Goal: Task Accomplishment & Management: Manage account settings

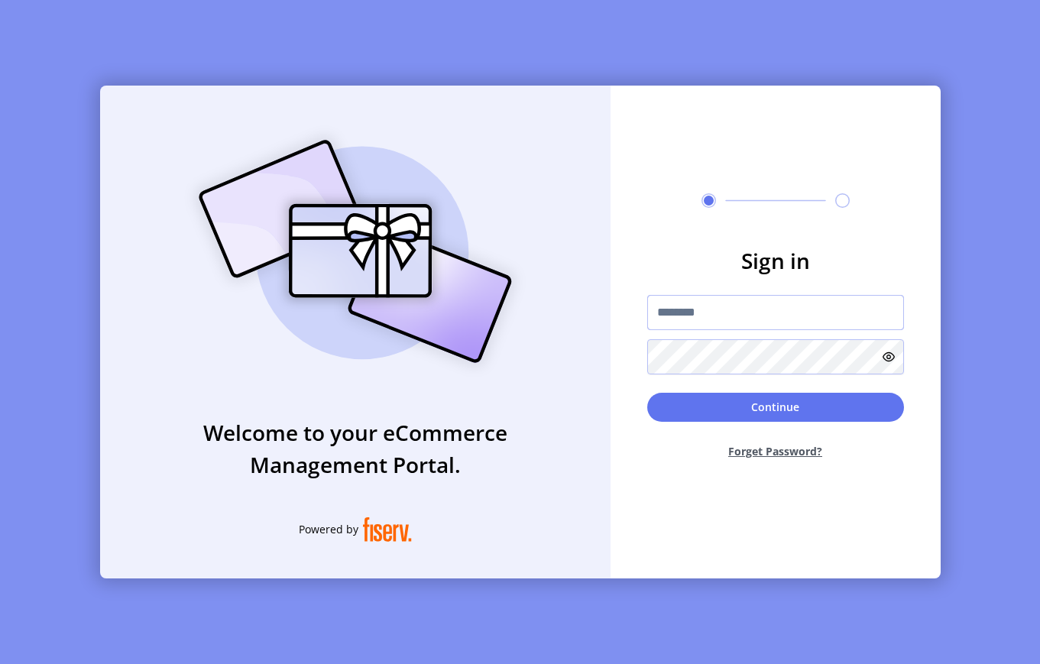
click at [683, 326] on input "text" at bounding box center [775, 312] width 257 height 35
type input "**********"
click at [750, 420] on button "Continue" at bounding box center [775, 407] width 257 height 29
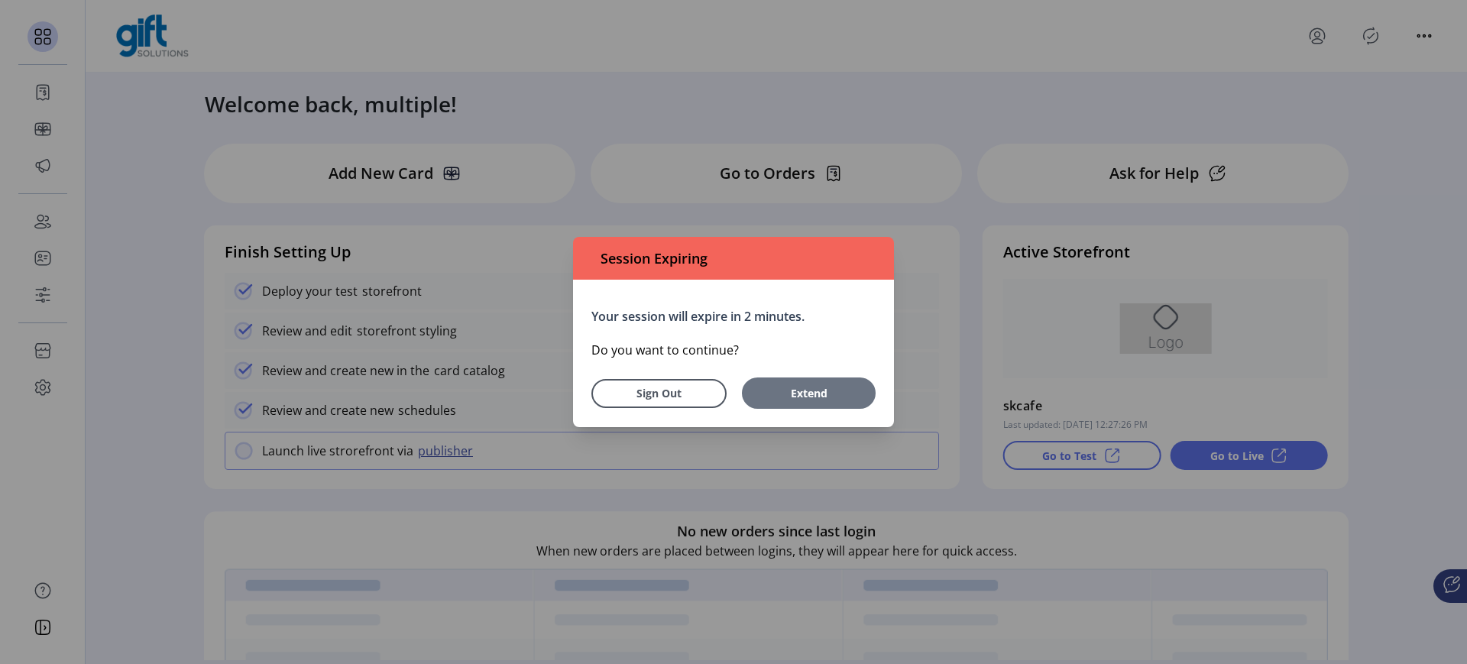
click at [796, 394] on span "Extend" at bounding box center [809, 393] width 118 height 16
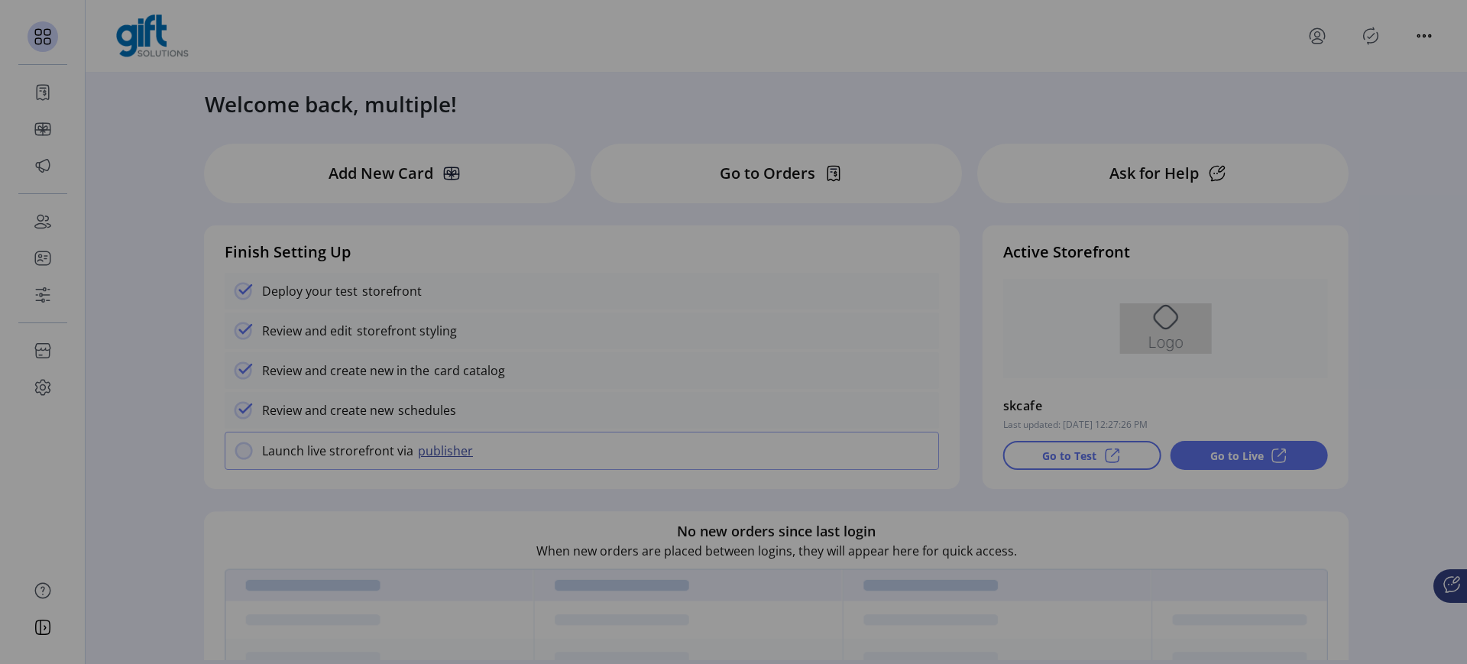
click at [796, 394] on div "Your session will expire in 2 minutes. Do you want to continue? Sign Out Extend" at bounding box center [733, 347] width 225 height 103
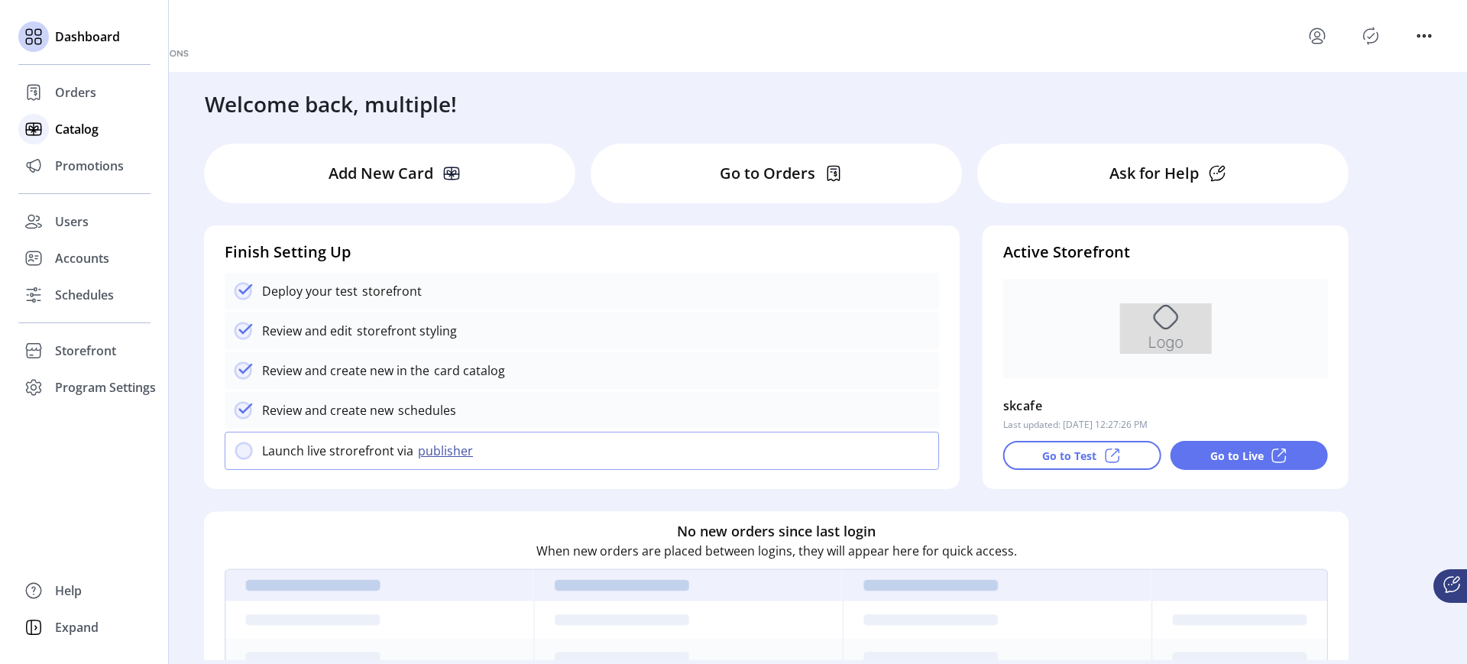
click at [26, 137] on icon at bounding box center [33, 129] width 24 height 24
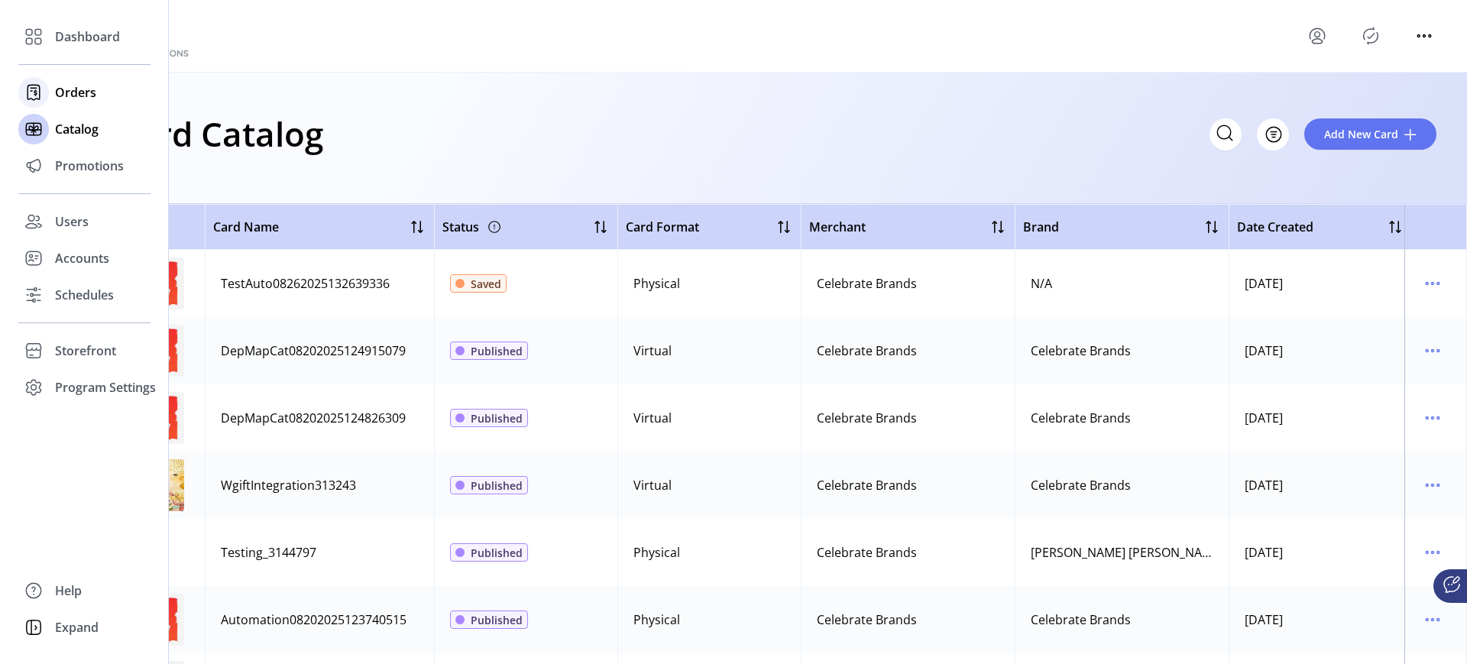
click at [49, 89] on div "Orders" at bounding box center [84, 92] width 132 height 37
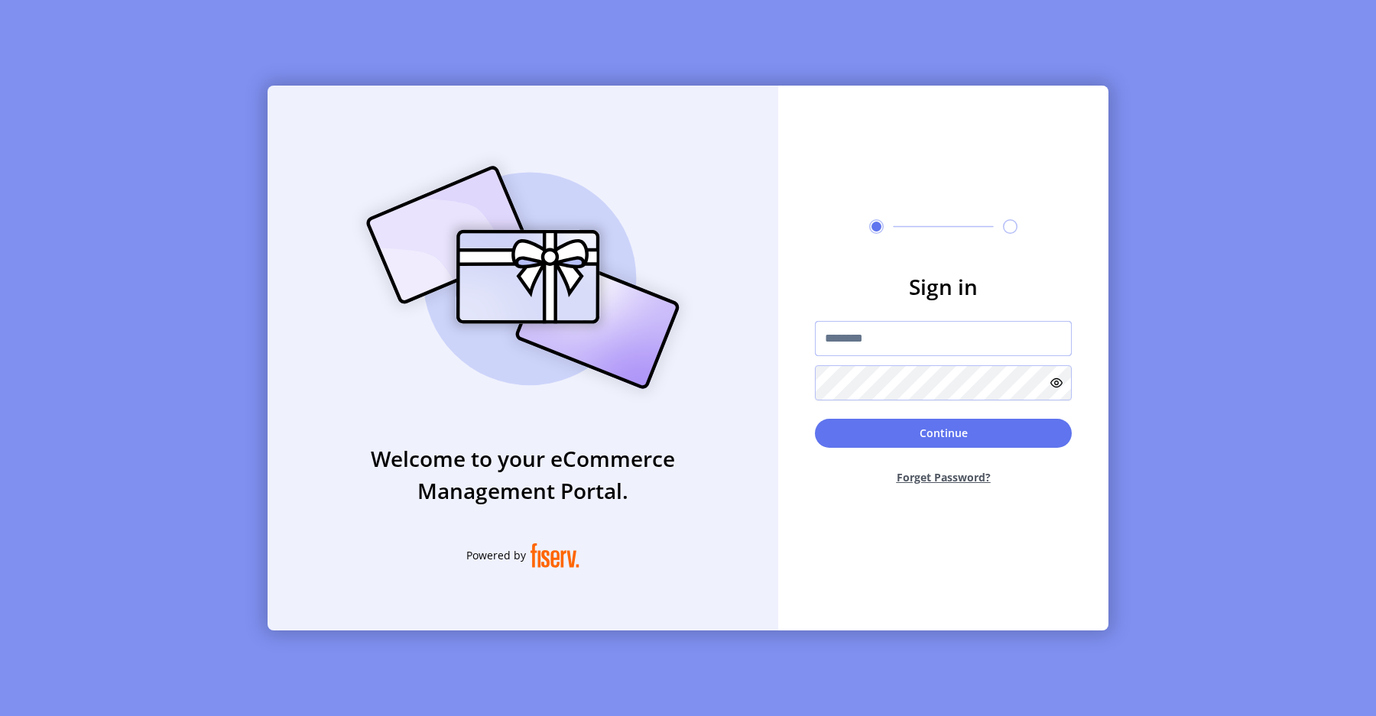
click at [927, 333] on input "text" at bounding box center [943, 338] width 257 height 35
type input "**********"
click at [927, 435] on button "Continue" at bounding box center [943, 433] width 257 height 29
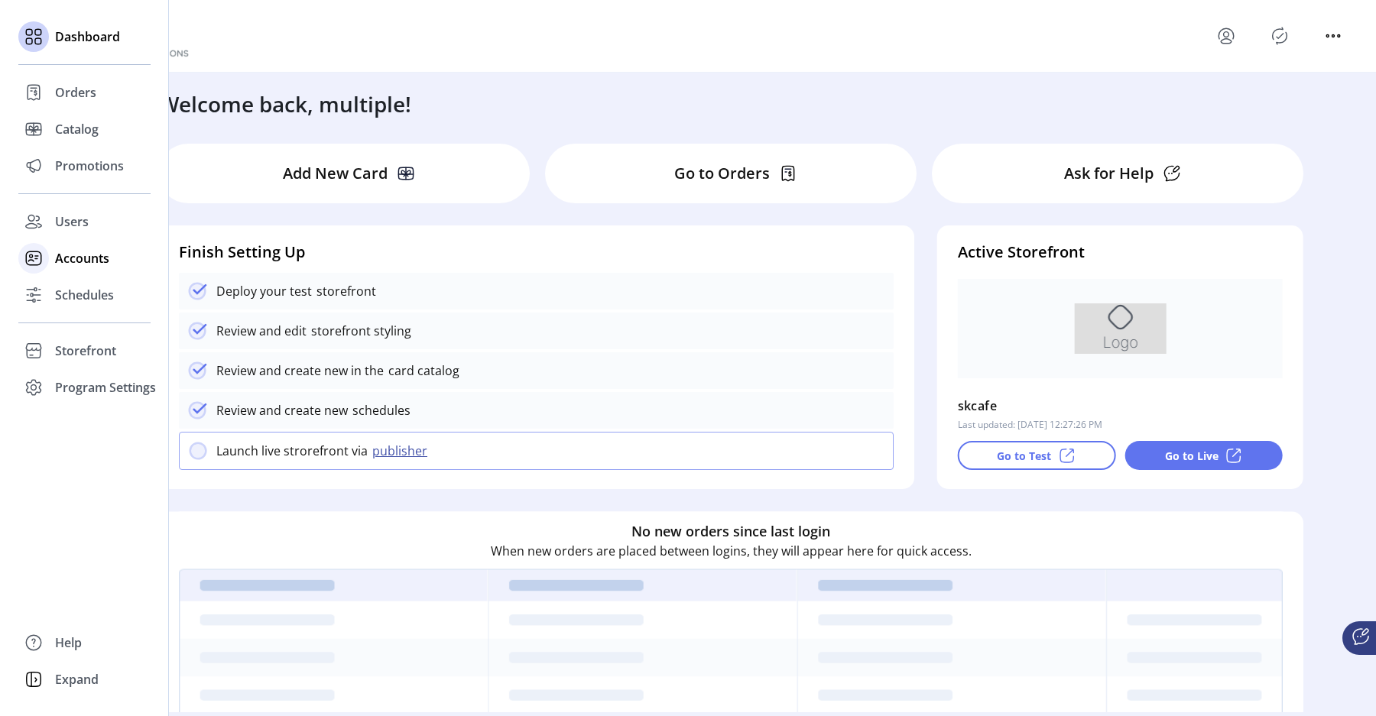
click at [47, 258] on div at bounding box center [33, 258] width 31 height 31
click at [70, 254] on span "Accounts" at bounding box center [82, 258] width 54 height 18
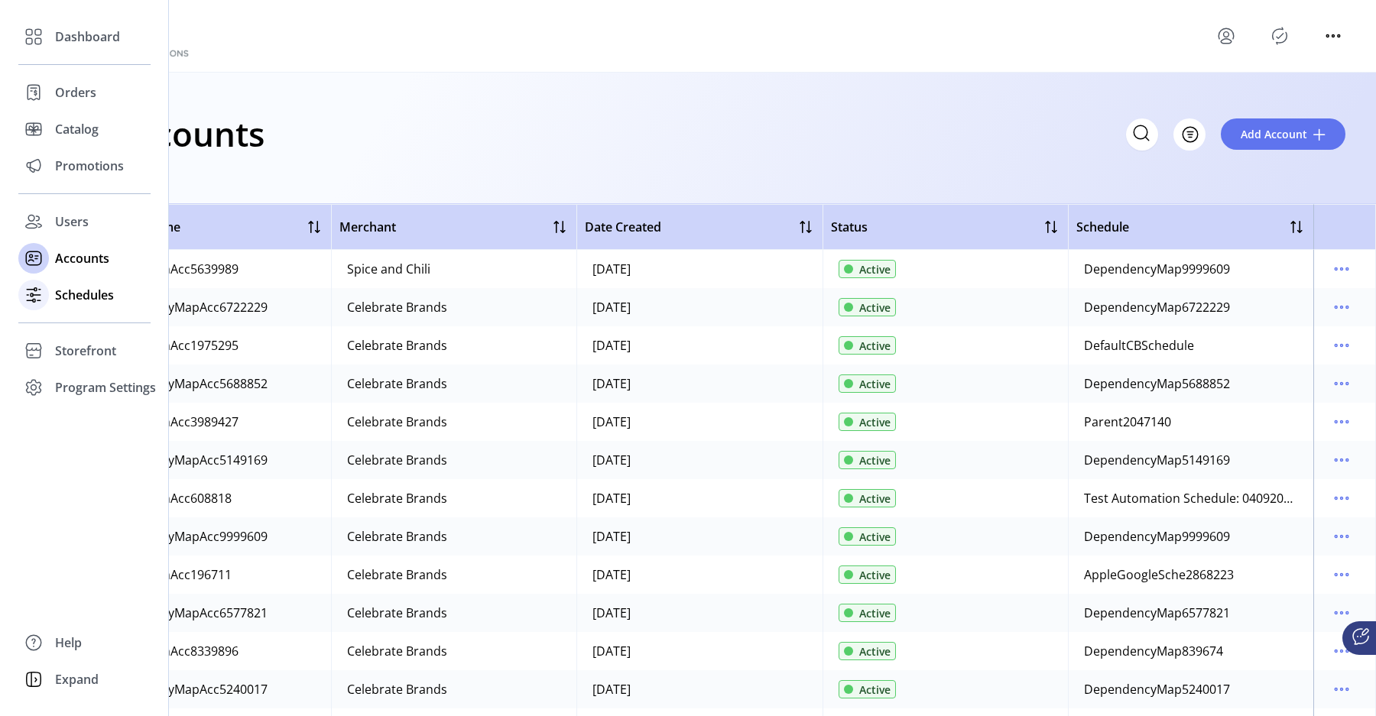
click at [70, 292] on span "Schedules" at bounding box center [84, 295] width 59 height 18
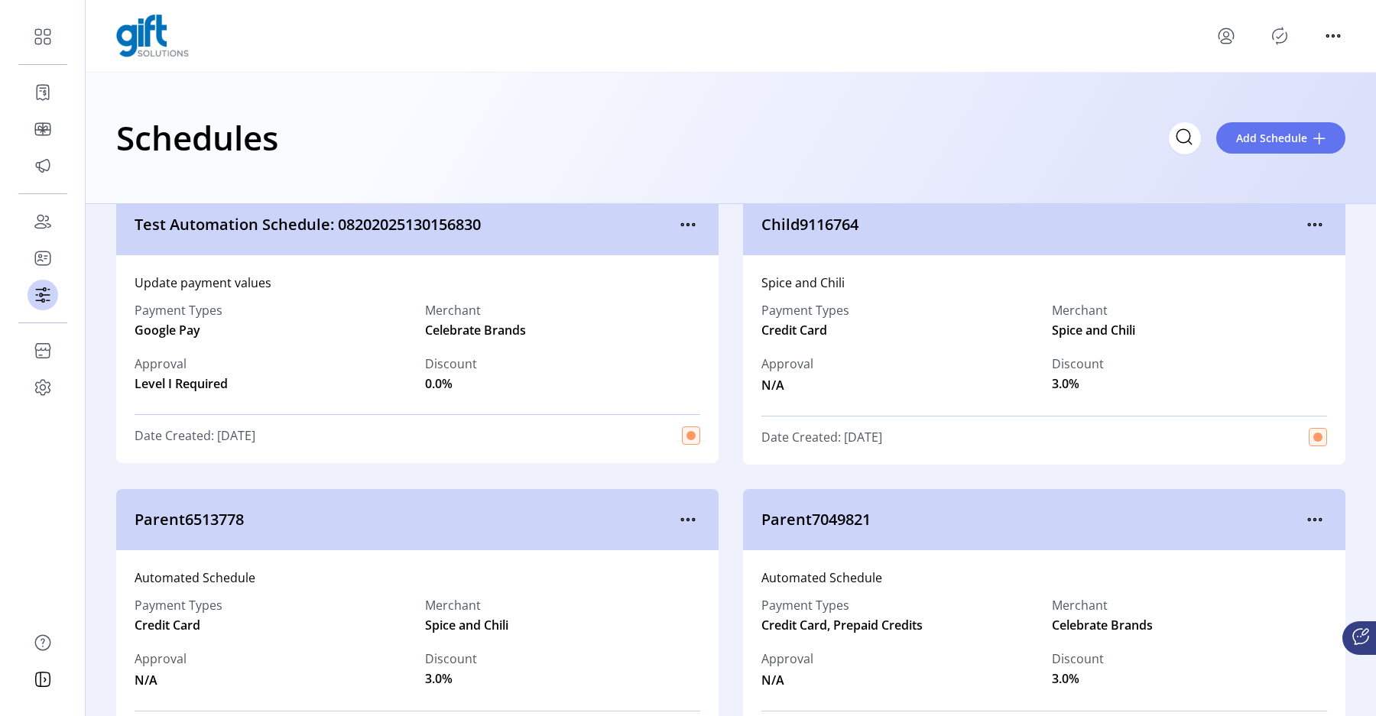
scroll to position [1515, 0]
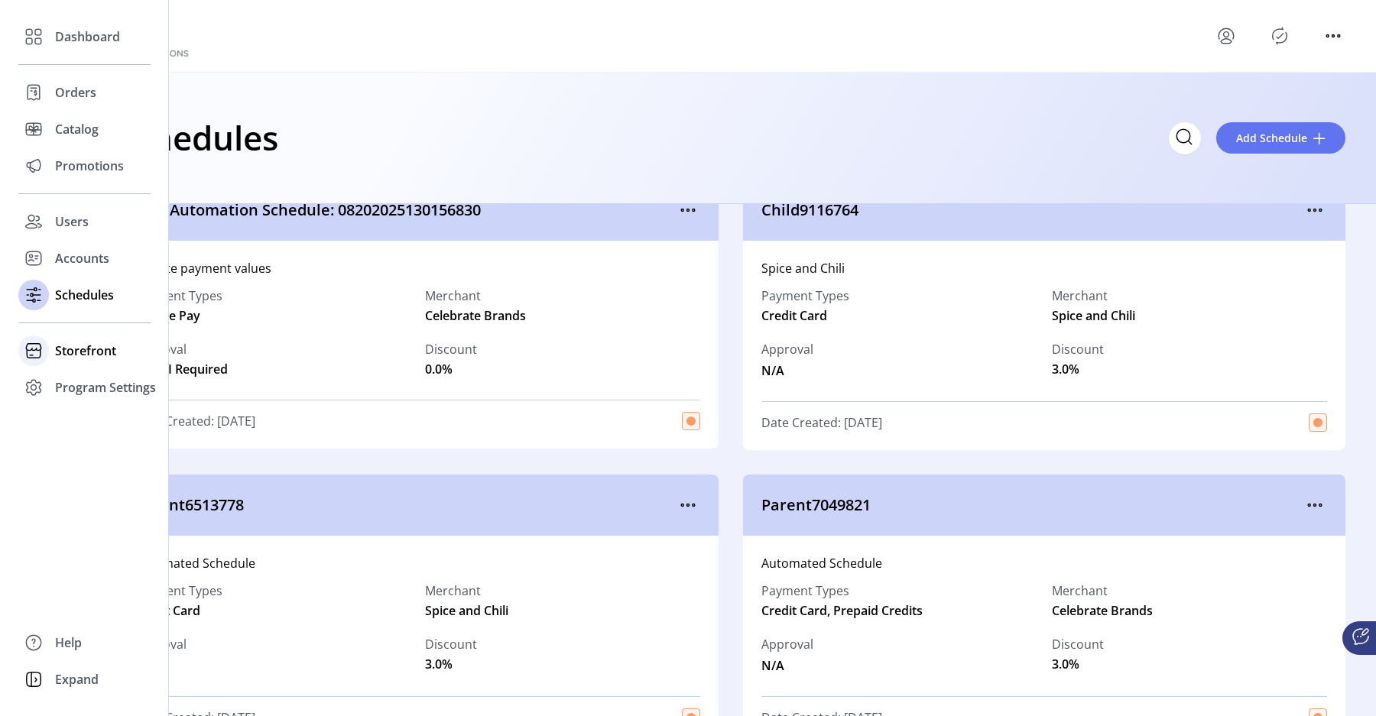
click at [36, 348] on icon at bounding box center [34, 347] width 16 height 8
click at [46, 349] on div at bounding box center [33, 350] width 31 height 31
click at [90, 363] on div "Storefront" at bounding box center [84, 350] width 132 height 37
click at [99, 383] on span "Configuration" at bounding box center [95, 381] width 80 height 18
click at [105, 384] on span "Configuration" at bounding box center [95, 381] width 80 height 18
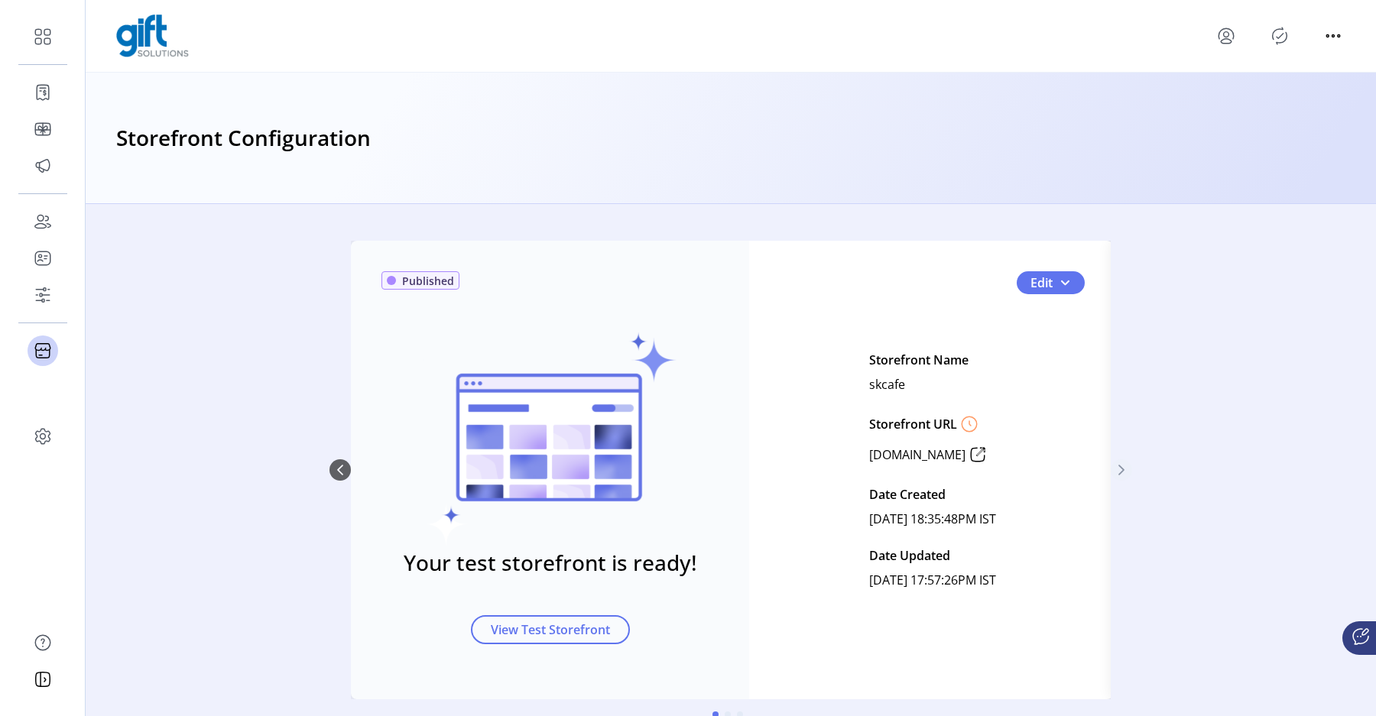
click at [1116, 475] on icon "Next Page" at bounding box center [1121, 470] width 12 height 12
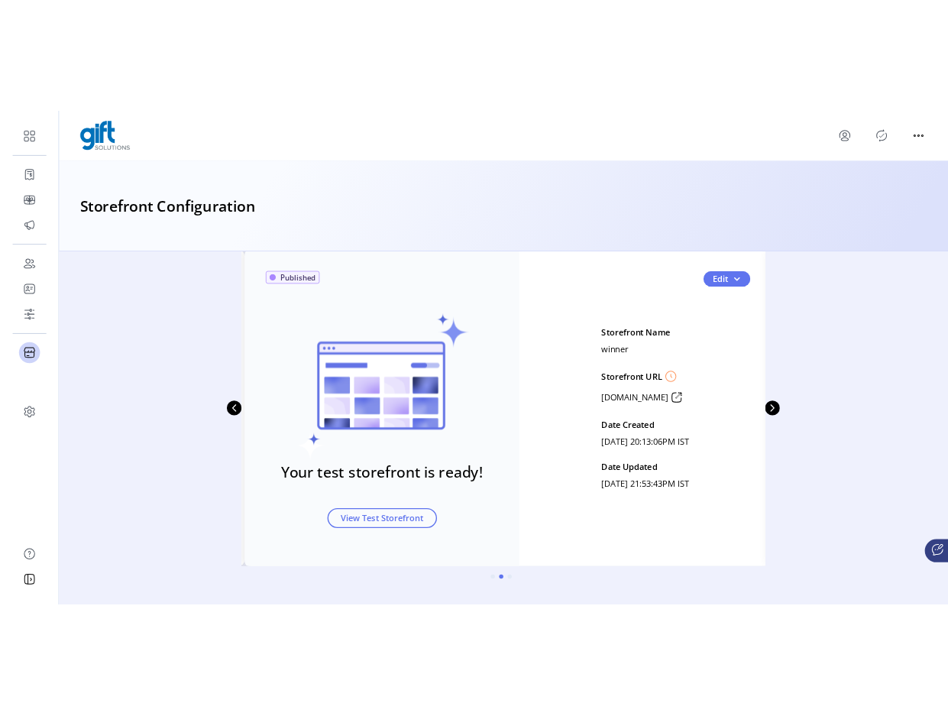
scroll to position [41, 0]
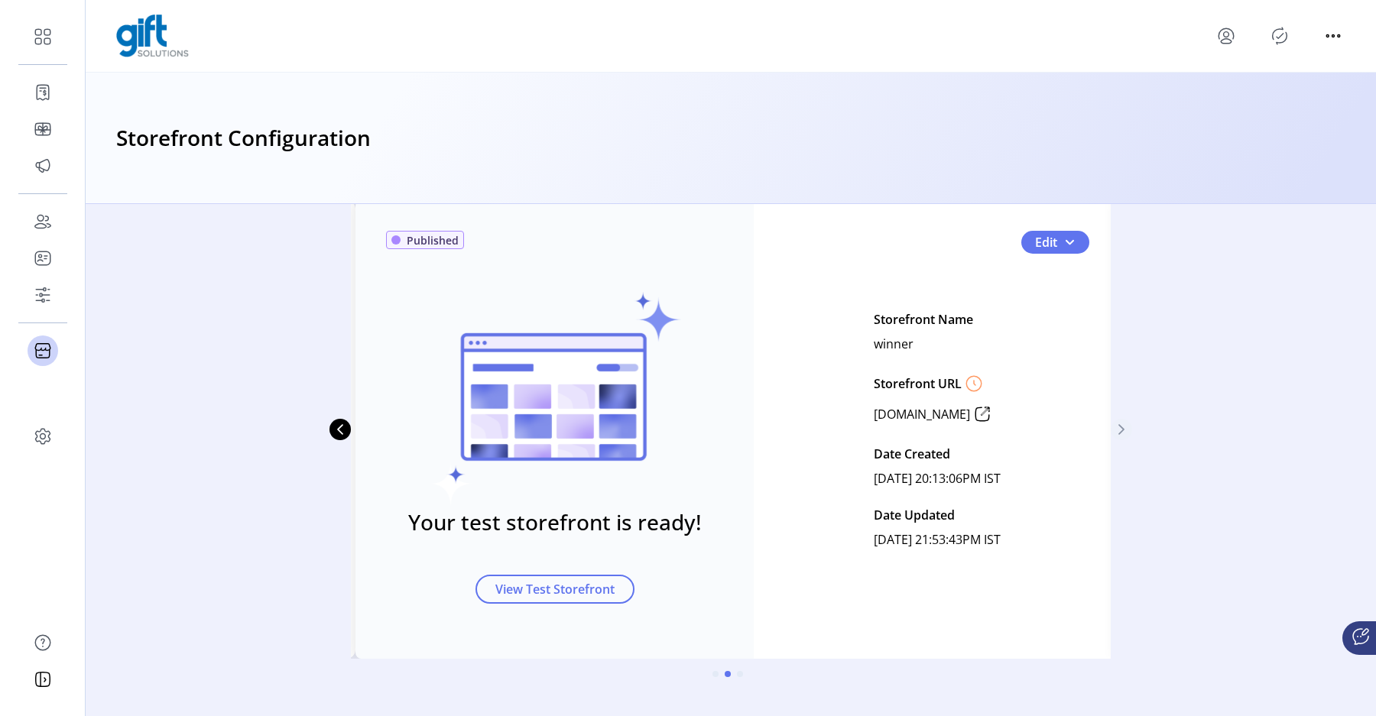
click at [1124, 427] on button "Next Page" at bounding box center [1120, 429] width 21 height 21
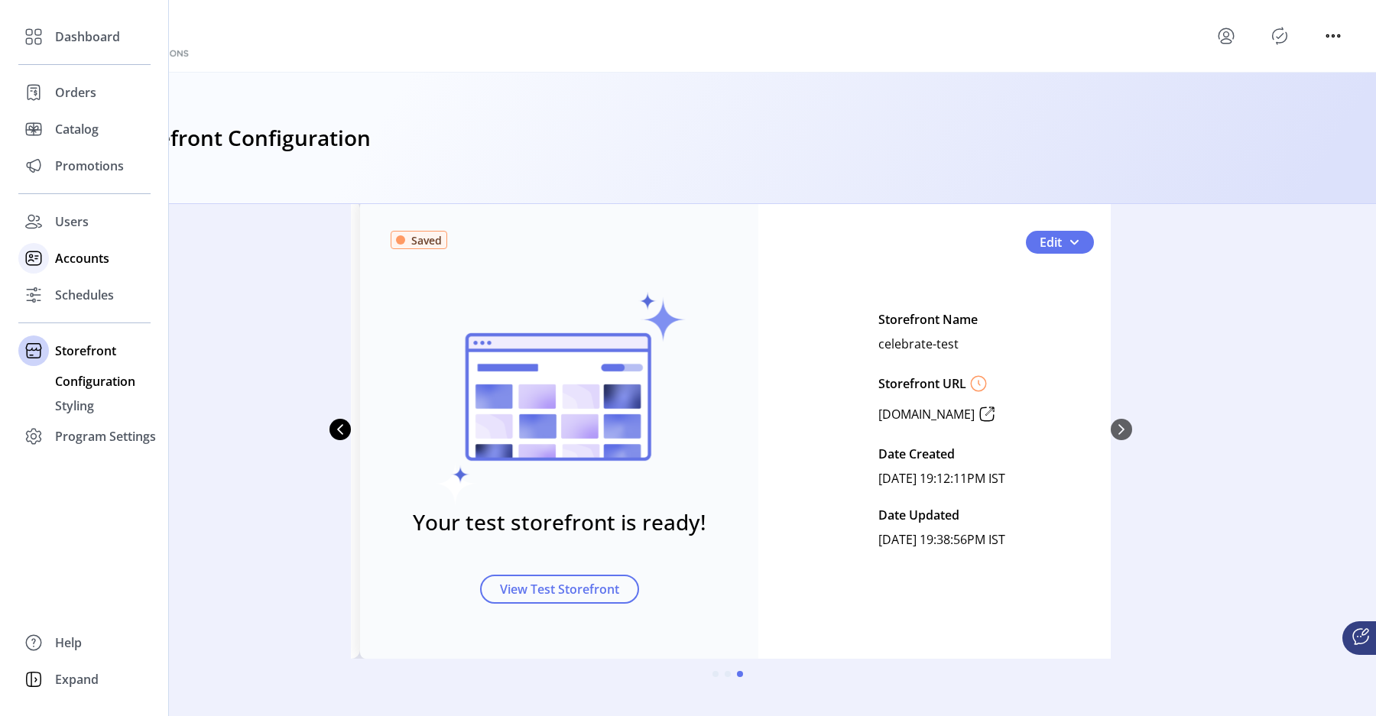
click at [37, 251] on rect at bounding box center [33, 258] width 15 height 14
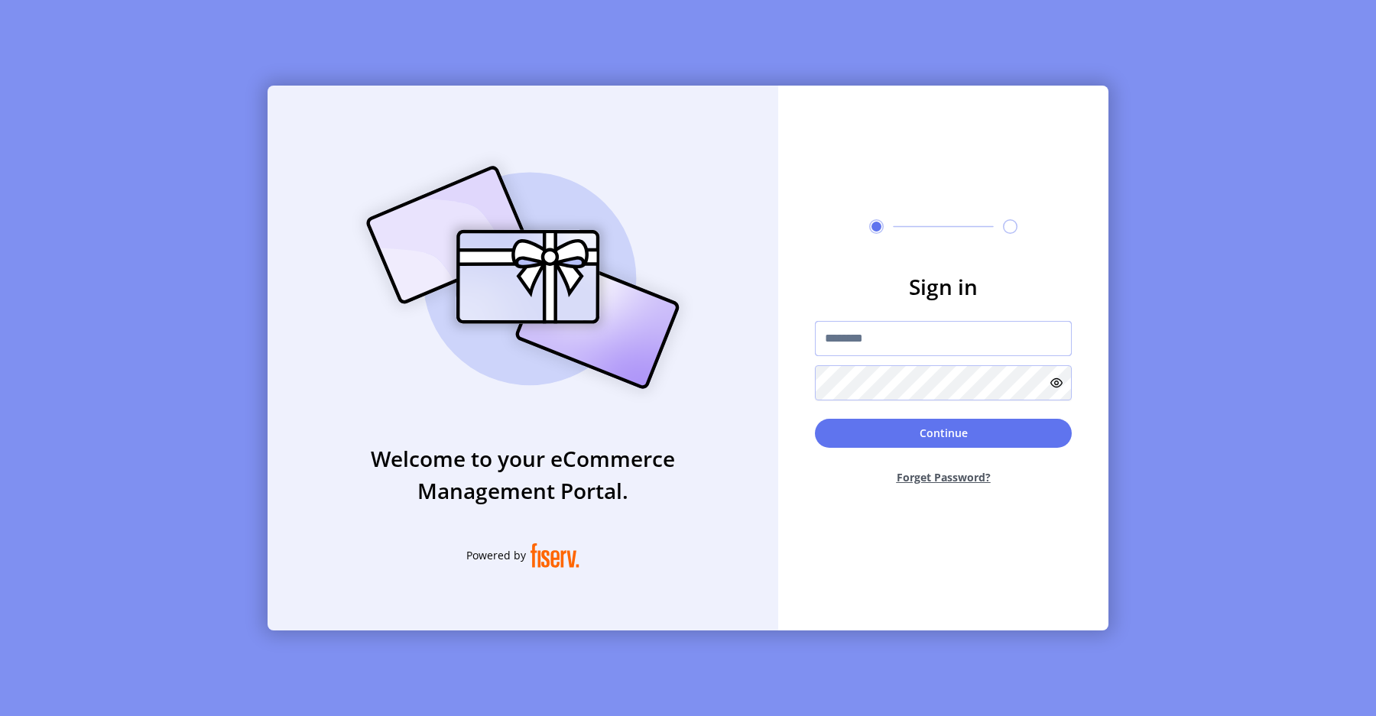
click at [892, 346] on input "text" at bounding box center [943, 338] width 257 height 35
click at [915, 337] on input "**********" at bounding box center [943, 338] width 257 height 35
type input "**********"
click at [978, 431] on button "Continue" at bounding box center [943, 433] width 257 height 29
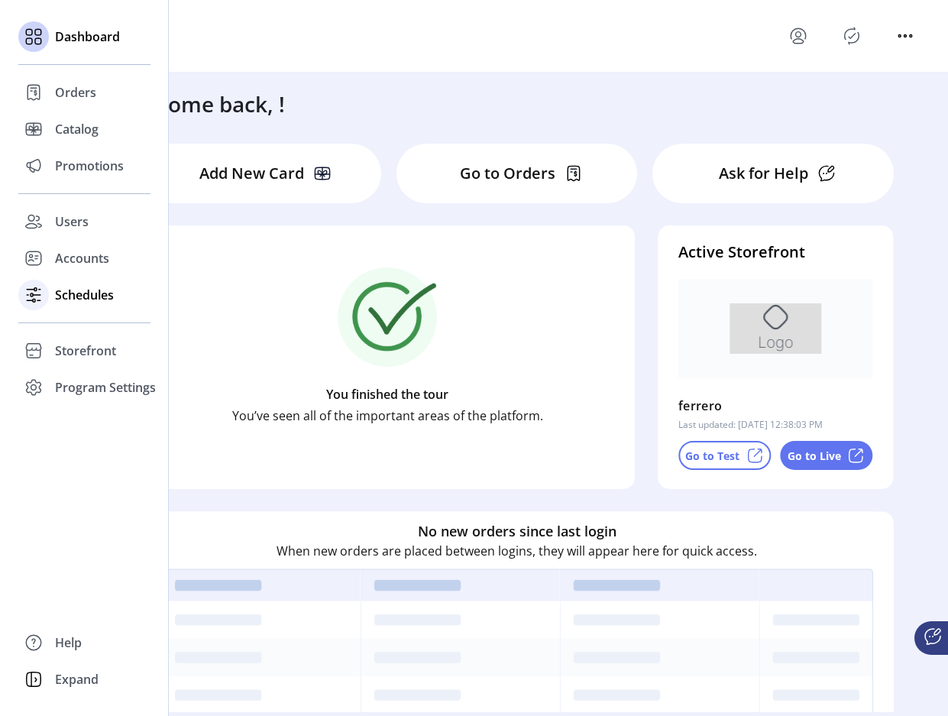
click at [99, 299] on span "Schedules" at bounding box center [84, 295] width 59 height 18
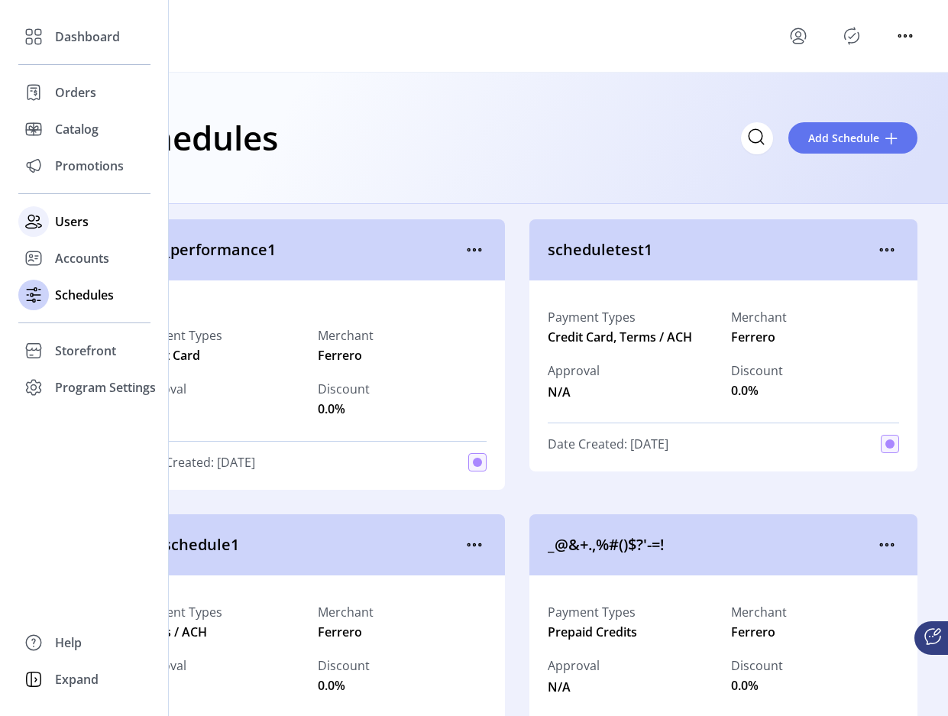
click at [64, 222] on span "Users" at bounding box center [72, 221] width 34 height 18
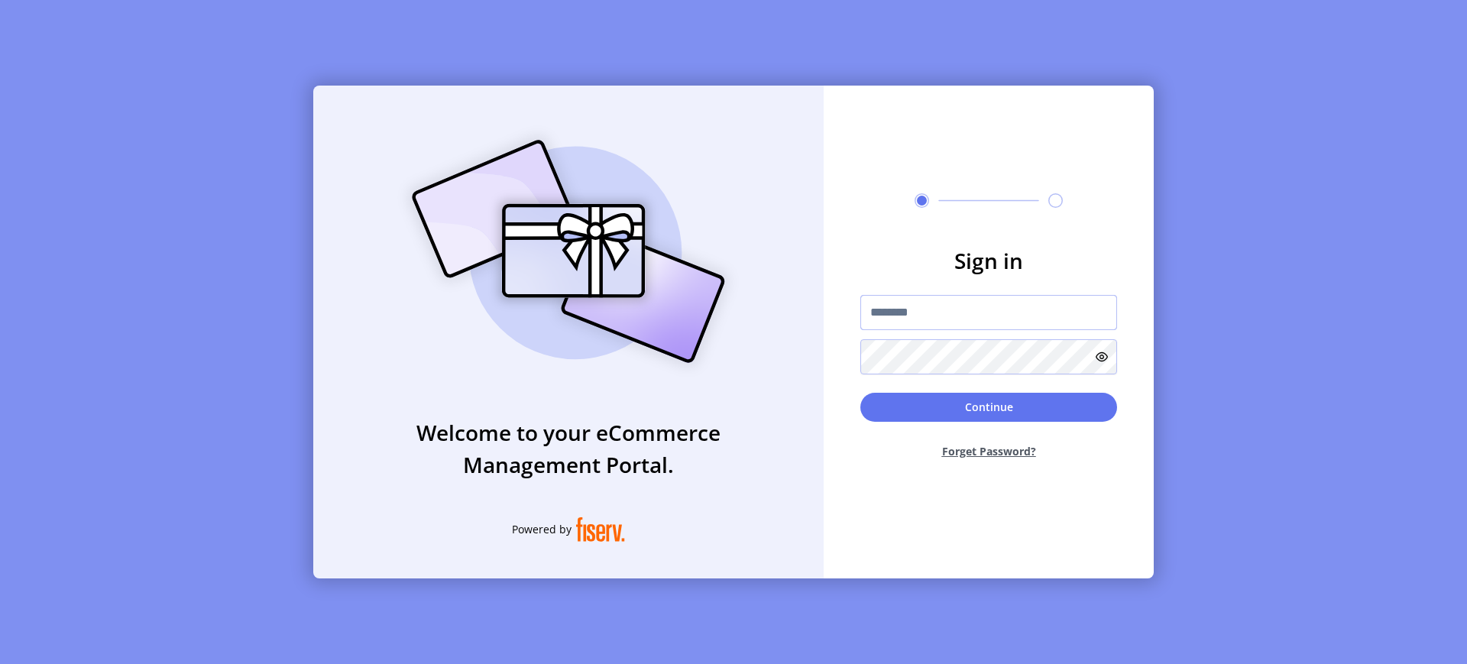
click at [960, 314] on input "text" at bounding box center [988, 312] width 257 height 35
type input "**********"
click at [1027, 410] on button "Continue" at bounding box center [988, 407] width 257 height 29
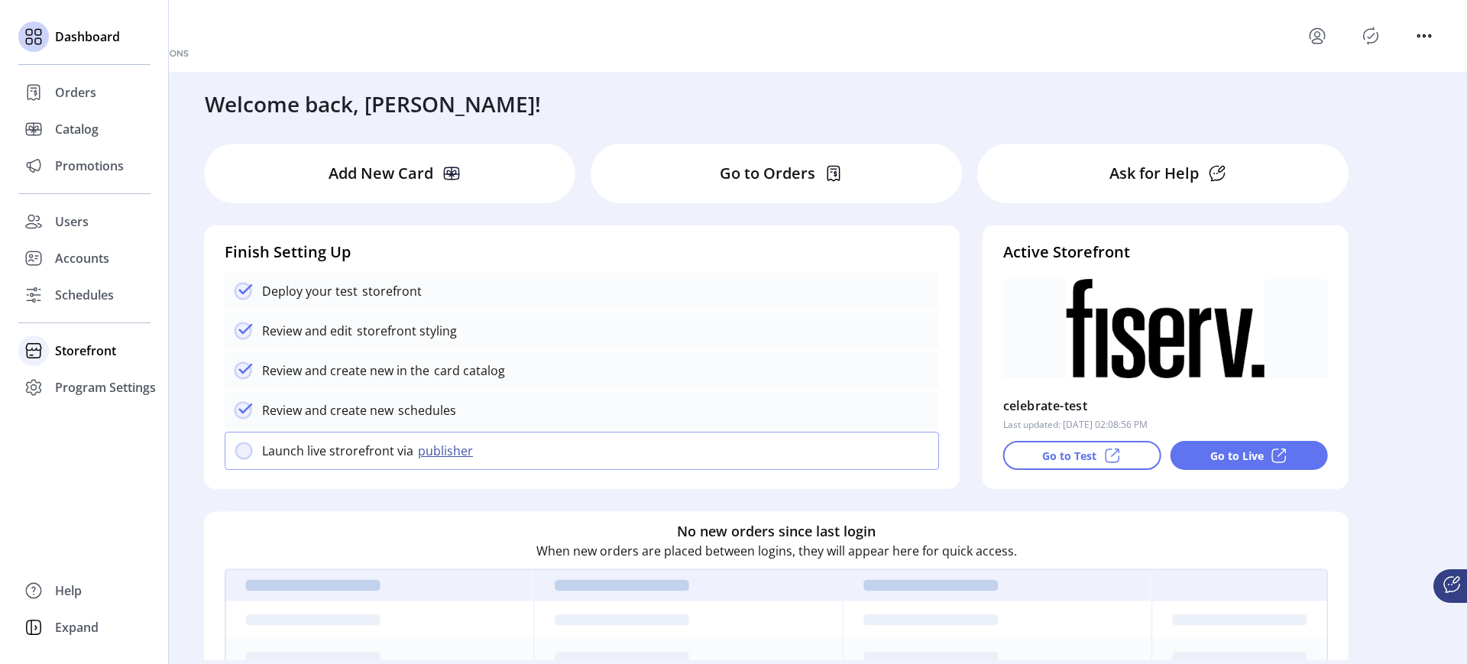
click at [88, 346] on span "Storefront" at bounding box center [85, 351] width 61 height 18
click at [98, 403] on div "Styling" at bounding box center [84, 406] width 132 height 24
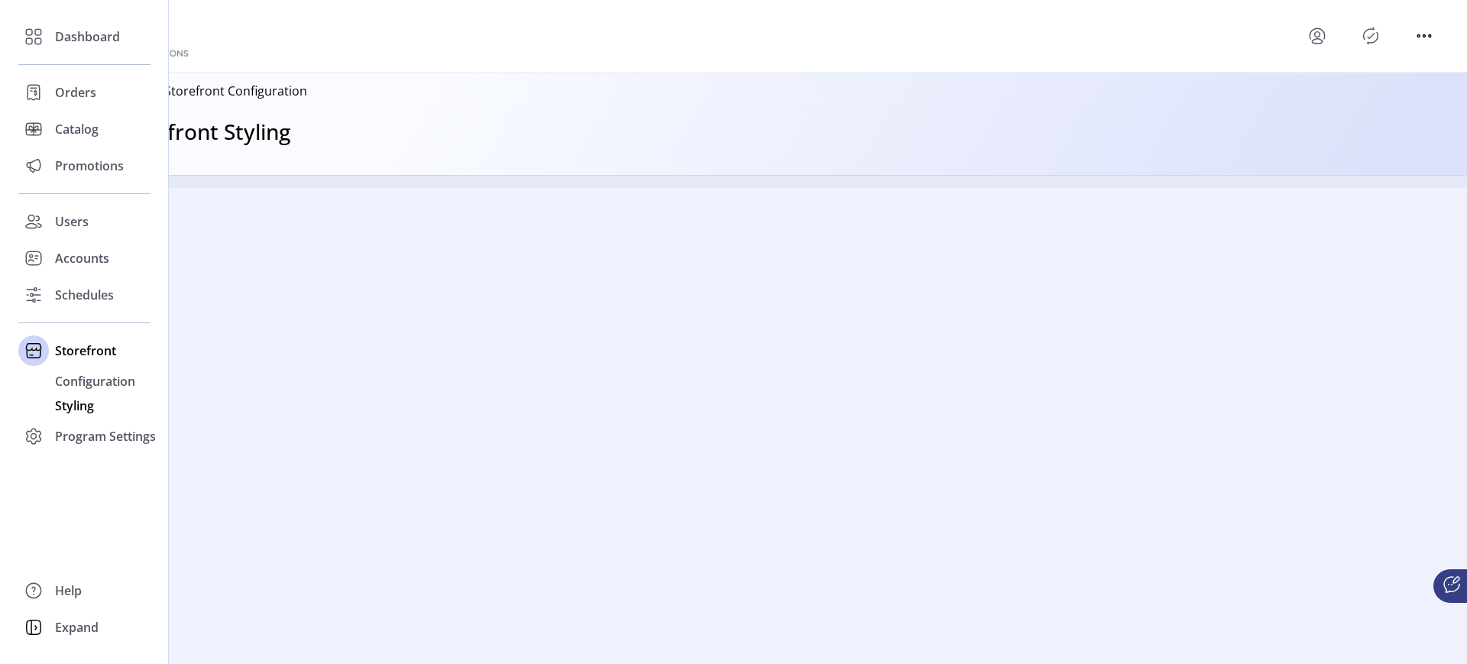
click at [99, 396] on div "Styling" at bounding box center [84, 406] width 132 height 24
click at [105, 381] on span "Configuration" at bounding box center [95, 381] width 80 height 18
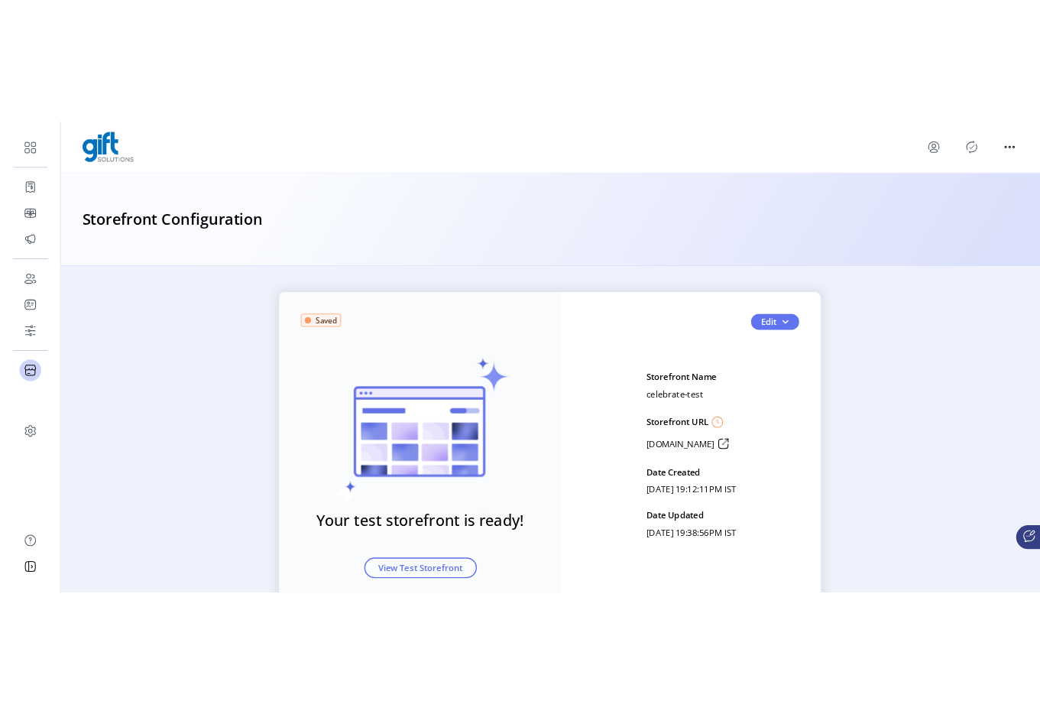
scroll to position [25, 0]
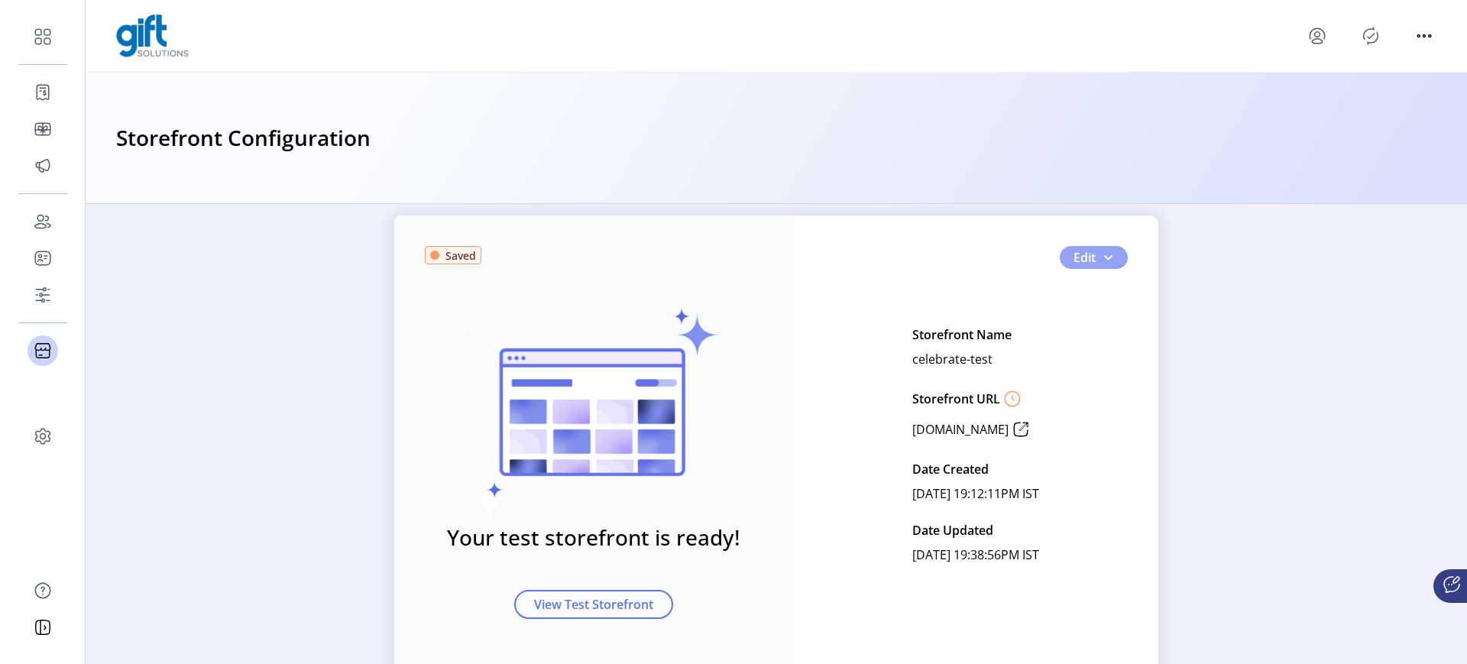
click at [1102, 261] on span "button" at bounding box center [1108, 257] width 12 height 12
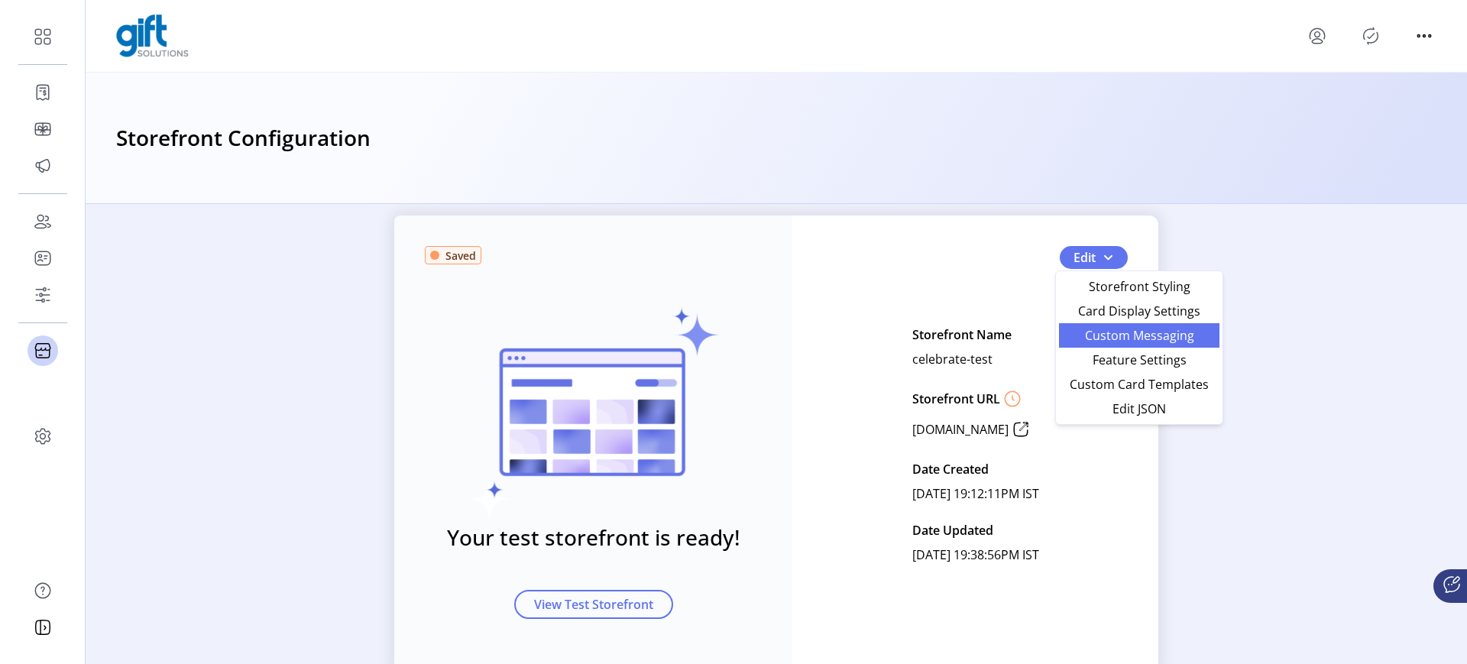
click at [1091, 330] on span "Custom Messaging" at bounding box center [1139, 335] width 142 height 12
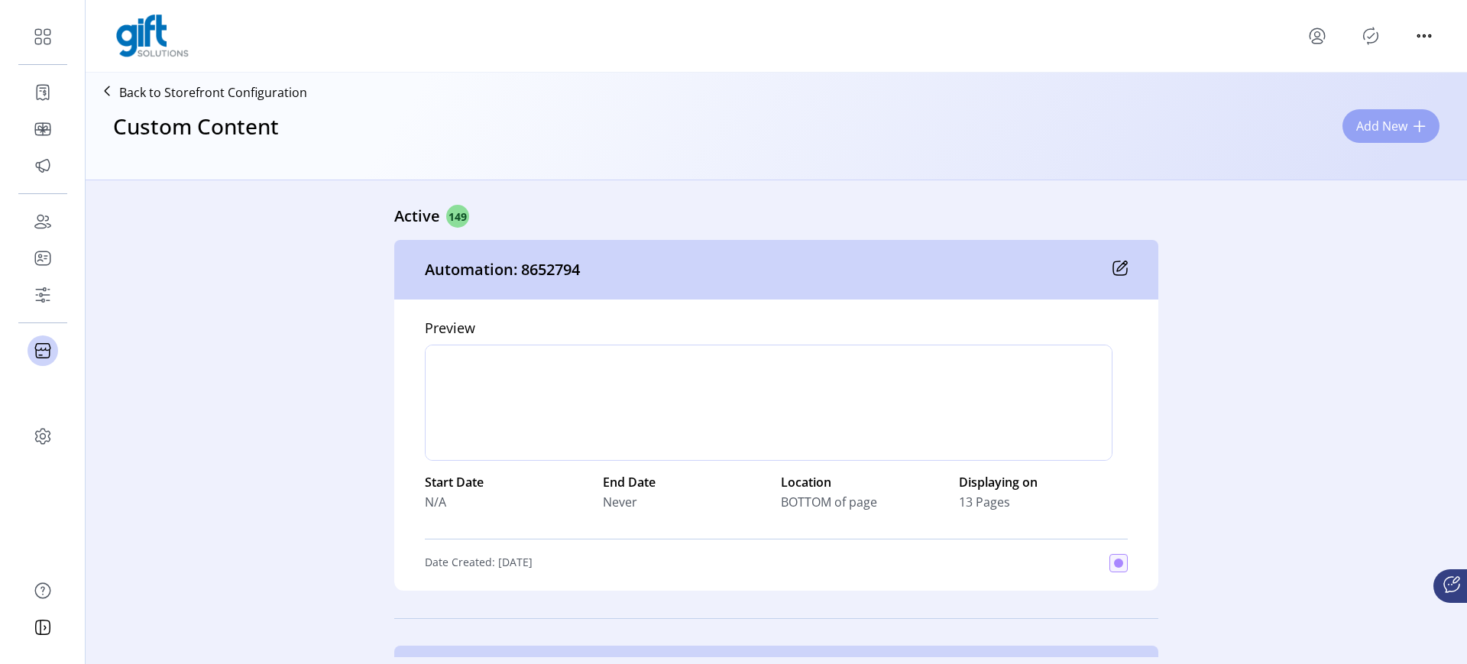
click at [1356, 123] on span "Add New" at bounding box center [1381, 126] width 51 height 18
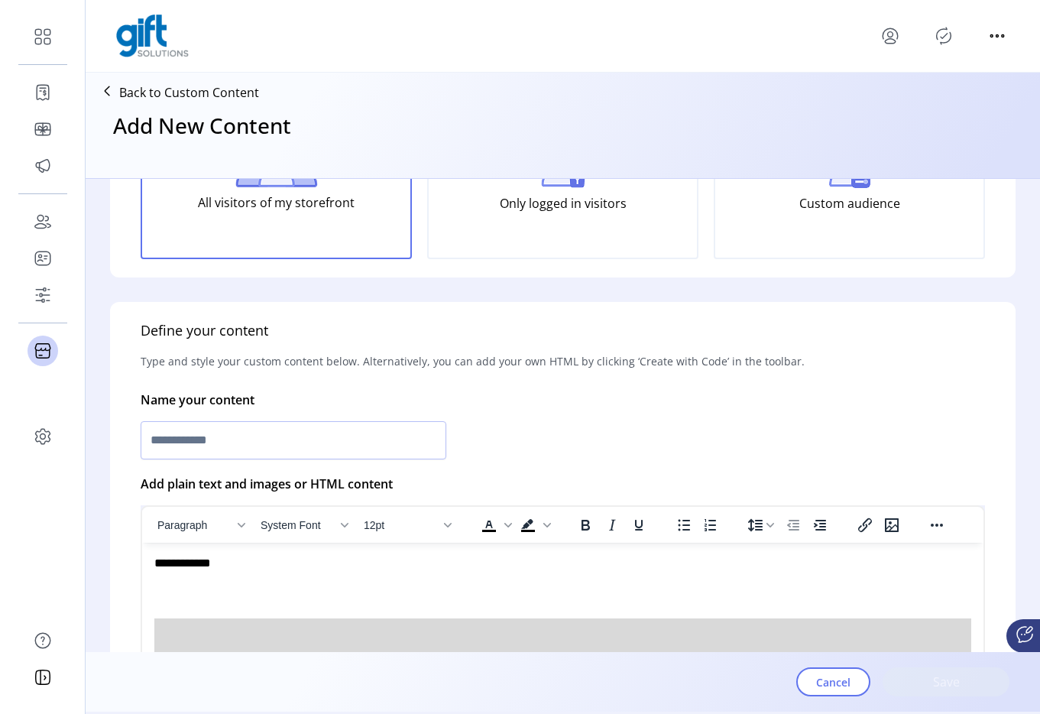
scroll to position [179, 0]
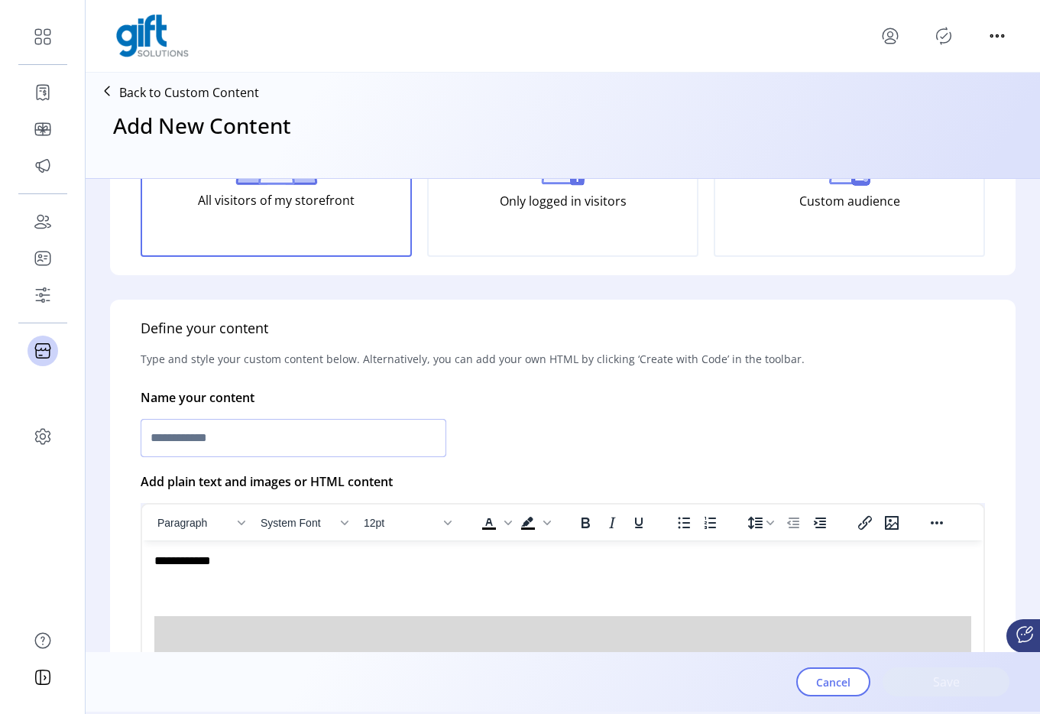
click at [357, 448] on input "text" at bounding box center [294, 438] width 306 height 38
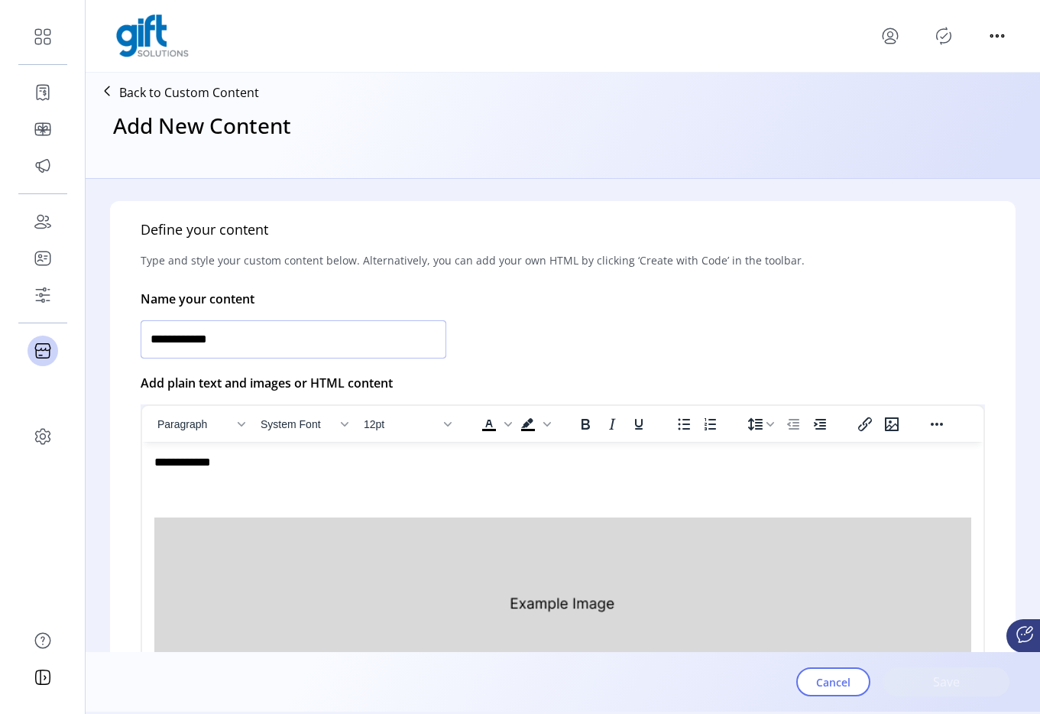
scroll to position [300, 0]
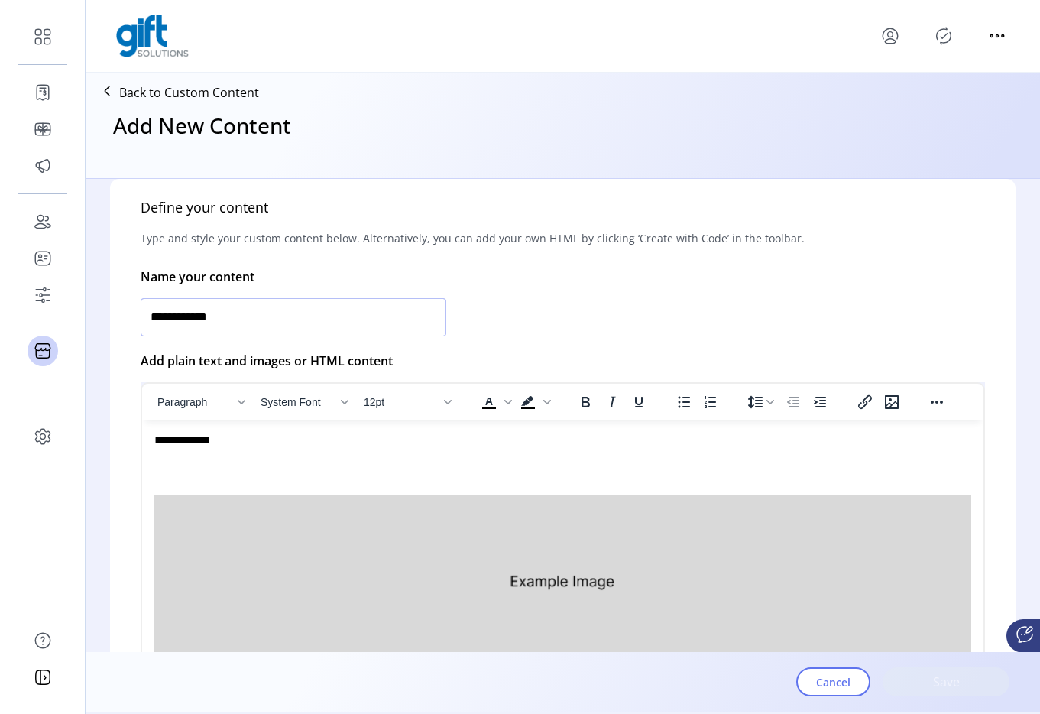
type input "**********"
click at [308, 433] on div "**********" at bounding box center [553, 440] width 798 height 17
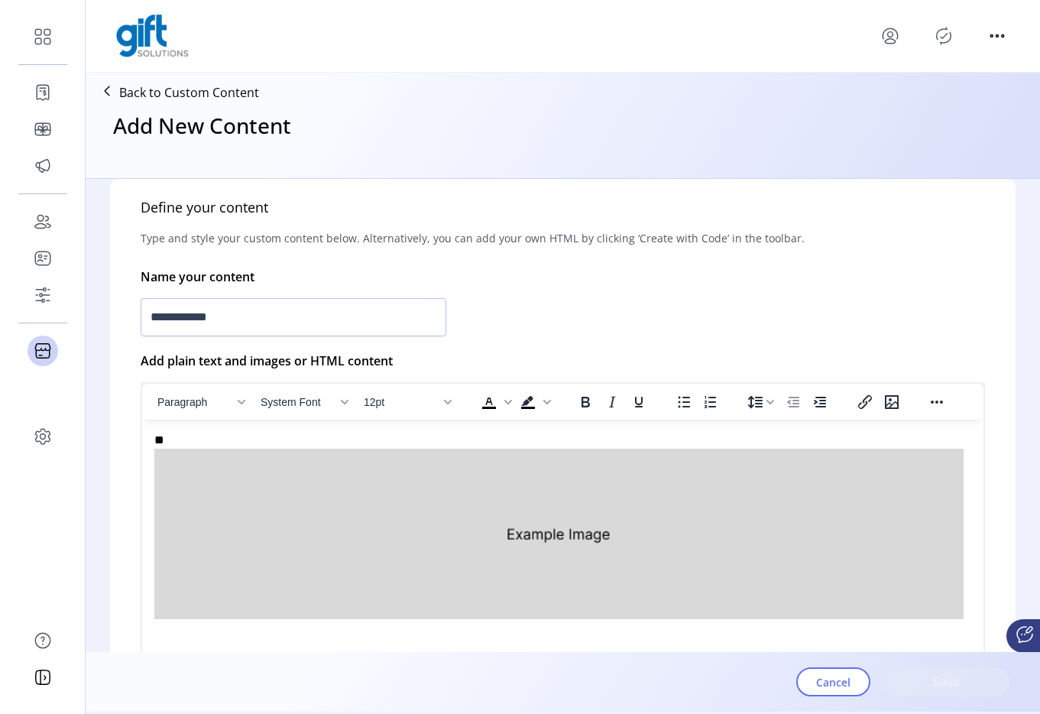
click at [319, 468] on img "Rich Text Area. Press ALT-0 for help." at bounding box center [558, 534] width 809 height 170
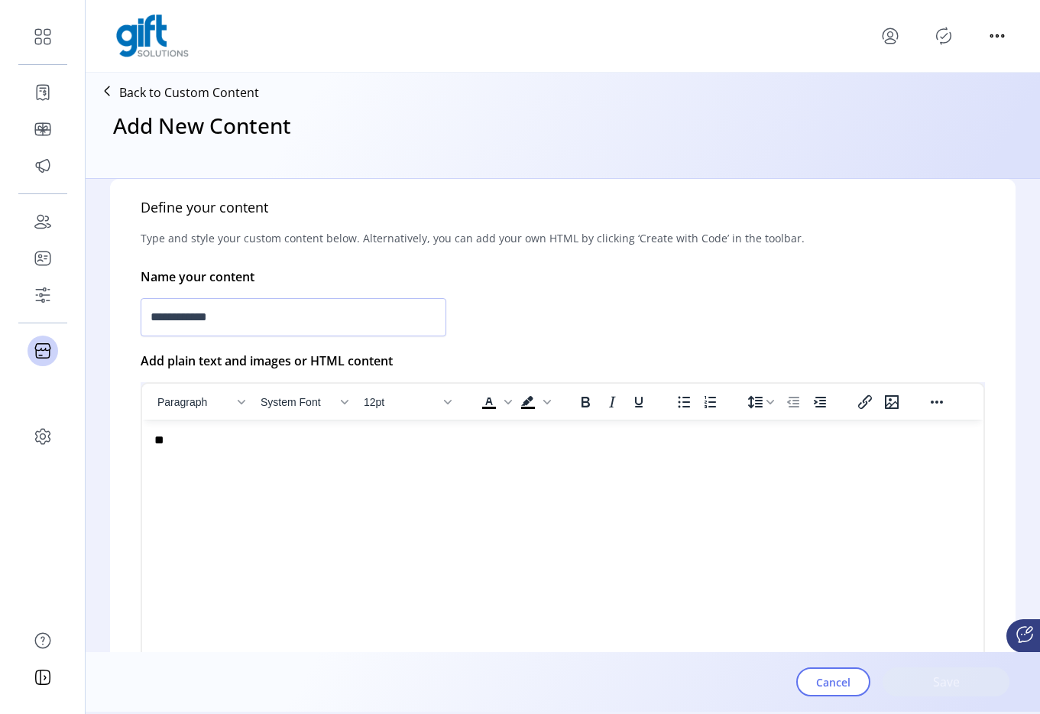
click at [257, 442] on div "**" at bounding box center [558, 449] width 809 height 34
click at [899, 400] on icon "Insert/edit image" at bounding box center [892, 402] width 18 height 18
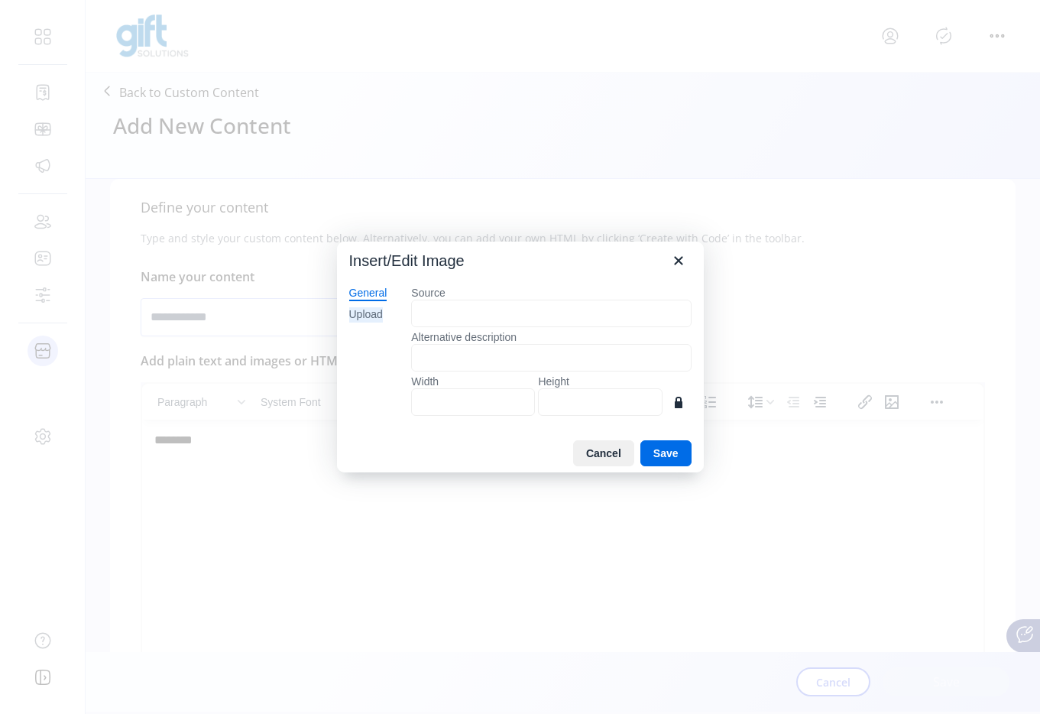
click at [383, 320] on div "Upload" at bounding box center [366, 314] width 34 height 15
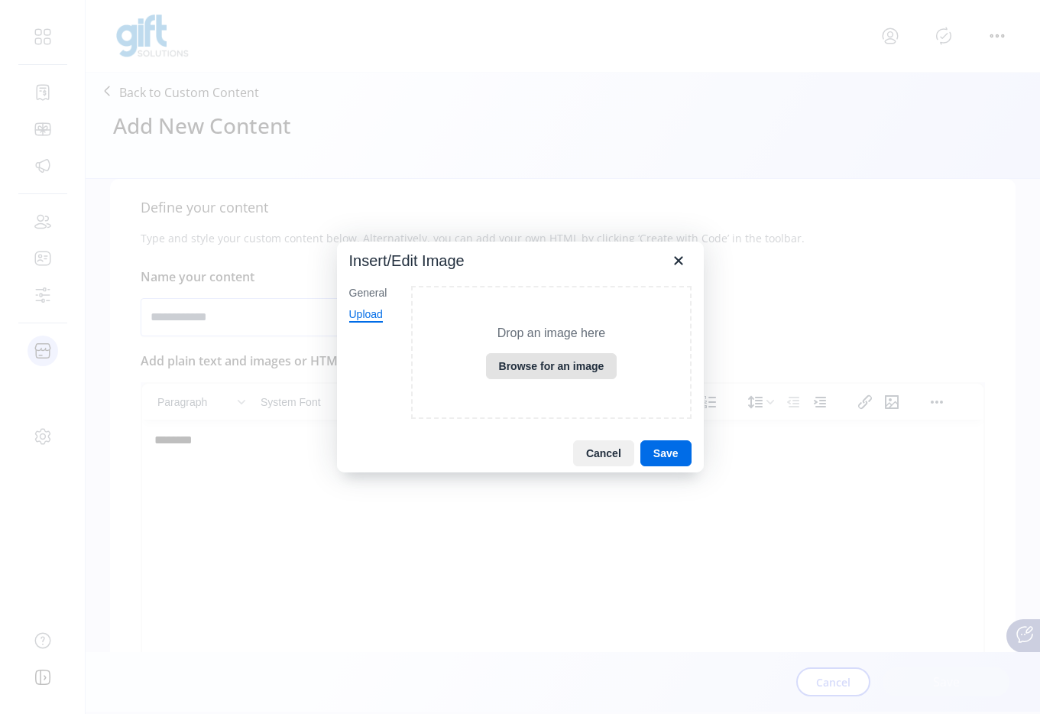
click at [504, 357] on button "Browse for an image" at bounding box center [551, 366] width 131 height 26
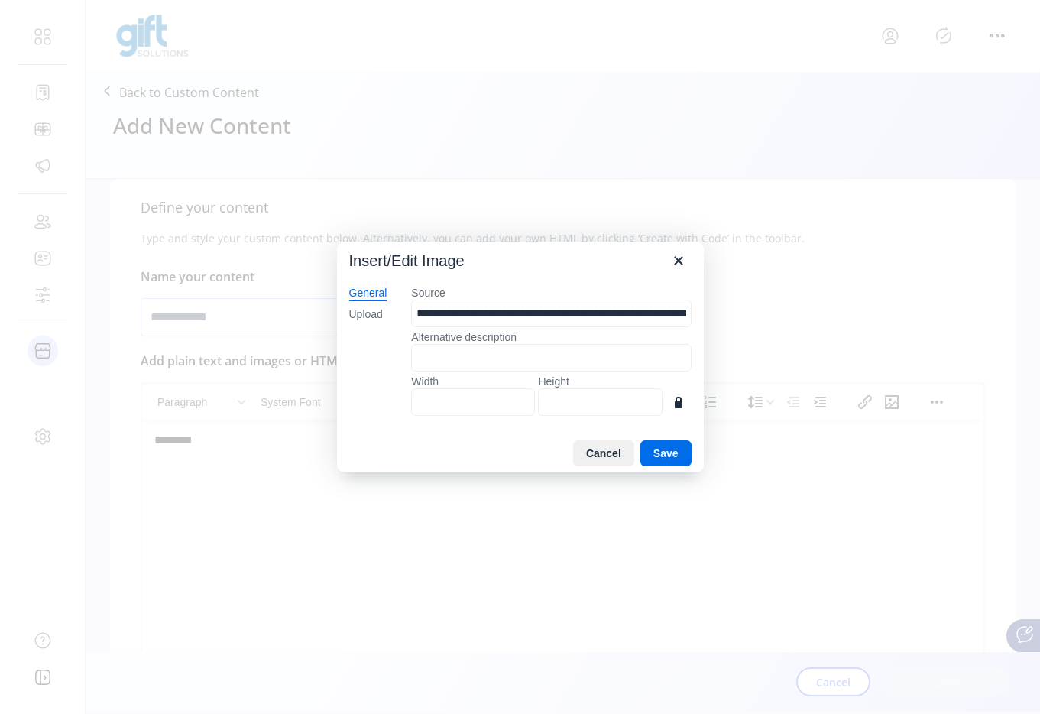
type input "***"
click at [494, 400] on input "***" at bounding box center [473, 402] width 124 height 28
type input "*"
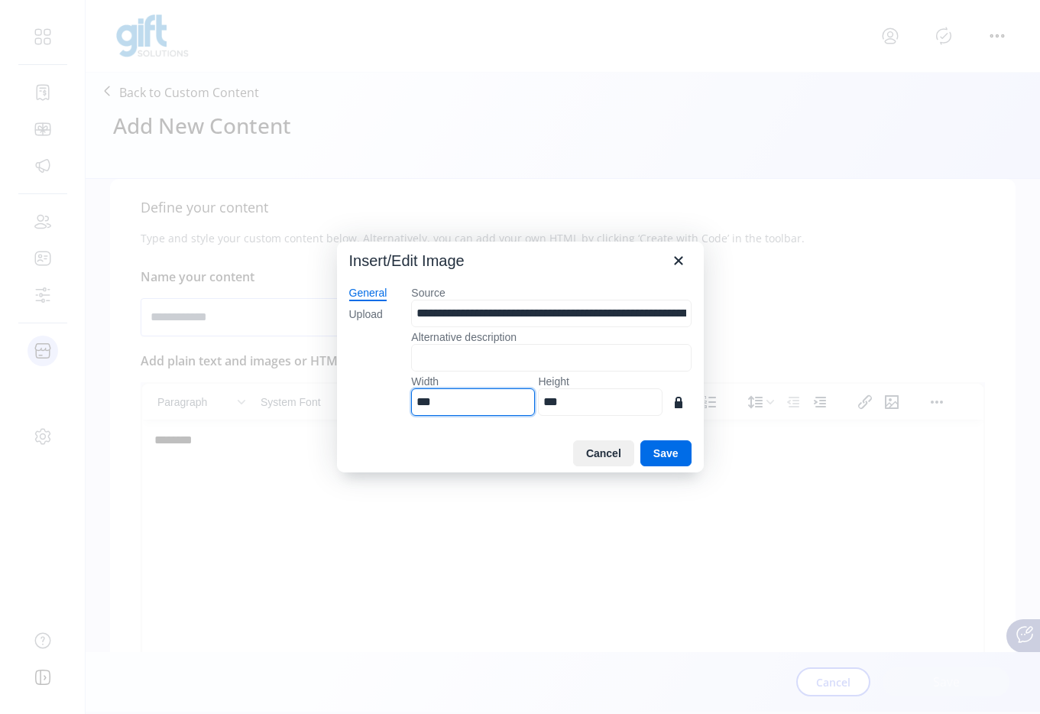
type input "*"
type input "**"
type input "***"
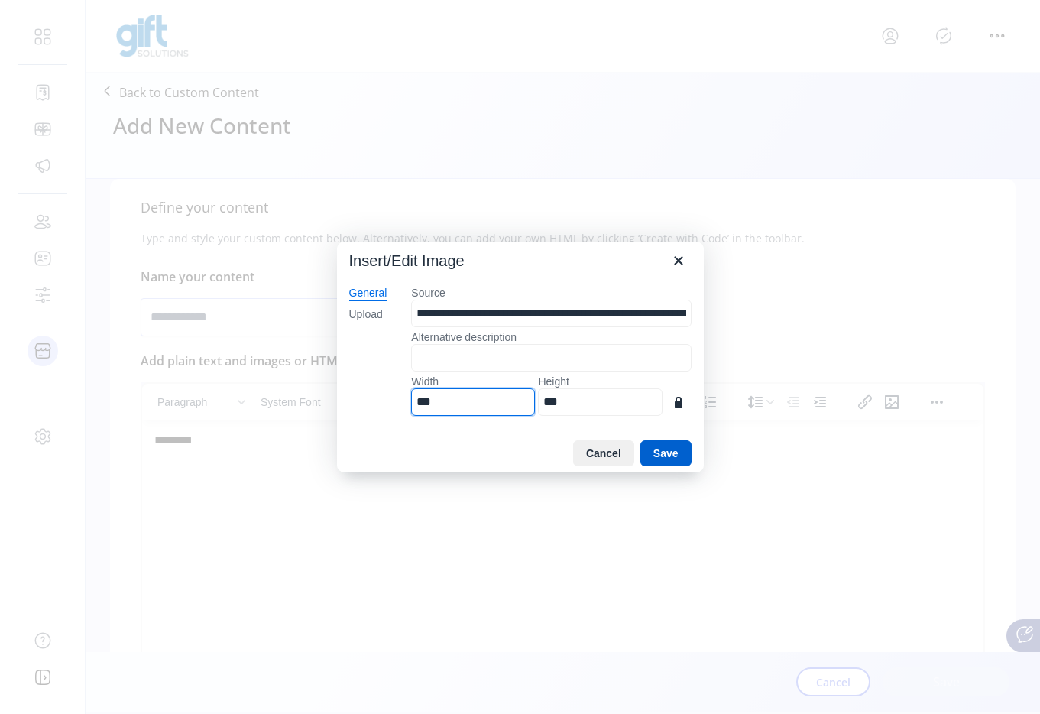
click at [675, 462] on button "Save" at bounding box center [665, 453] width 51 height 26
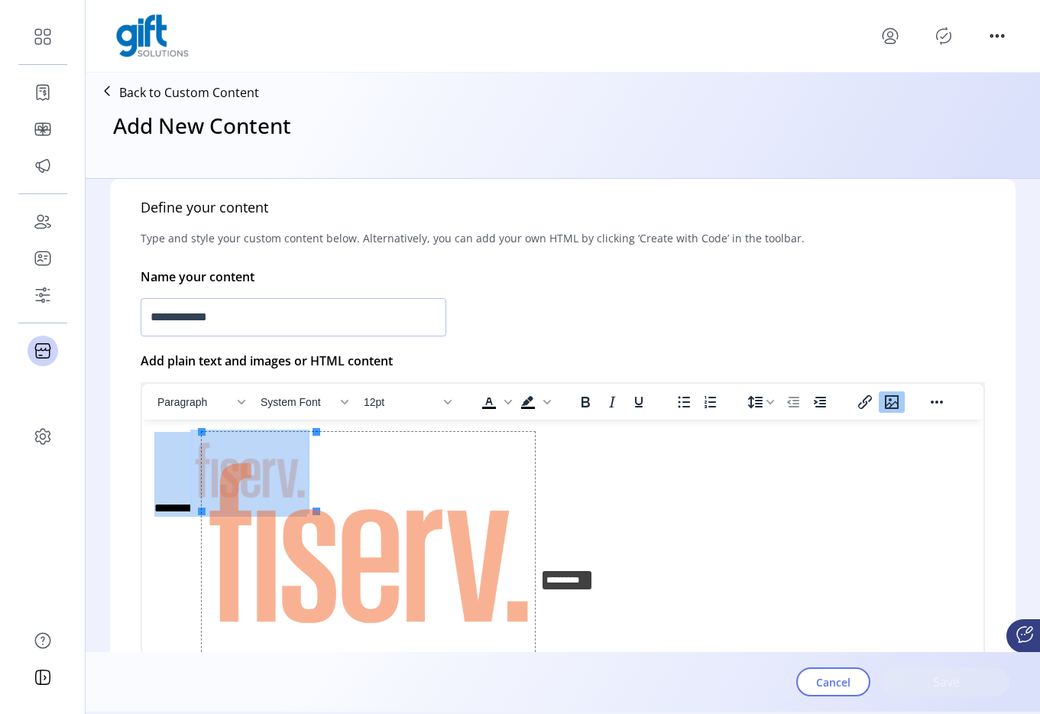
drag, startPoint x: 317, startPoint y: 508, endPoint x: 560, endPoint y: 569, distance: 250.6
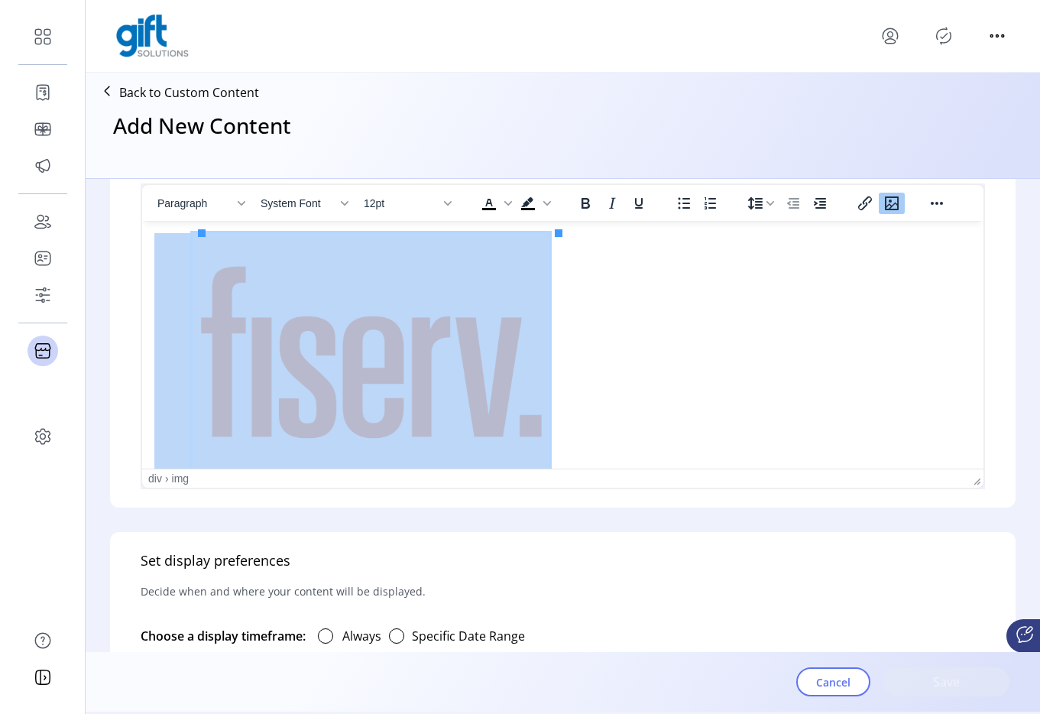
scroll to position [464, 0]
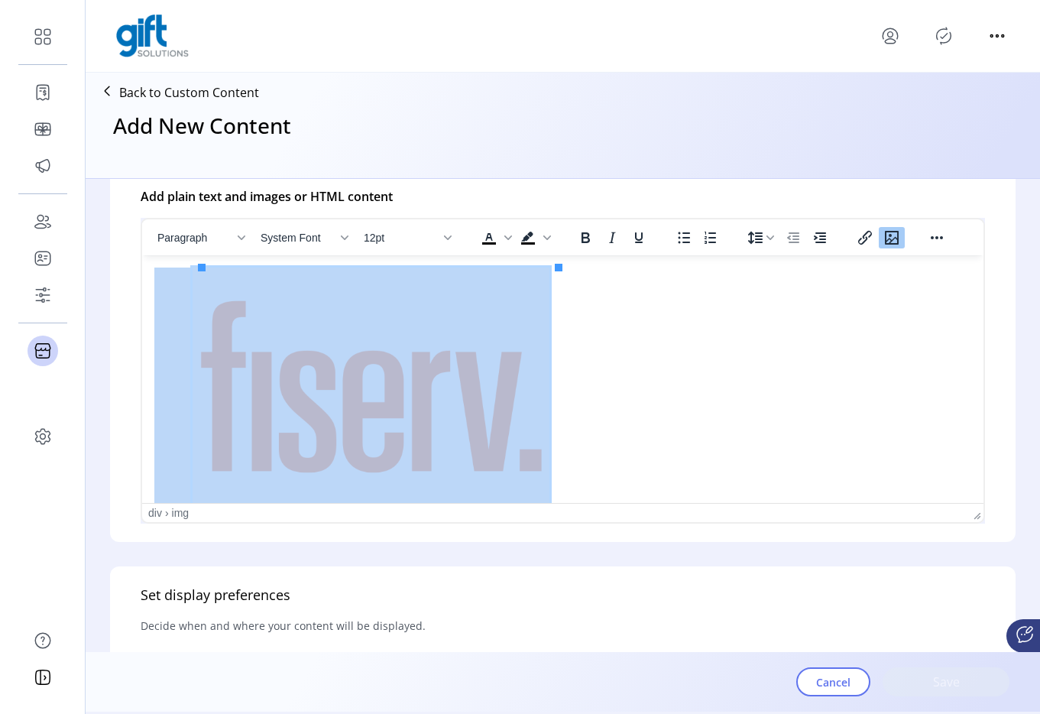
click at [475, 383] on img "Rich Text Area. Press ALT-0 for help." at bounding box center [371, 391] width 357 height 248
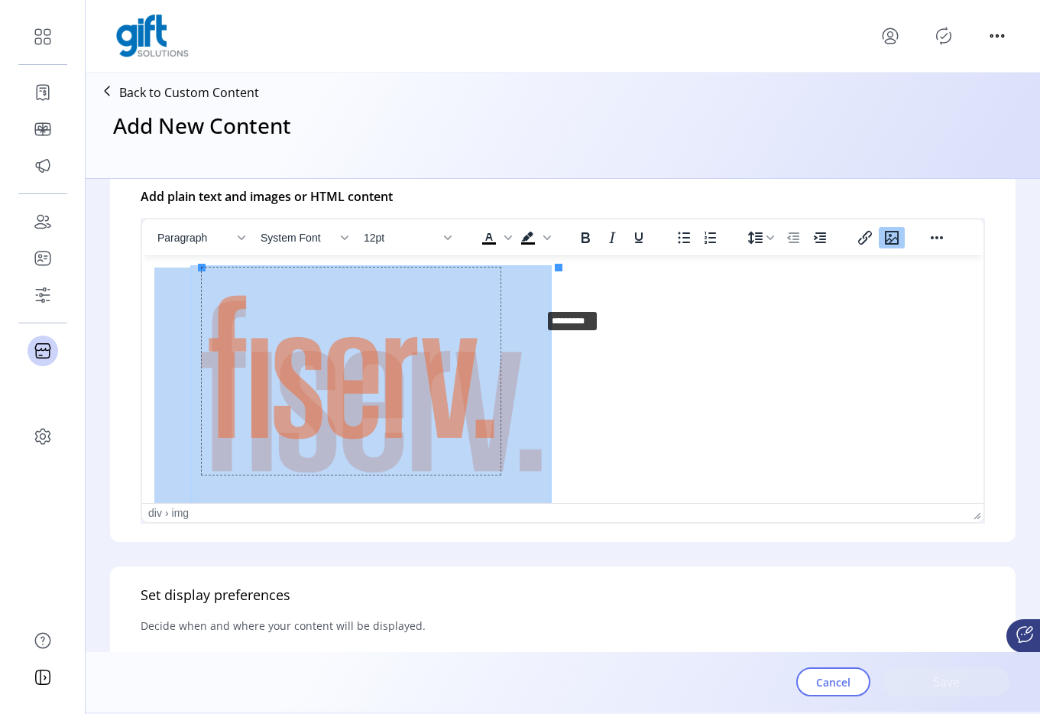
drag, startPoint x: 561, startPoint y: 266, endPoint x: 543, endPoint y: 305, distance: 43.1
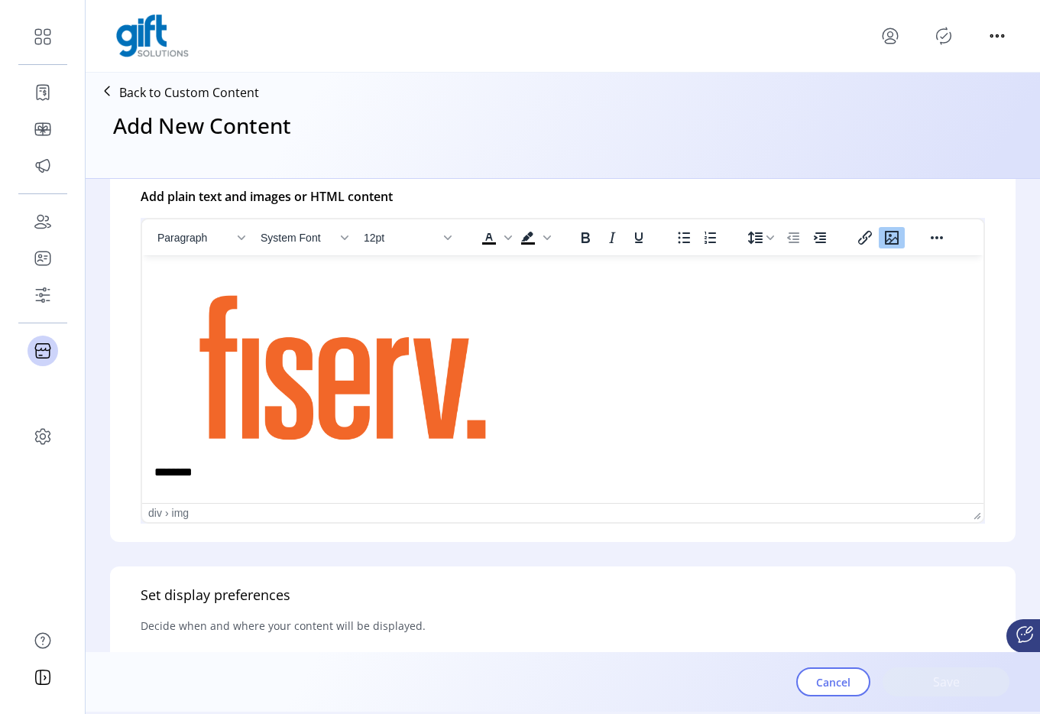
click at [185, 426] on div "********" at bounding box center [553, 381] width 798 height 229
click at [201, 475] on img "Rich Text Area. Press ALT-0 for help." at bounding box center [343, 371] width 300 height 208
click at [186, 468] on div "********" at bounding box center [553, 381] width 798 height 229
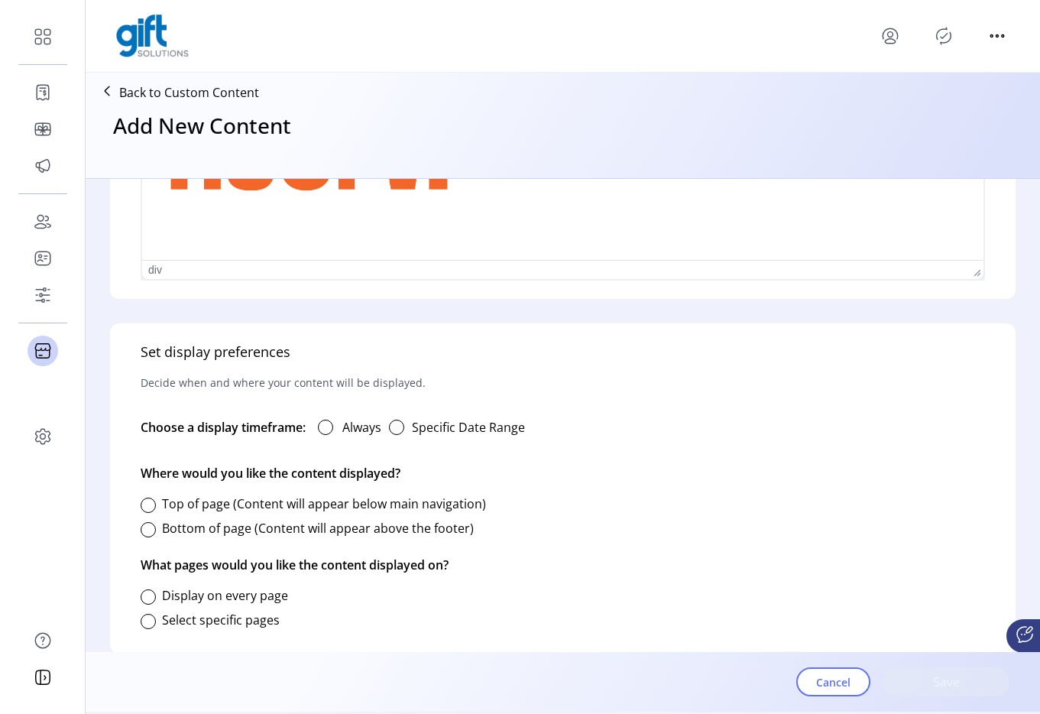
scroll to position [733, 0]
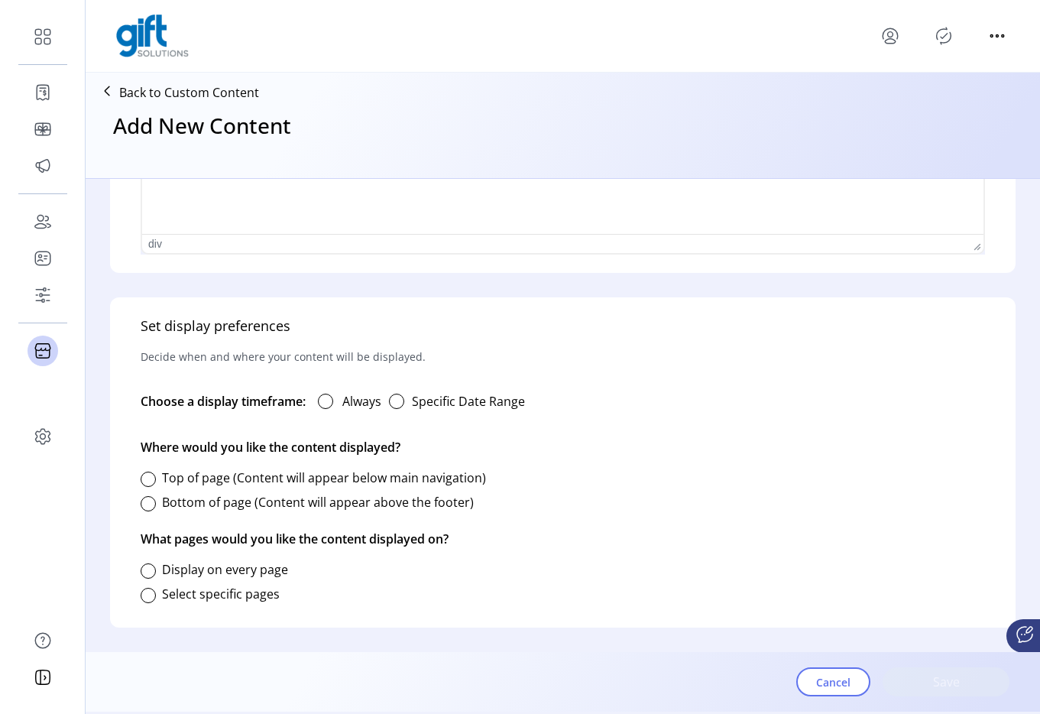
click at [318, 403] on div "Always" at bounding box center [344, 401] width 76 height 31
click at [332, 403] on div at bounding box center [325, 401] width 15 height 15
click at [157, 485] on div "Top of page (Content will appear below main navigation)" at bounding box center [313, 477] width 345 height 18
click at [148, 483] on div at bounding box center [148, 479] width 15 height 15
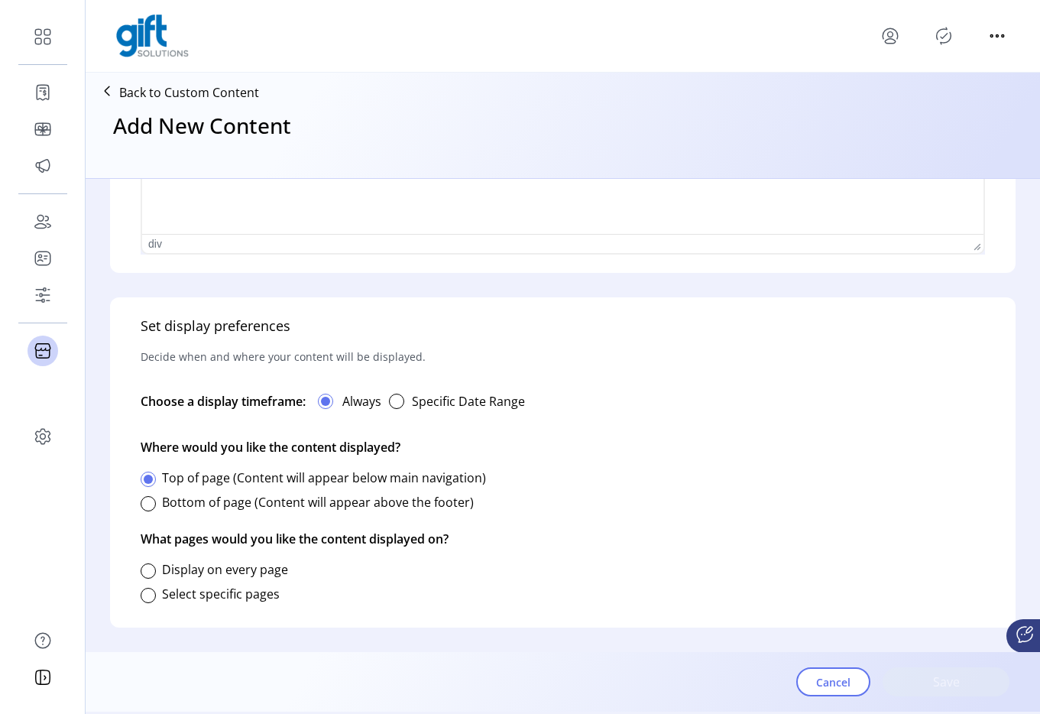
click at [149, 578] on div "Select specific pages" at bounding box center [210, 593] width 139 height 31
click at [157, 571] on div "Display on every page" at bounding box center [214, 569] width 147 height 18
click at [146, 596] on div at bounding box center [148, 595] width 15 height 15
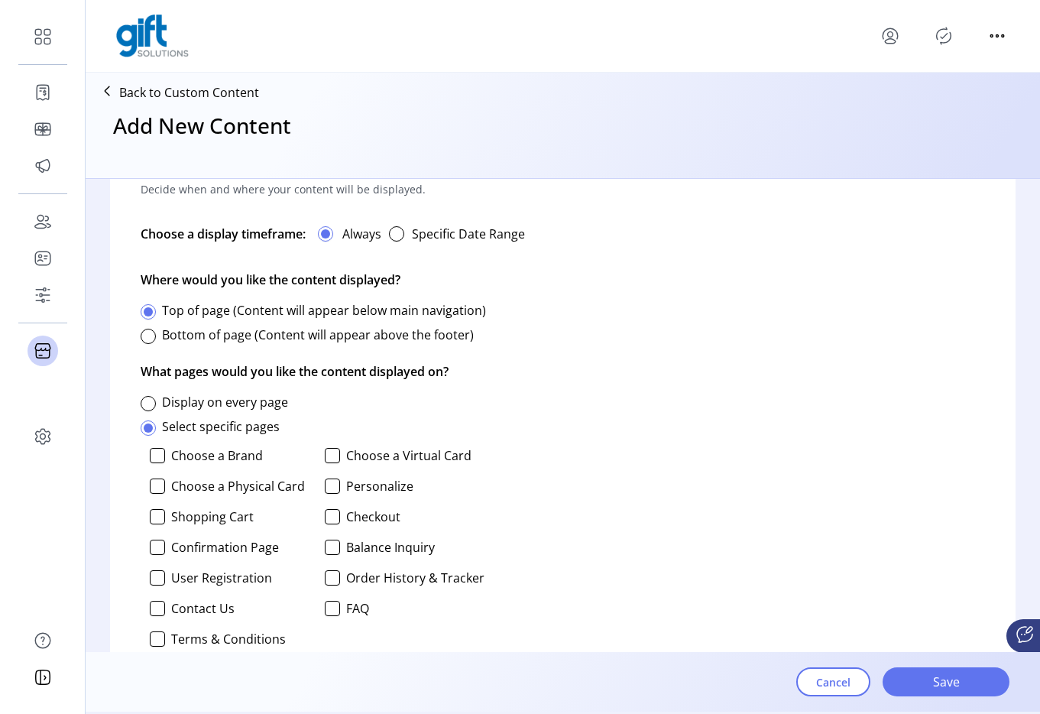
scroll to position [944, 0]
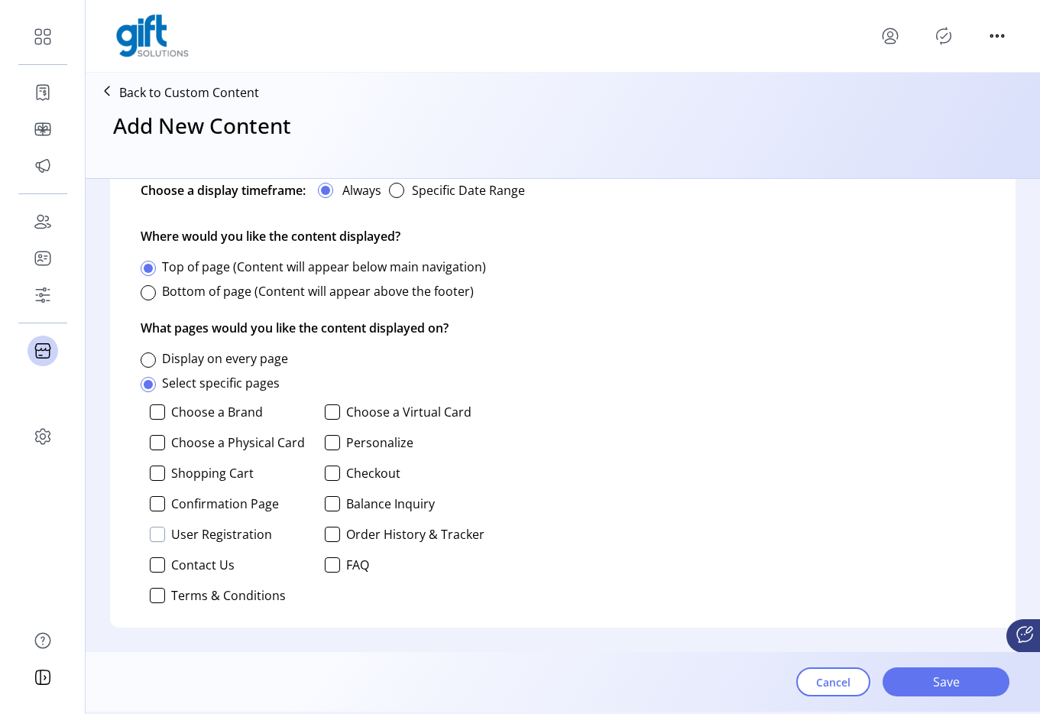
click at [160, 538] on div at bounding box center [157, 534] width 15 height 15
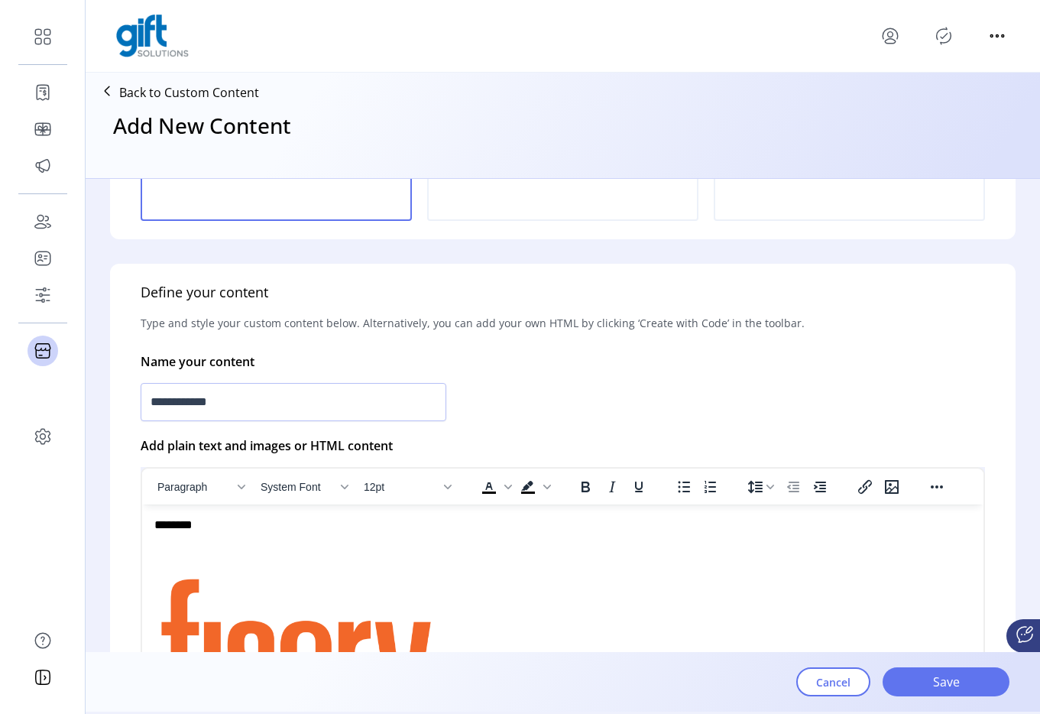
scroll to position [214, 0]
drag, startPoint x: 267, startPoint y: 402, endPoint x: 109, endPoint y: 407, distance: 159.0
click at [109, 407] on form "**********" at bounding box center [563, 415] width 954 height 473
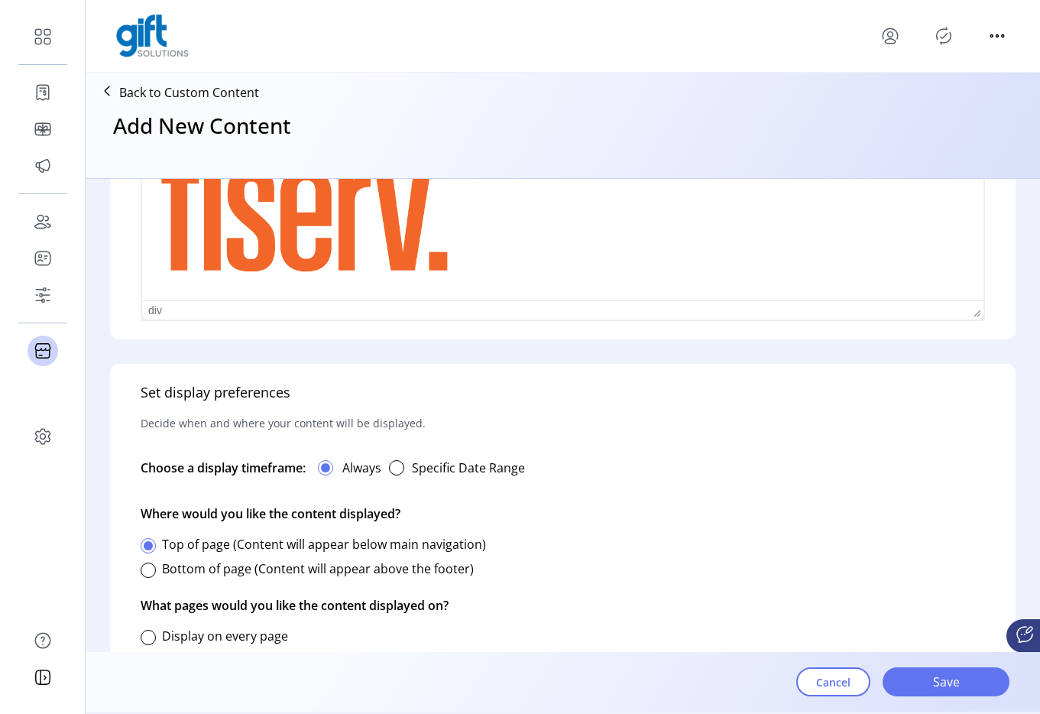
scroll to position [944, 0]
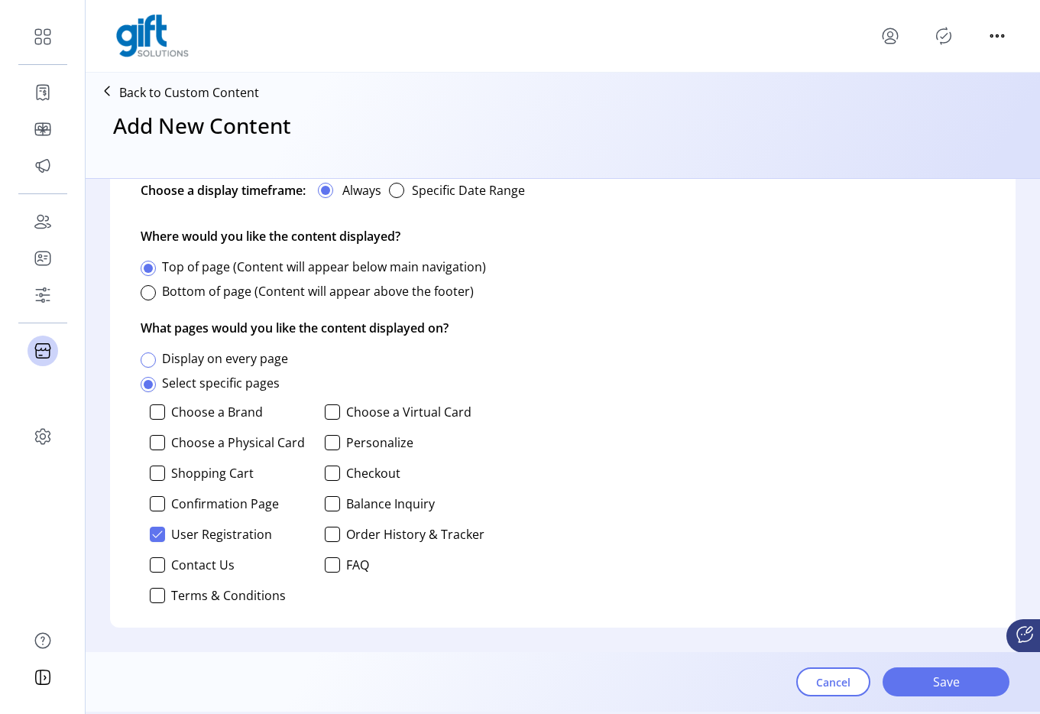
click at [145, 358] on div at bounding box center [148, 359] width 15 height 15
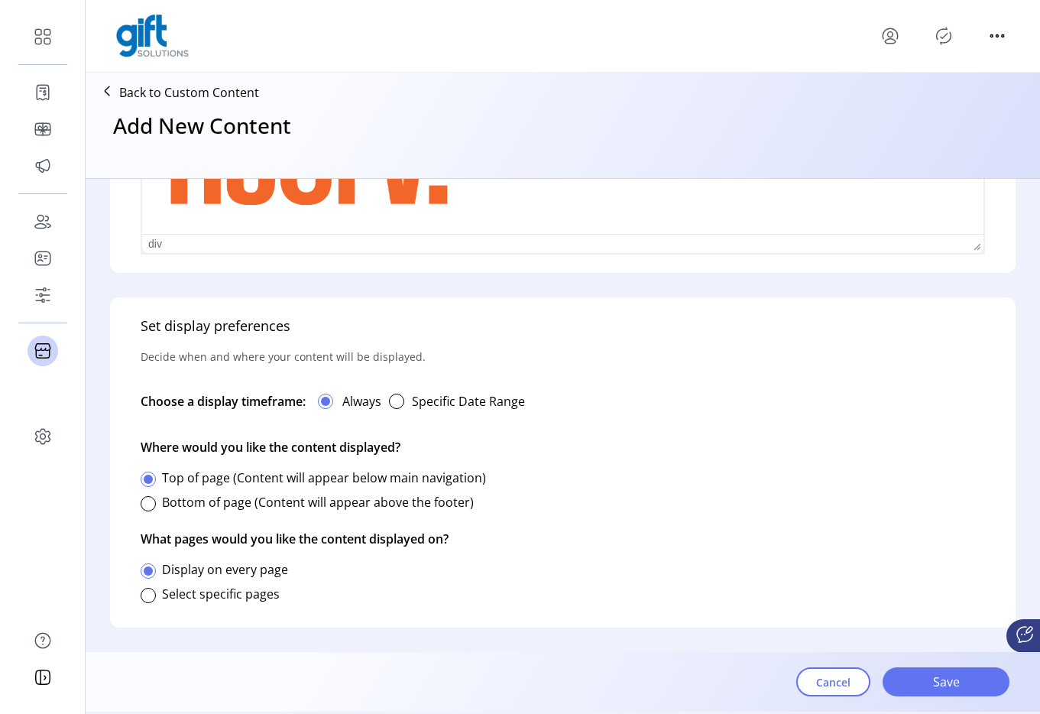
scroll to position [733, 0]
click at [407, 402] on button "button" at bounding box center [396, 401] width 31 height 31
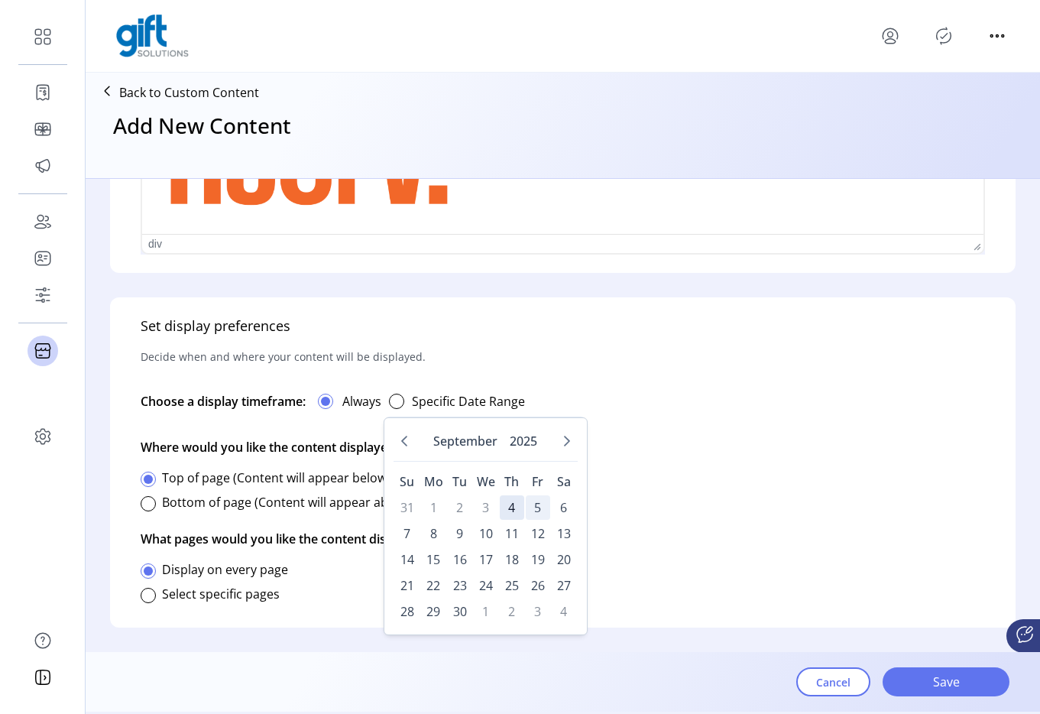
click at [530, 509] on span "5" at bounding box center [538, 507] width 24 height 24
click at [510, 564] on span "18" at bounding box center [512, 559] width 24 height 24
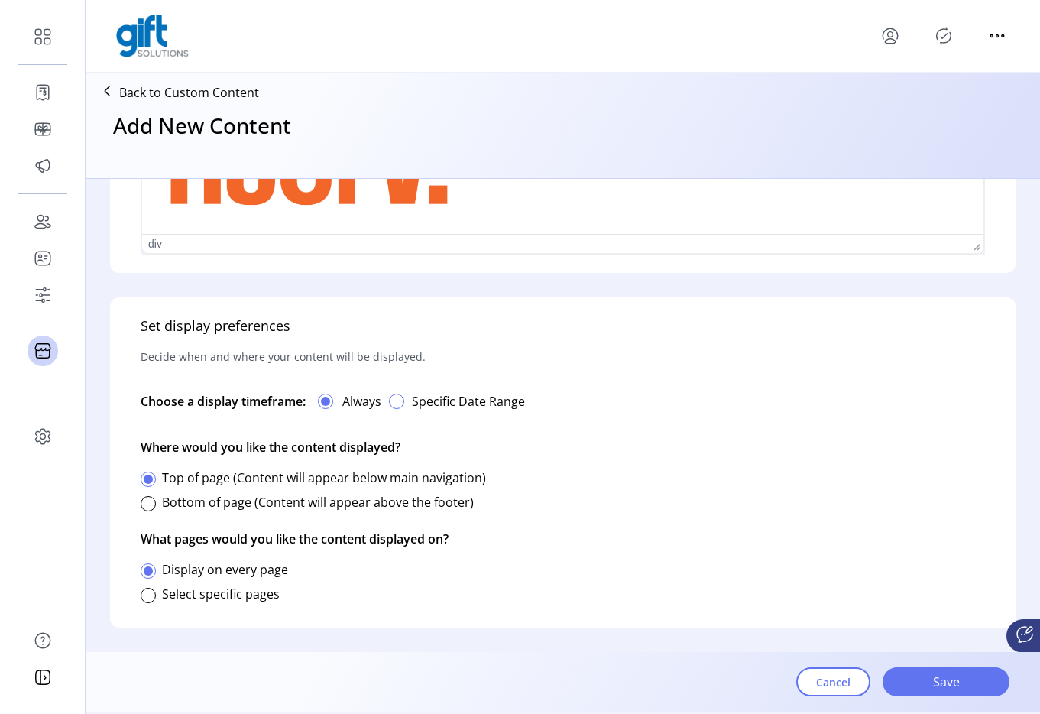
click at [397, 400] on div "button" at bounding box center [396, 401] width 15 height 15
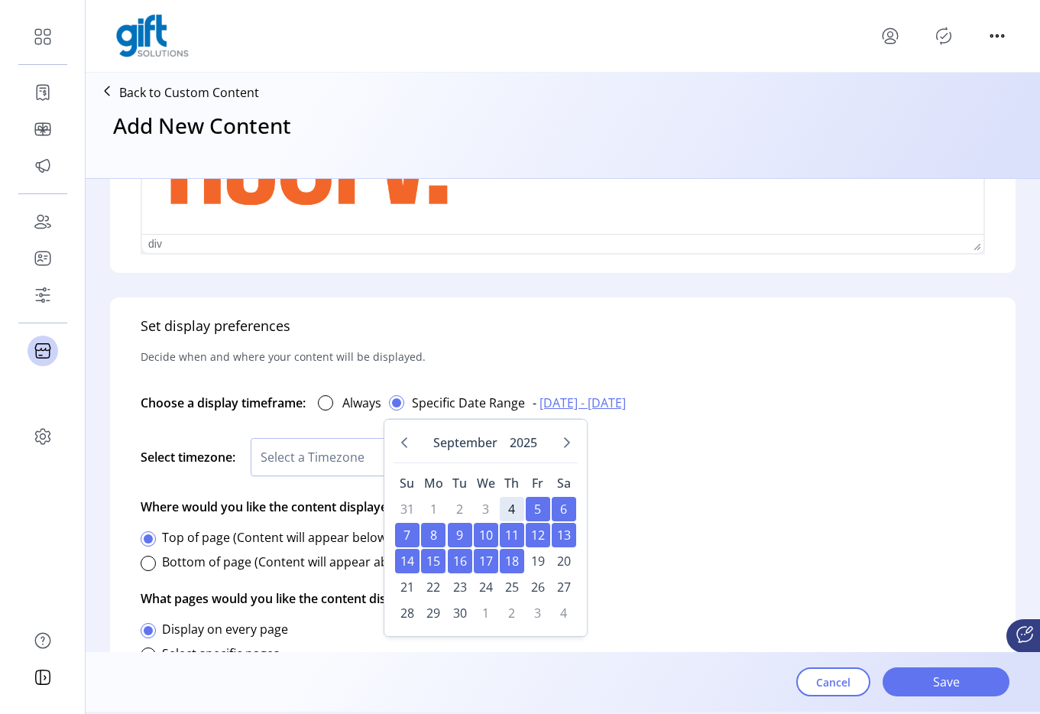
scroll to position [9, 5]
click at [604, 465] on div "Select timezone: Select a Timezone" at bounding box center [563, 457] width 844 height 57
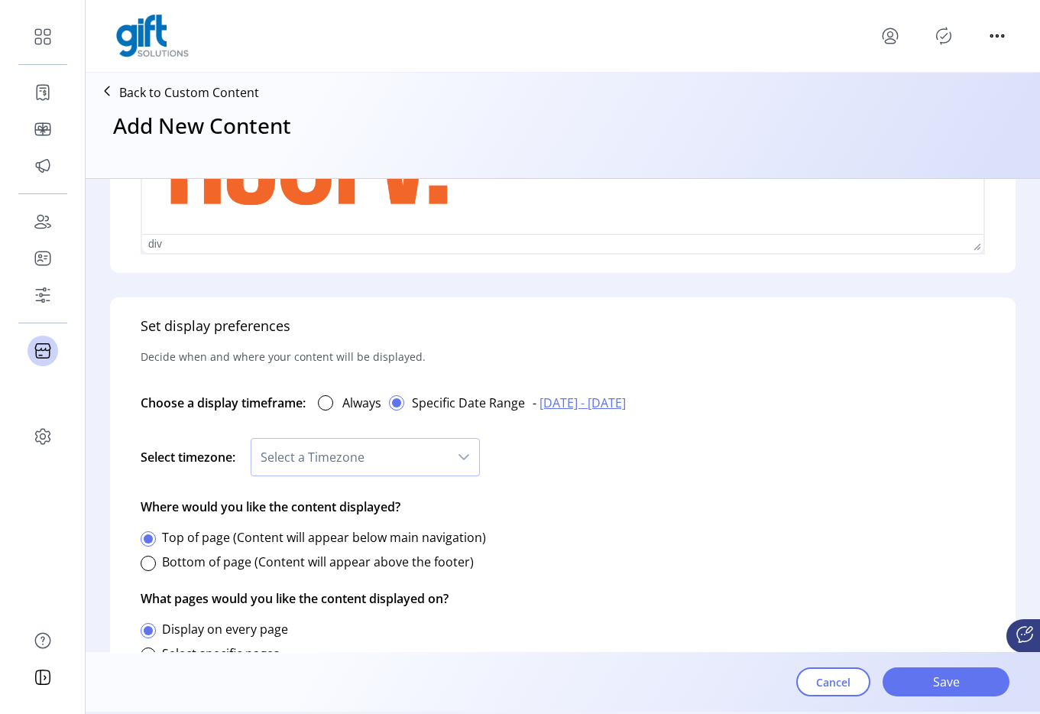
click at [560, 397] on span "09/05/2025 - 09/18/2025" at bounding box center [583, 403] width 86 height 18
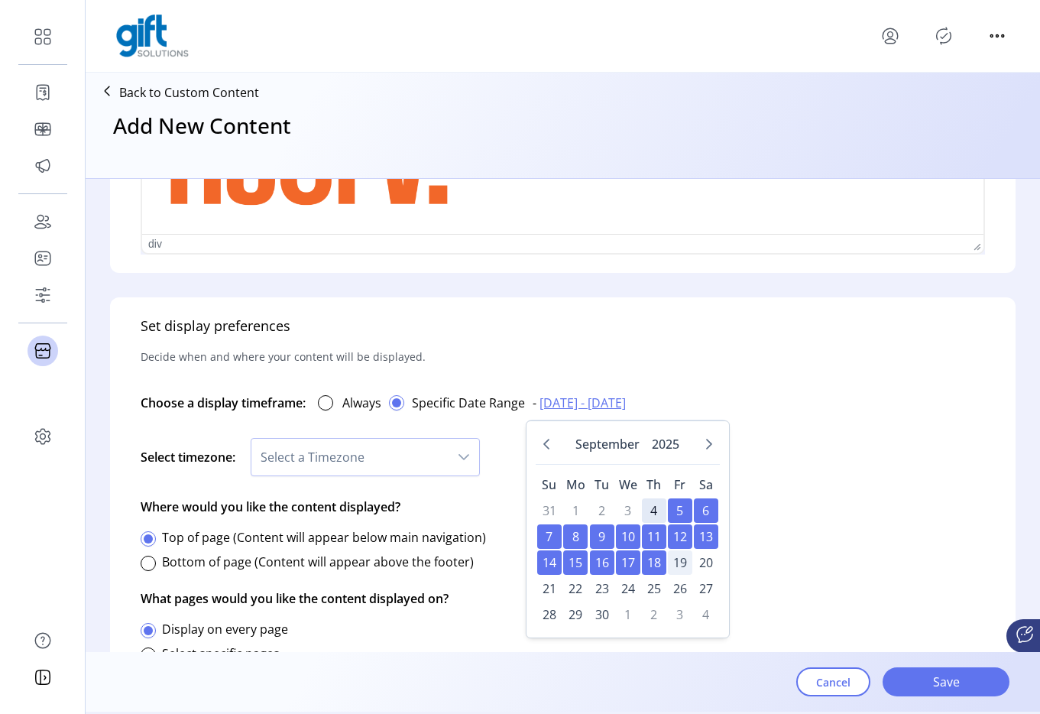
click at [683, 569] on span "19" at bounding box center [680, 562] width 24 height 24
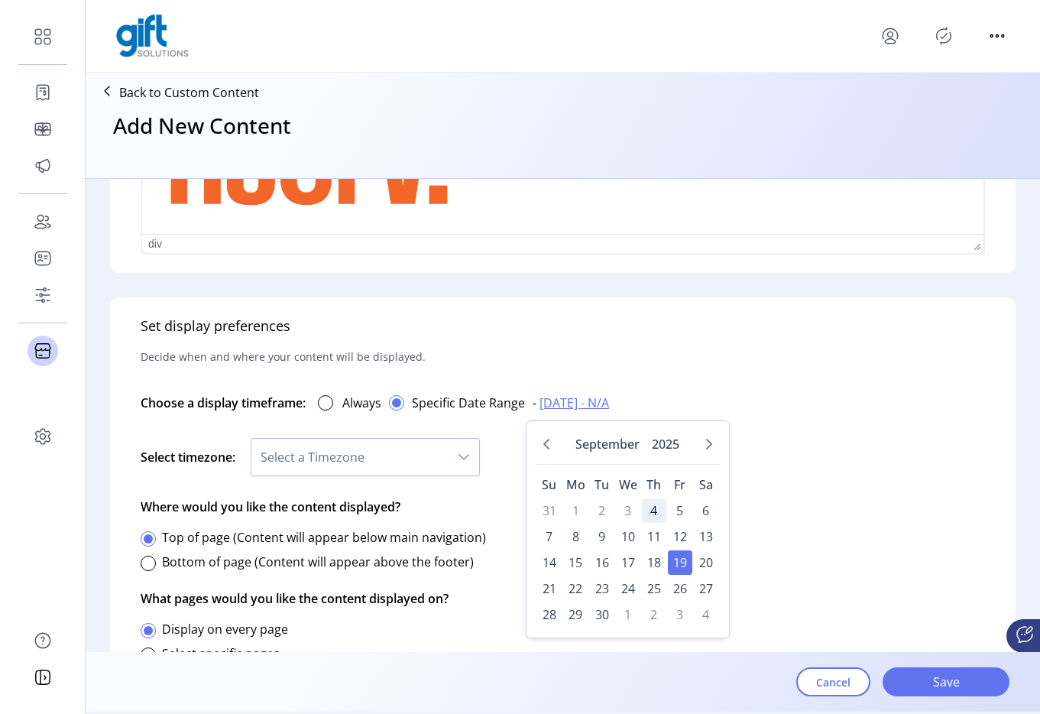
click at [660, 516] on span "4" at bounding box center [654, 510] width 24 height 24
click at [672, 516] on span "5" at bounding box center [680, 510] width 24 height 24
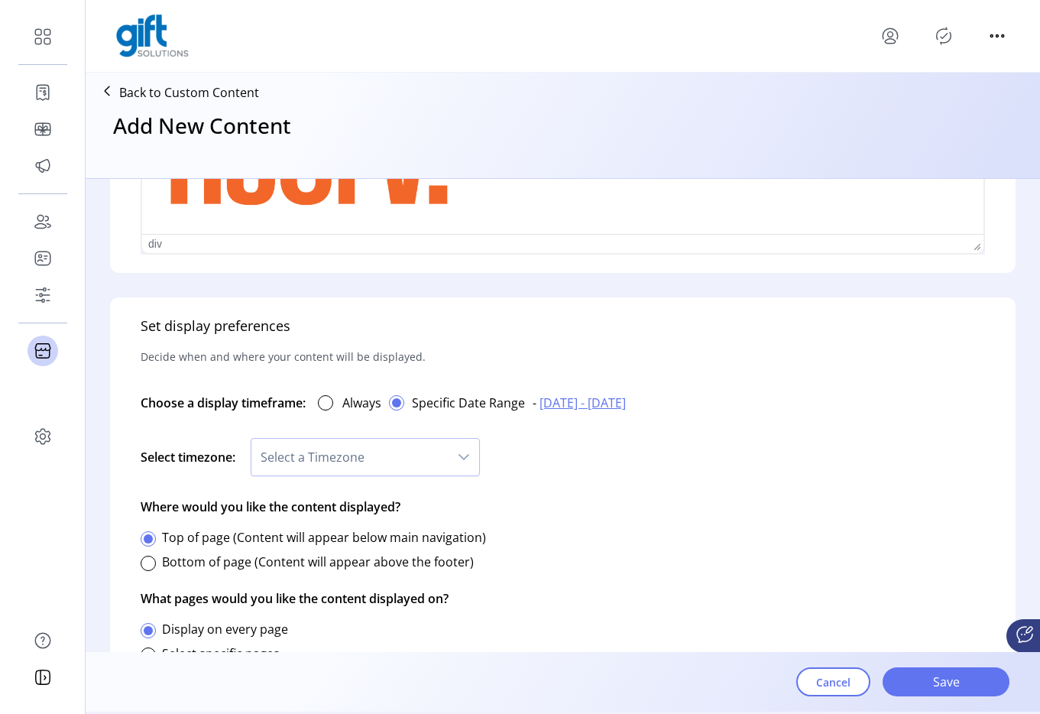
click at [626, 407] on span "09/04/2025 - 09/05/2025" at bounding box center [583, 403] width 86 height 18
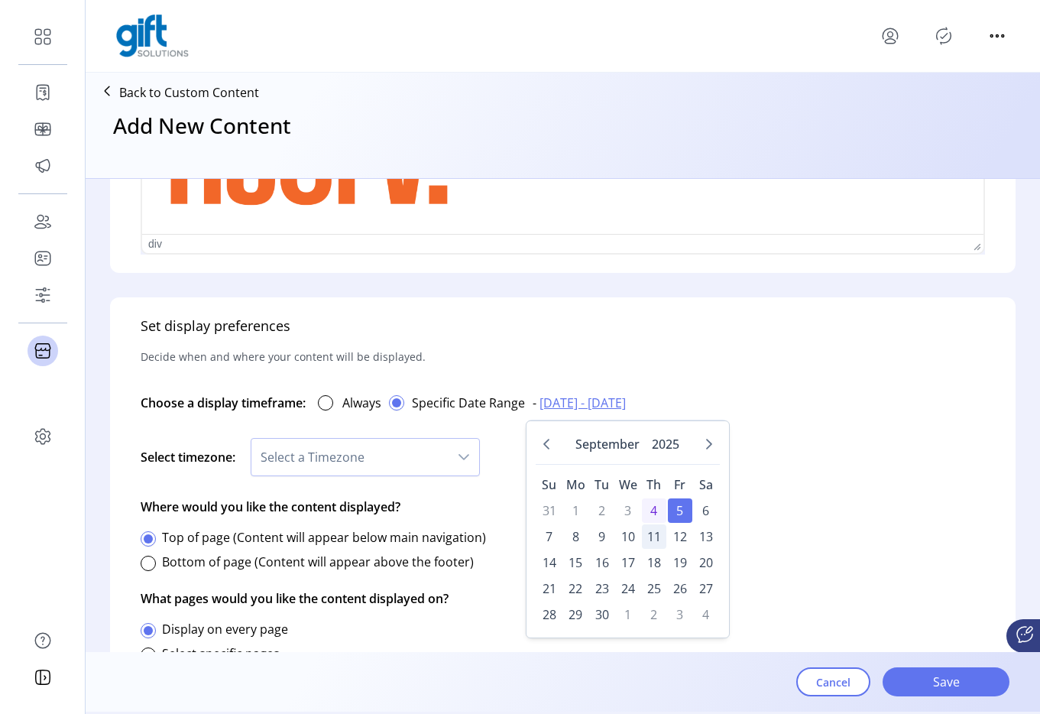
click at [655, 533] on span "11" at bounding box center [654, 536] width 24 height 24
click at [681, 566] on span "19" at bounding box center [680, 562] width 24 height 24
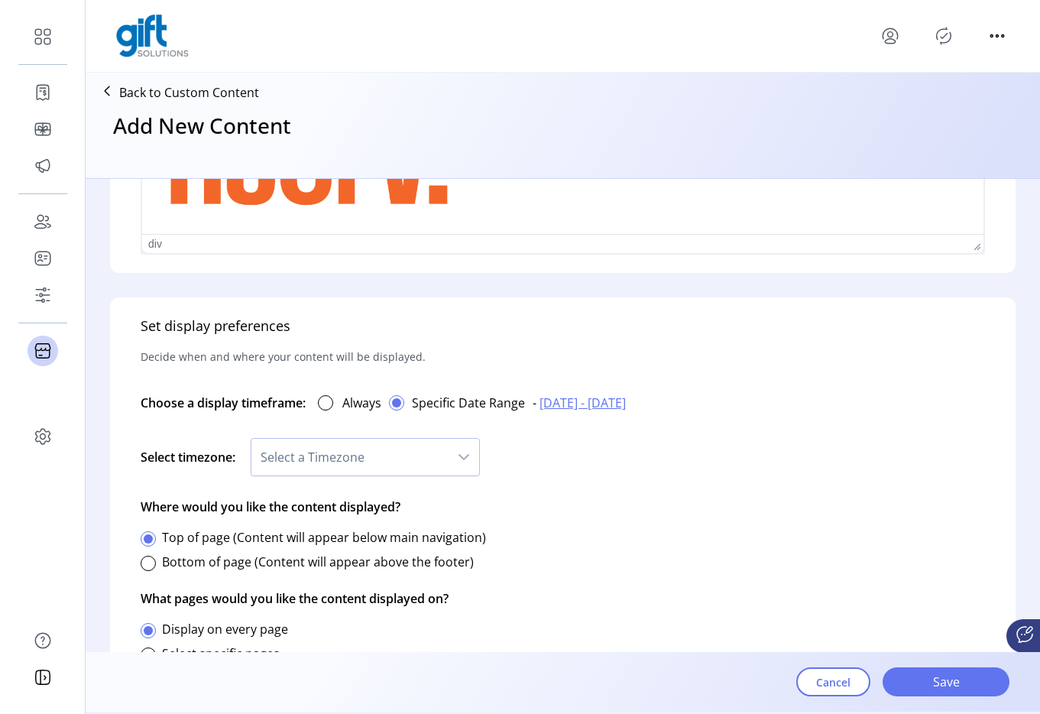
click at [626, 400] on span "09/11/2025 - 09/19/2025" at bounding box center [583, 403] width 86 height 18
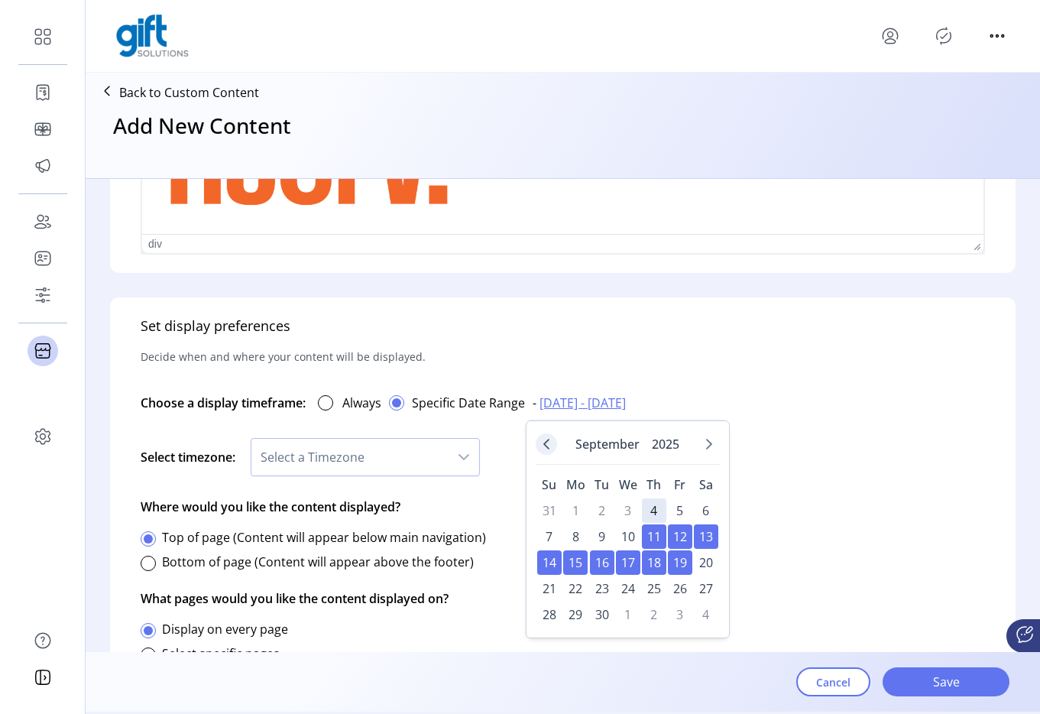
click at [547, 442] on icon "Previous Month" at bounding box center [546, 444] width 12 height 12
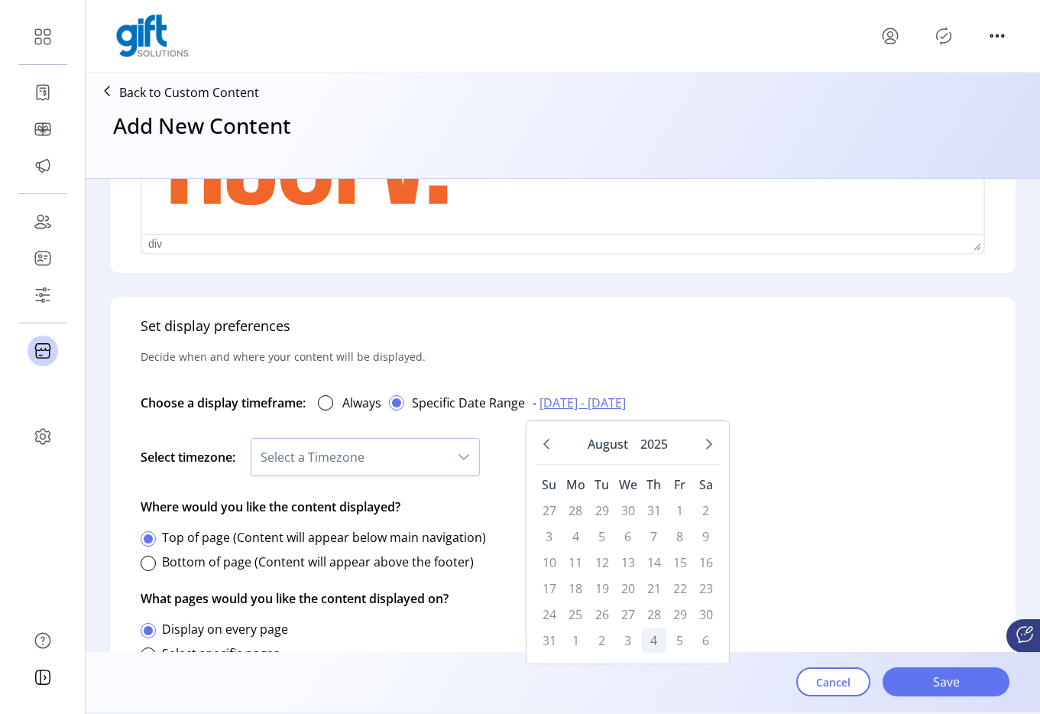
click at [619, 520] on td "30" at bounding box center [628, 510] width 24 height 24
click at [623, 514] on td "30" at bounding box center [628, 510] width 24 height 24
click at [705, 449] on icon "Next Month" at bounding box center [709, 444] width 12 height 12
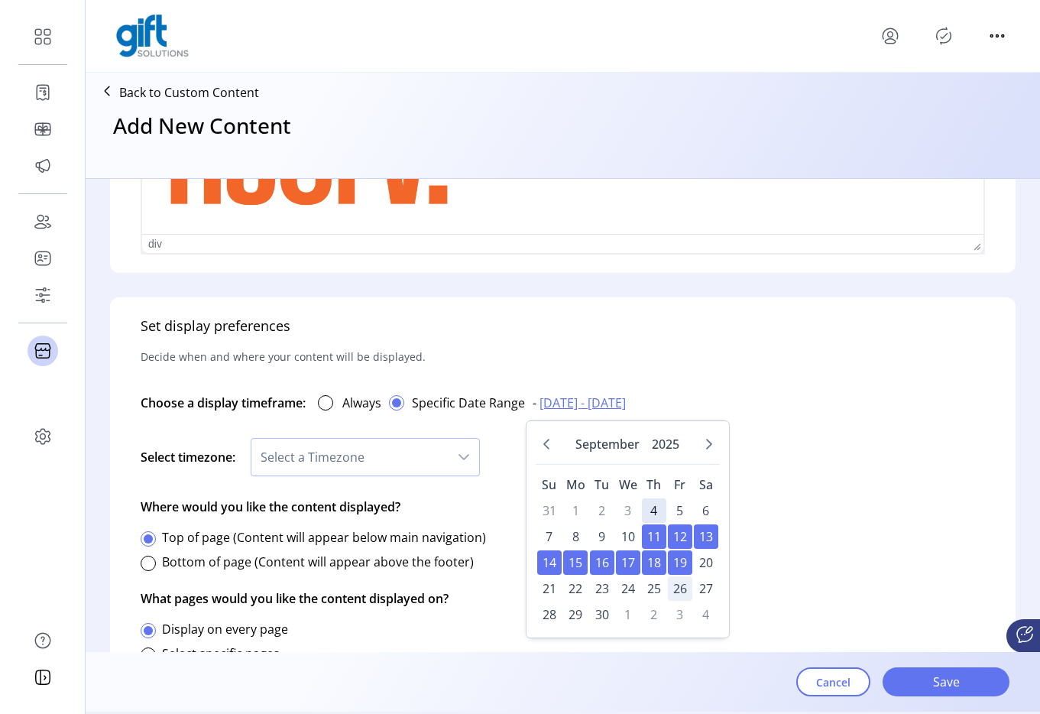
click at [675, 593] on span "26" at bounding box center [680, 588] width 24 height 24
click at [655, 540] on span "11" at bounding box center [654, 536] width 24 height 24
click at [686, 572] on span "19" at bounding box center [680, 562] width 24 height 24
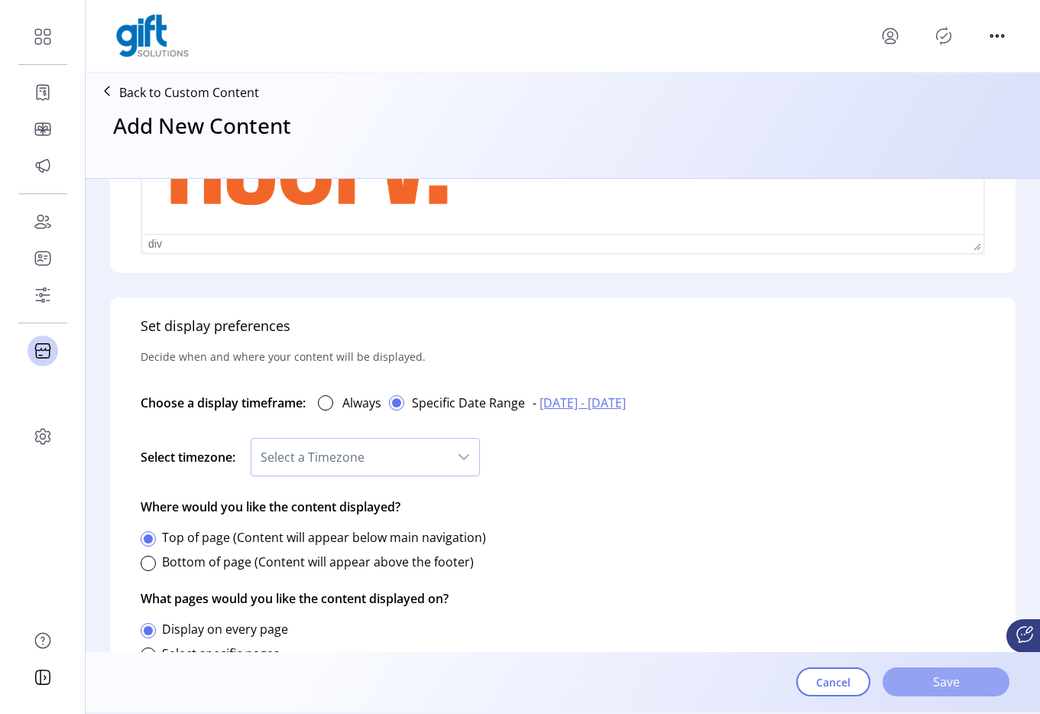
click at [923, 663] on span "Save" at bounding box center [946, 681] width 87 height 18
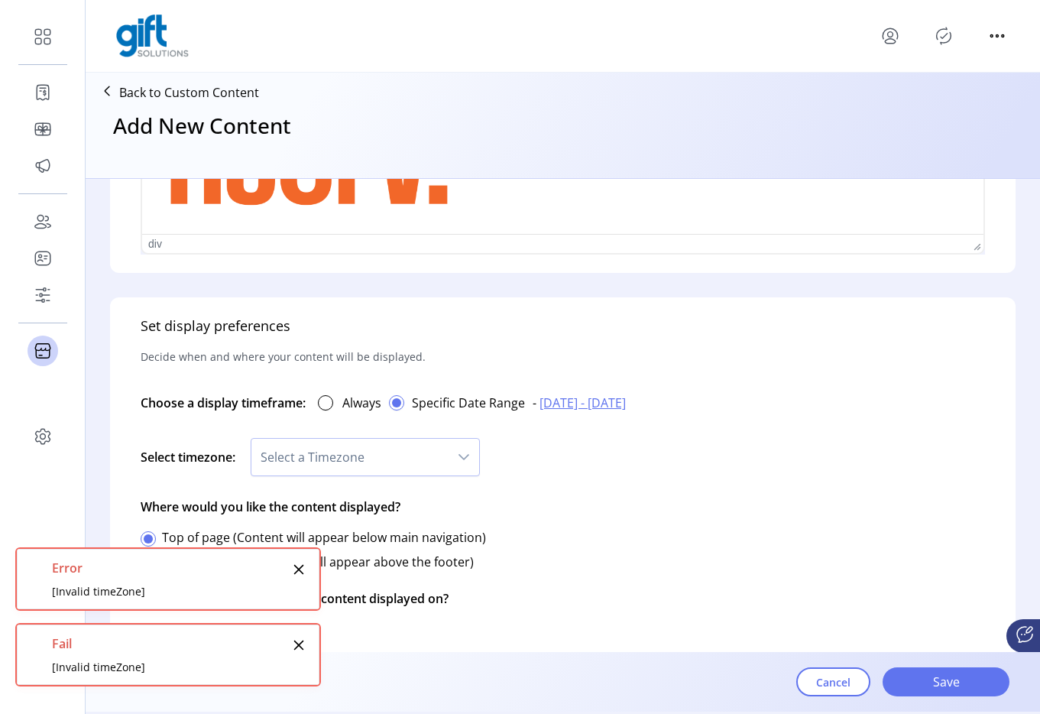
scroll to position [792, 0]
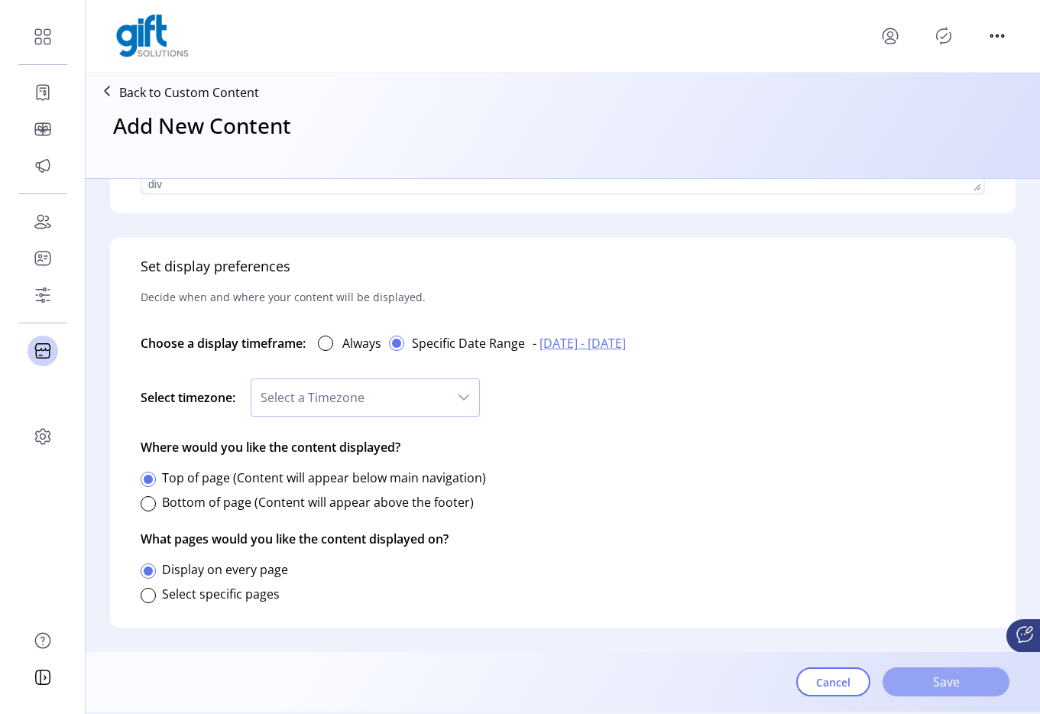
click at [940, 663] on span "Save" at bounding box center [946, 681] width 87 height 18
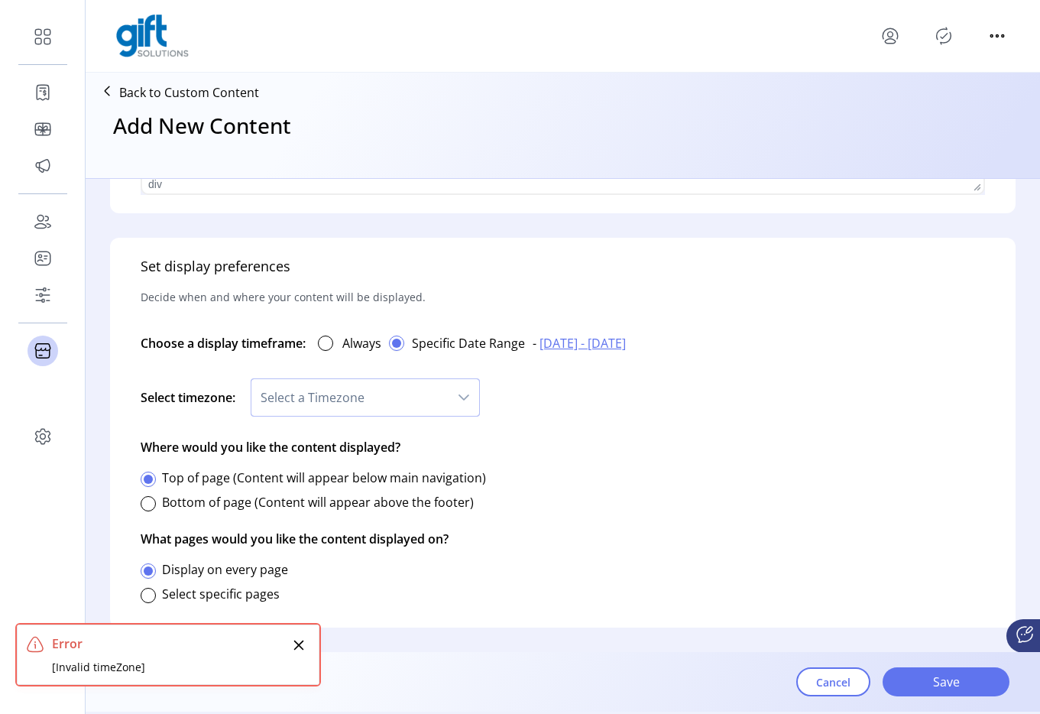
click at [421, 411] on span "Select a Timezone" at bounding box center [349, 397] width 197 height 37
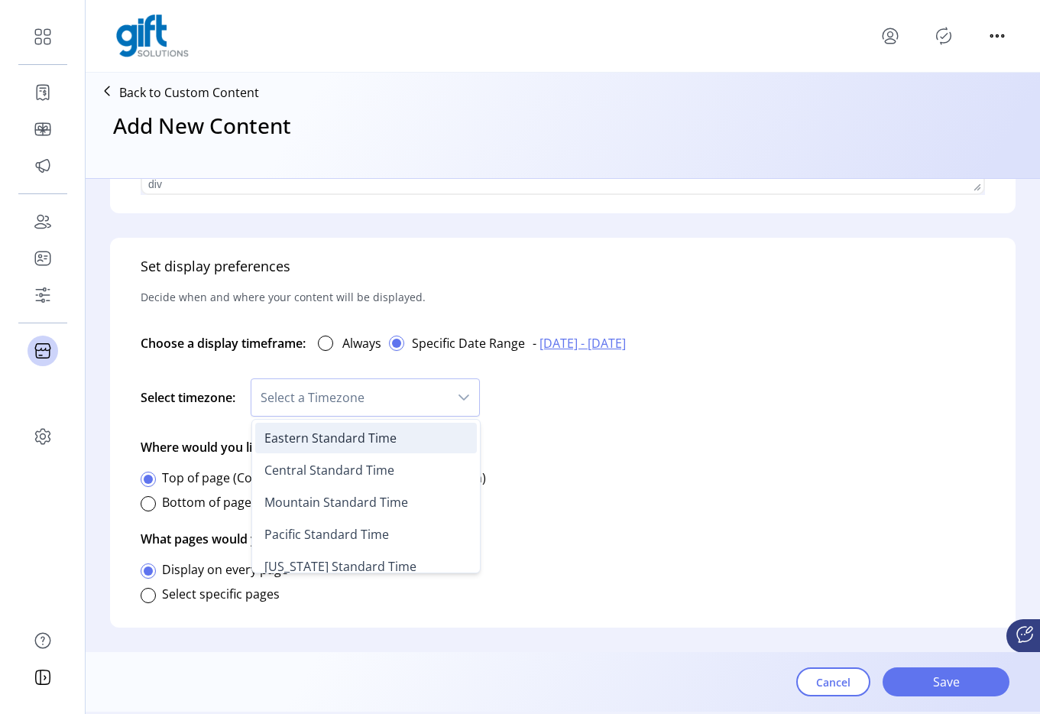
click at [399, 430] on li "Eastern Standard Time" at bounding box center [366, 438] width 222 height 31
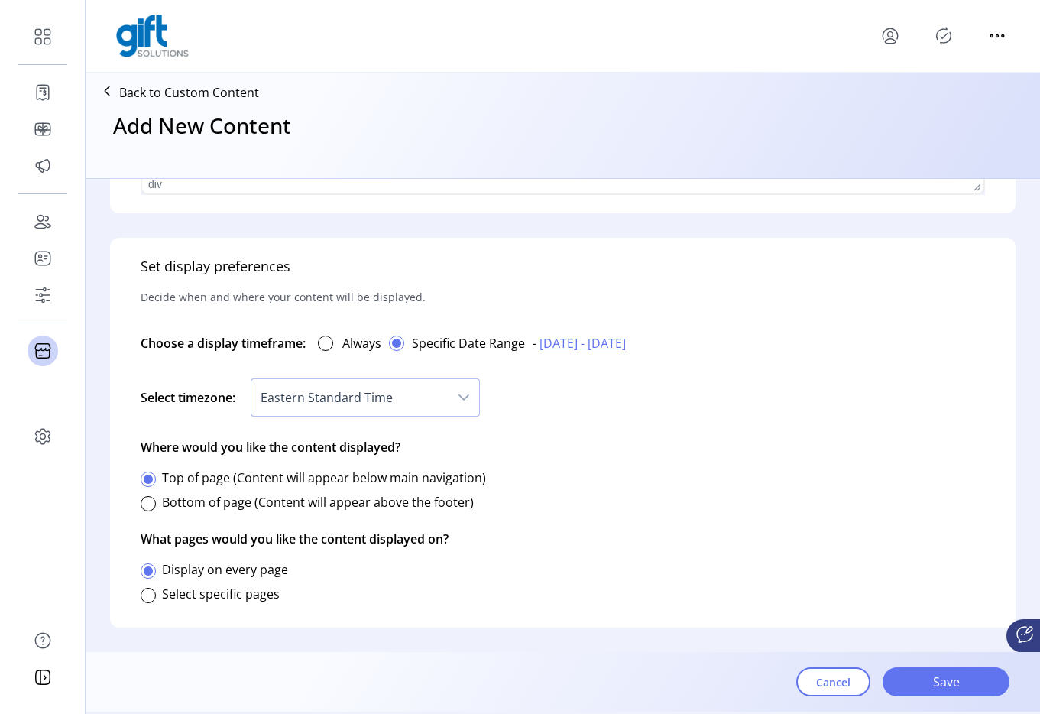
click at [413, 396] on span "Eastern Standard Time" at bounding box center [349, 397] width 197 height 37
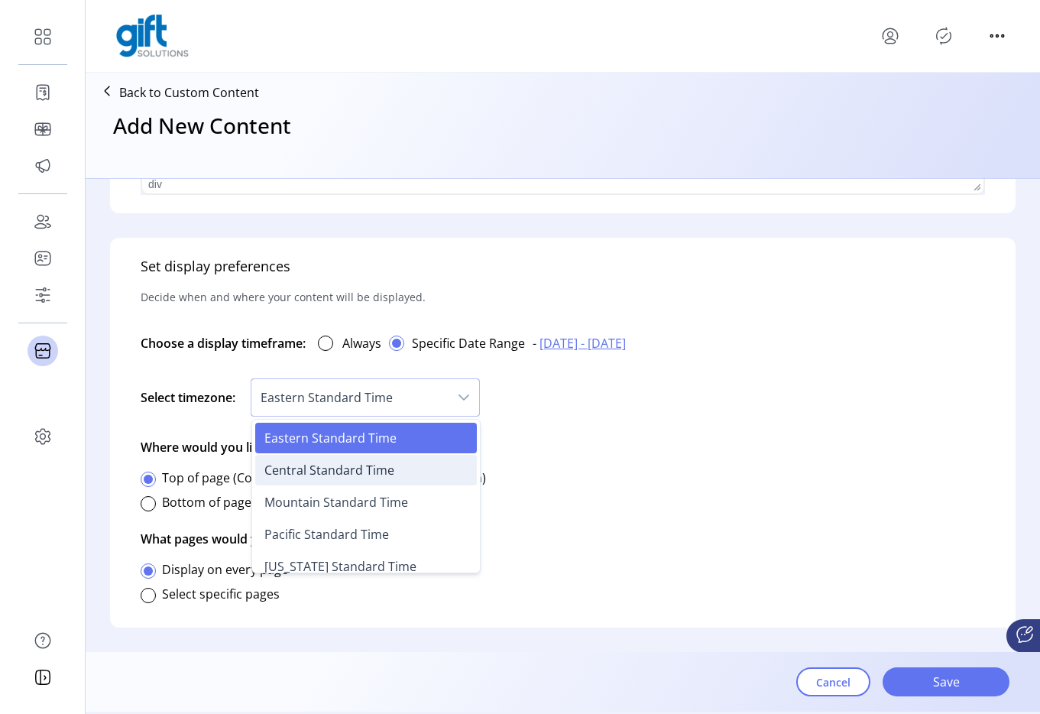
click at [377, 478] on span "Central Standard Time" at bounding box center [329, 470] width 130 height 17
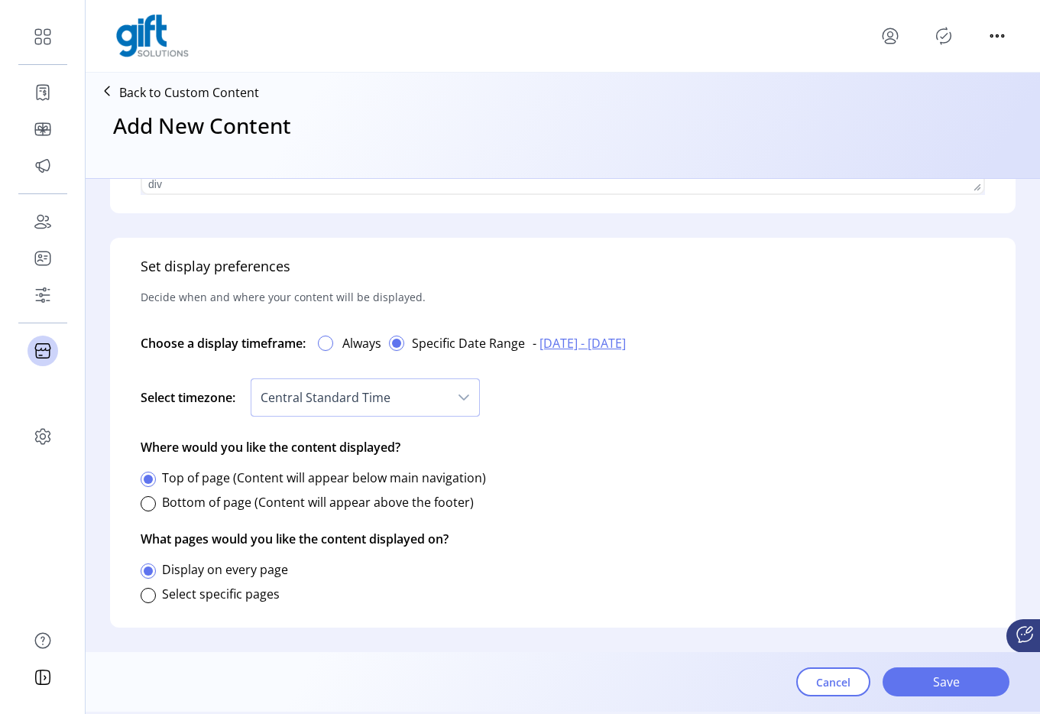
click at [331, 338] on div at bounding box center [325, 342] width 15 height 15
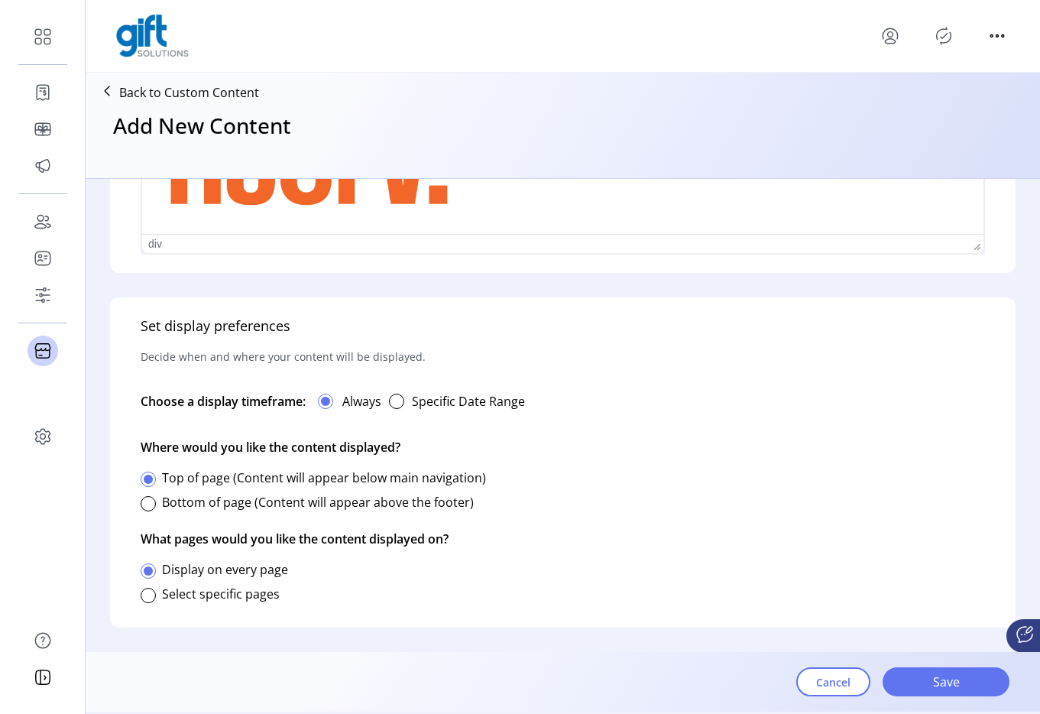
scroll to position [733, 0]
click at [394, 400] on div "button" at bounding box center [396, 401] width 15 height 15
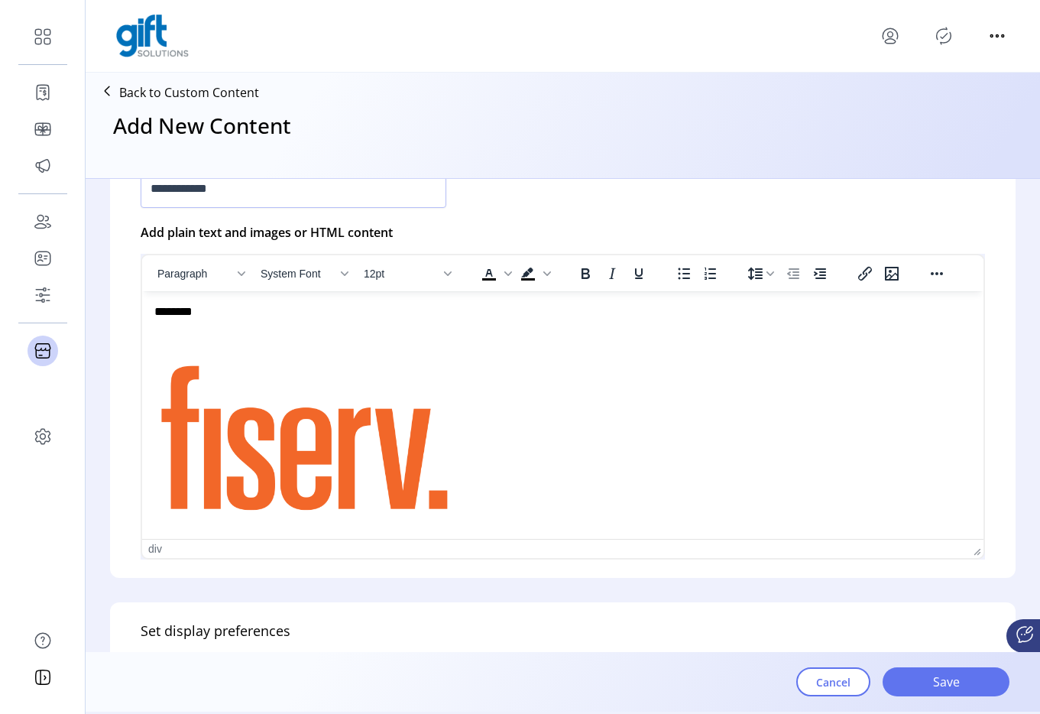
scroll to position [220, 0]
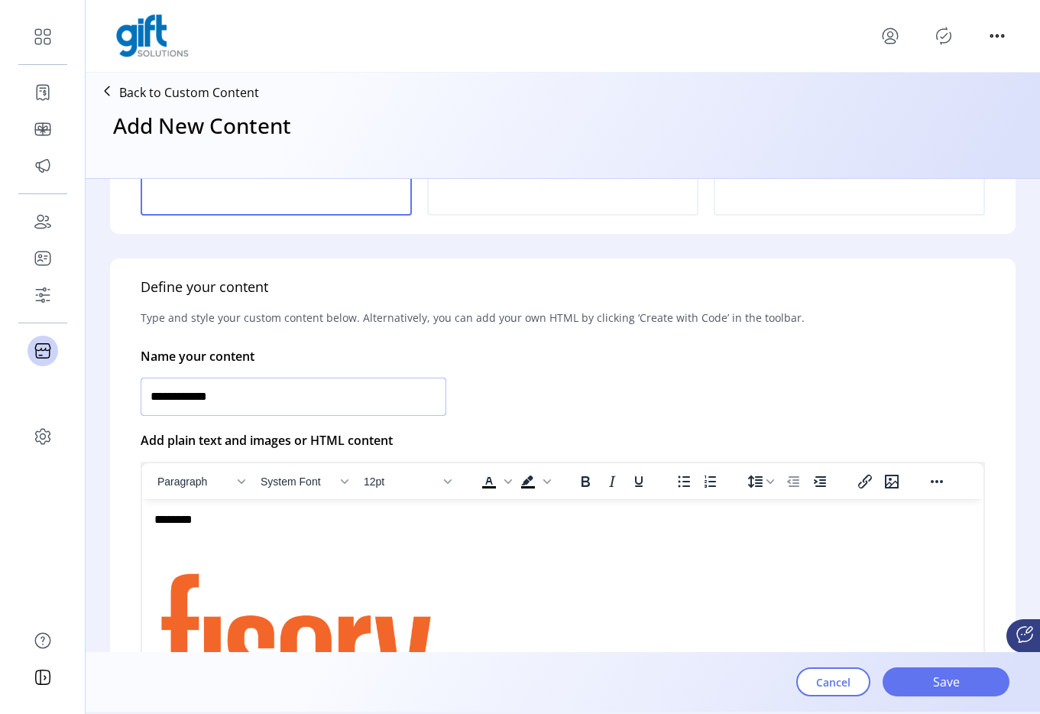
click at [394, 400] on input "**********" at bounding box center [294, 397] width 306 height 38
click at [394, 399] on input "**********" at bounding box center [294, 397] width 306 height 38
click at [394, 399] on input "text" at bounding box center [294, 397] width 306 height 38
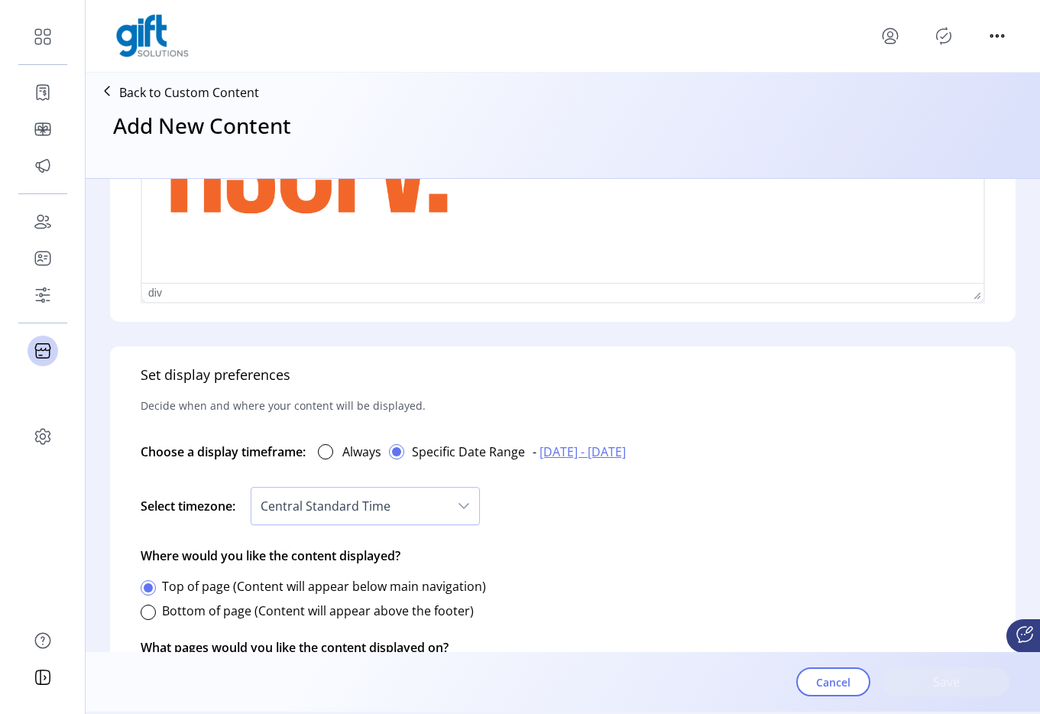
scroll to position [675, 0]
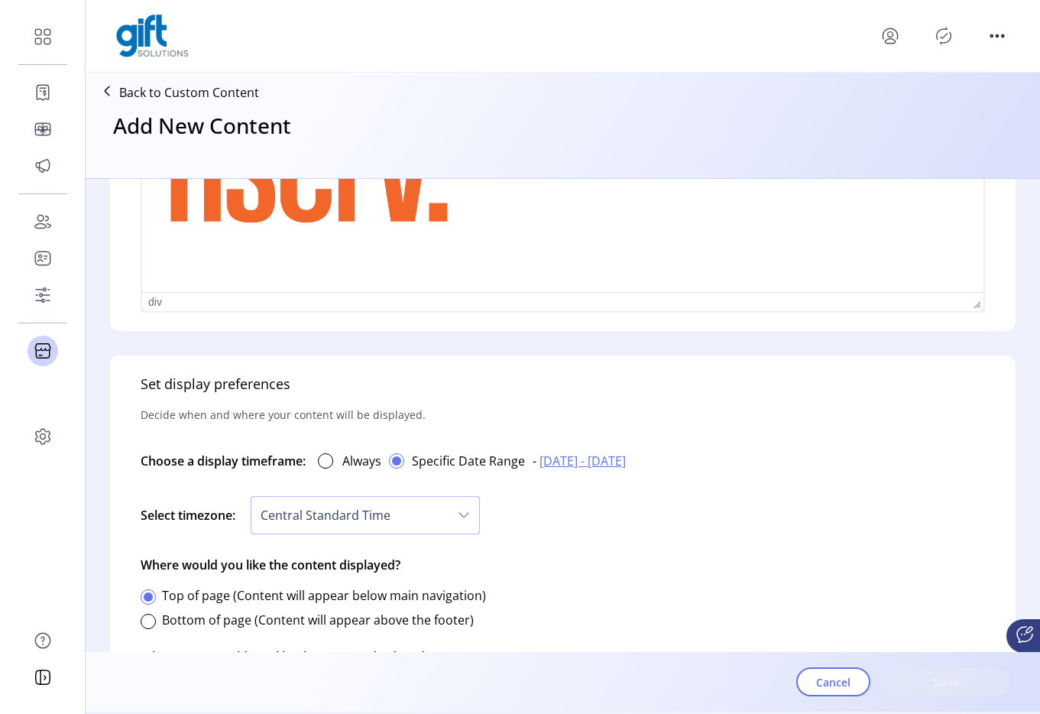
click at [403, 507] on span "Central Standard Time" at bounding box center [349, 515] width 197 height 37
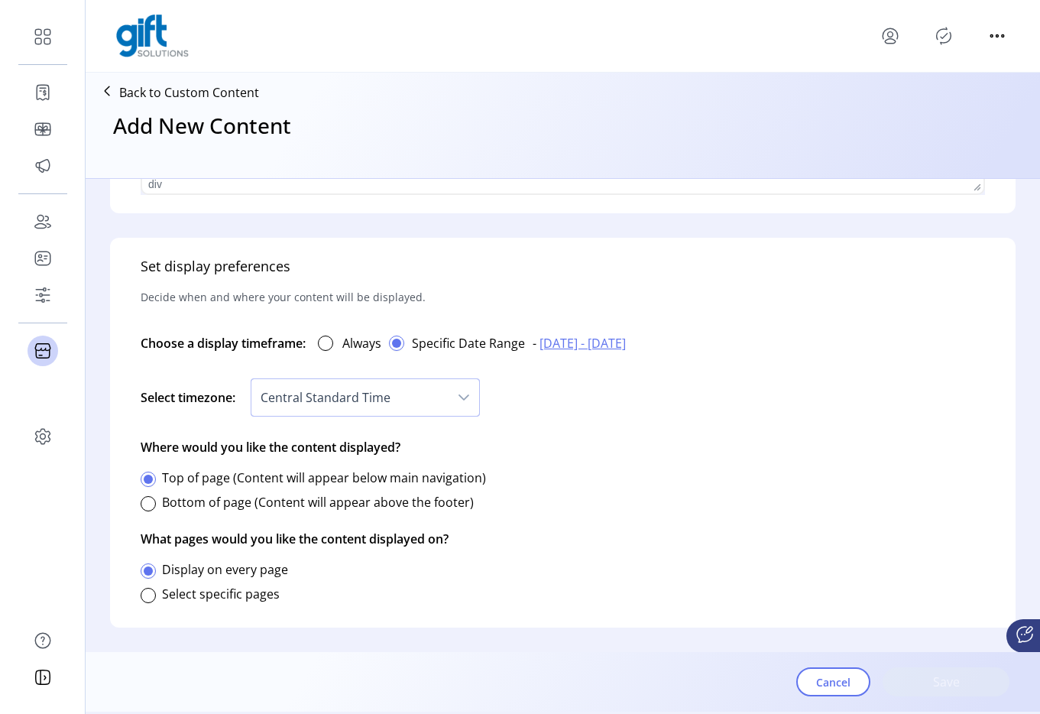
scroll to position [751, 0]
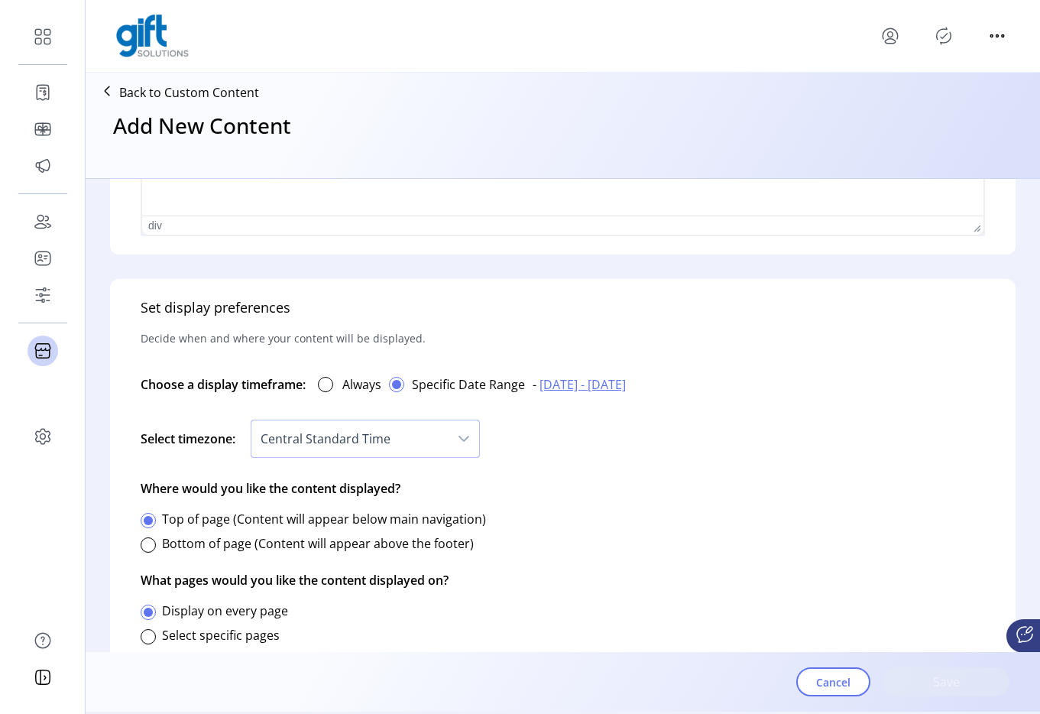
click at [397, 450] on span "Central Standard Time" at bounding box center [349, 438] width 197 height 37
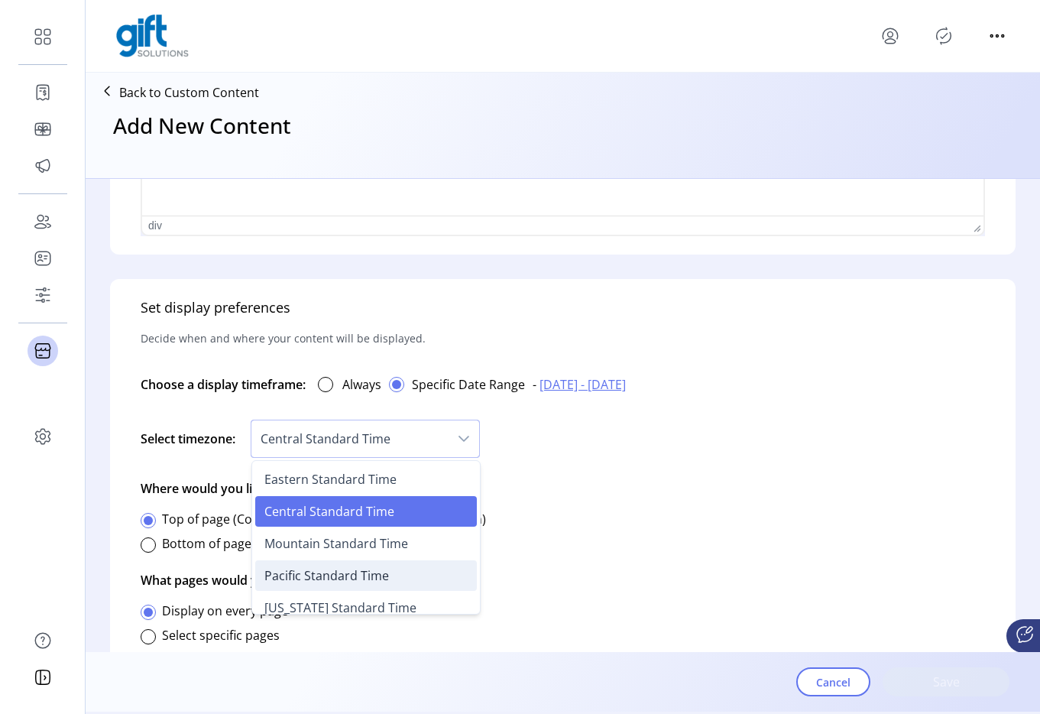
click at [374, 573] on span "Pacific Standard Time" at bounding box center [326, 575] width 125 height 17
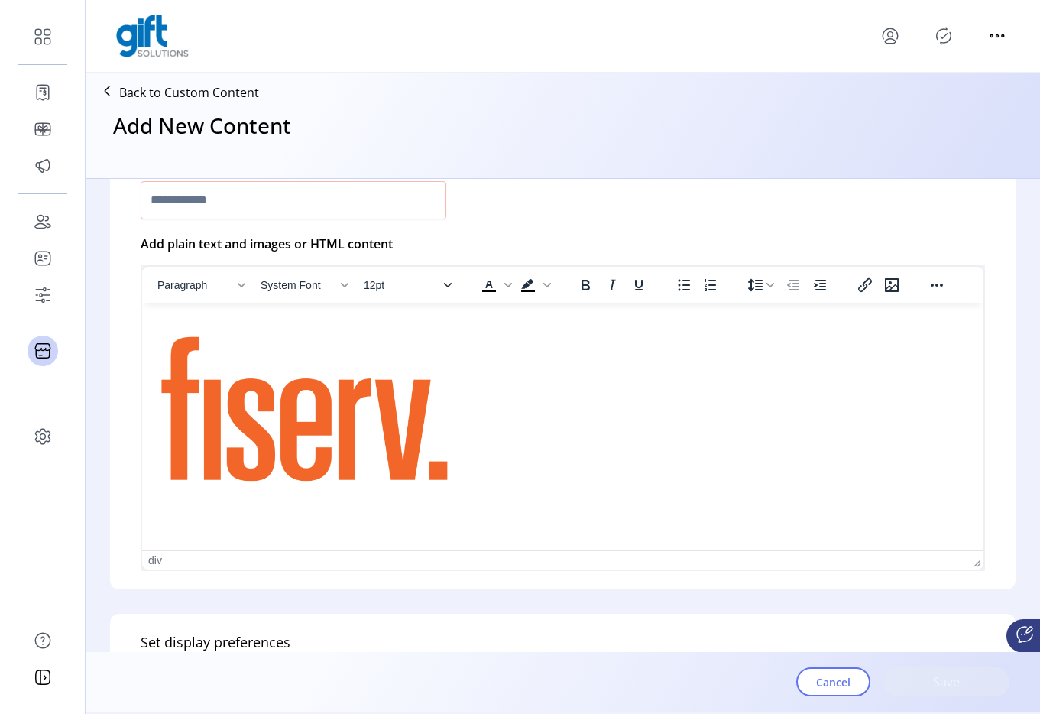
scroll to position [288, 0]
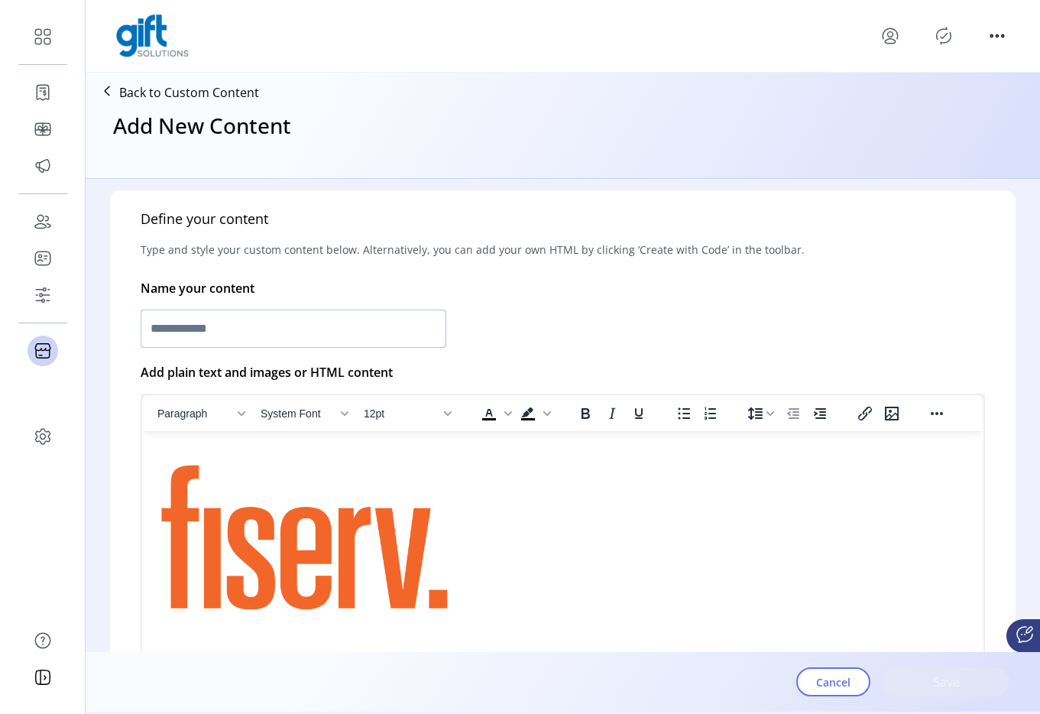
click at [301, 319] on input "text" at bounding box center [294, 329] width 306 height 38
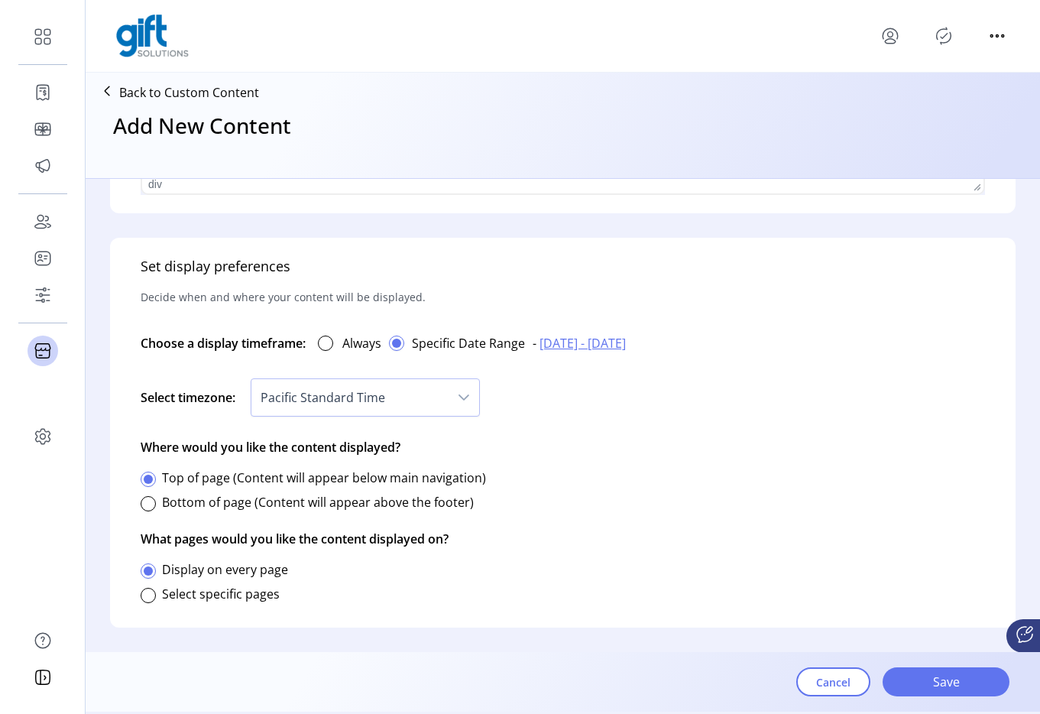
type input "**********"
click at [386, 417] on div "Select timezone: Pacific Standard Time" at bounding box center [563, 397] width 844 height 57
click at [323, 348] on div at bounding box center [325, 342] width 15 height 15
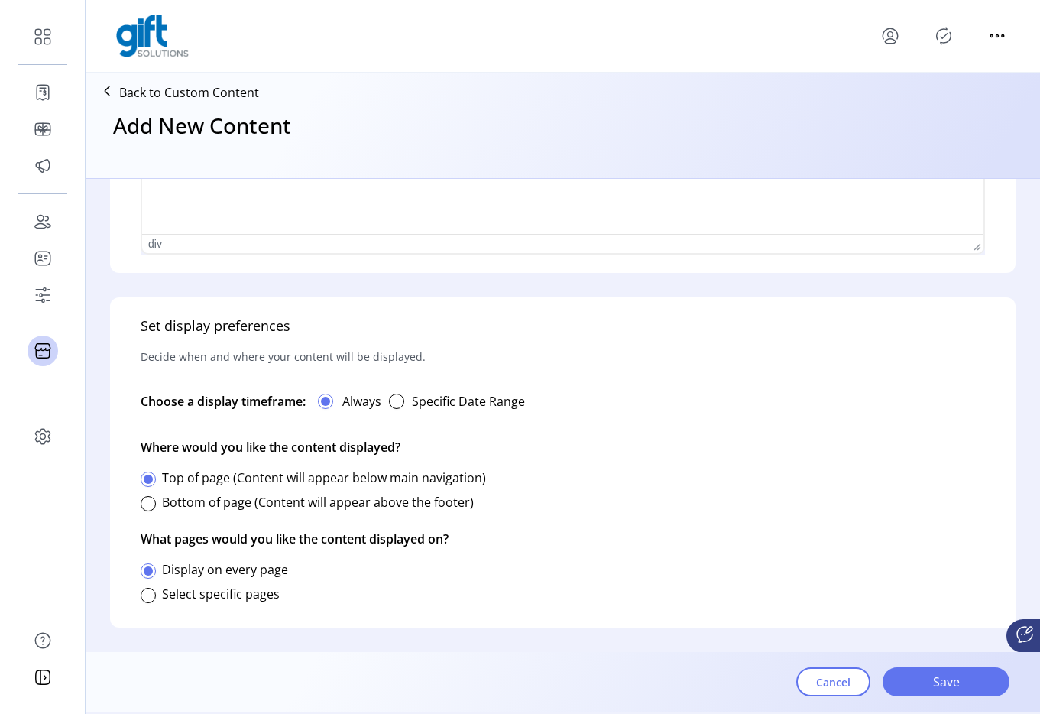
click at [407, 404] on button "button" at bounding box center [396, 401] width 31 height 31
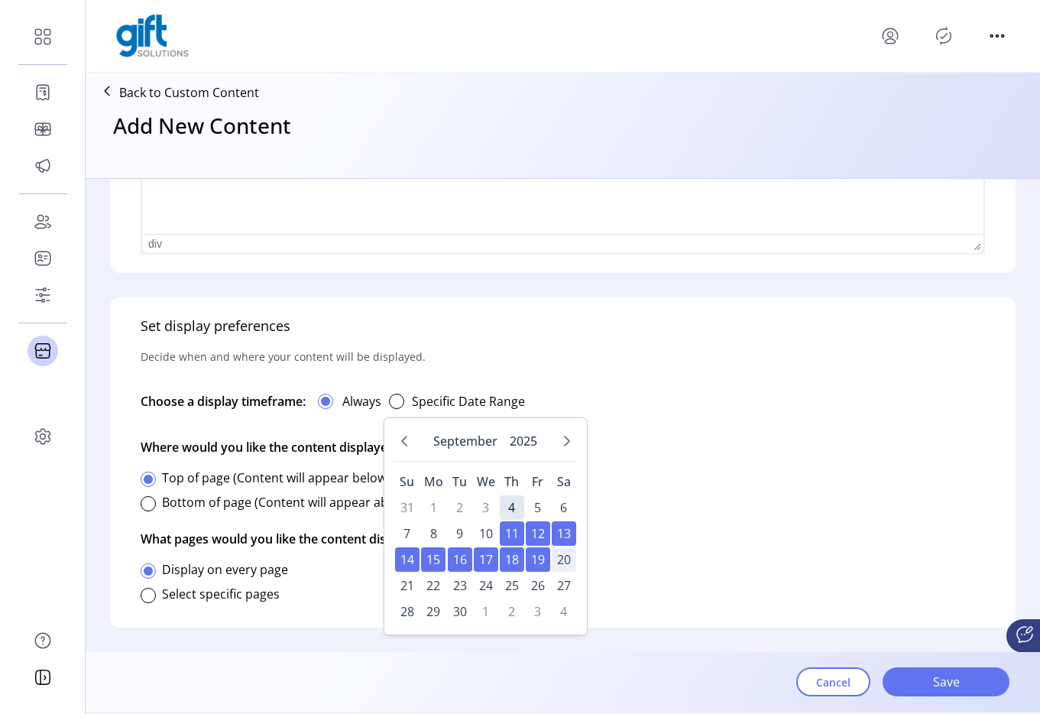
click at [571, 561] on span "20" at bounding box center [564, 559] width 24 height 24
click at [564, 584] on span "27" at bounding box center [564, 585] width 24 height 24
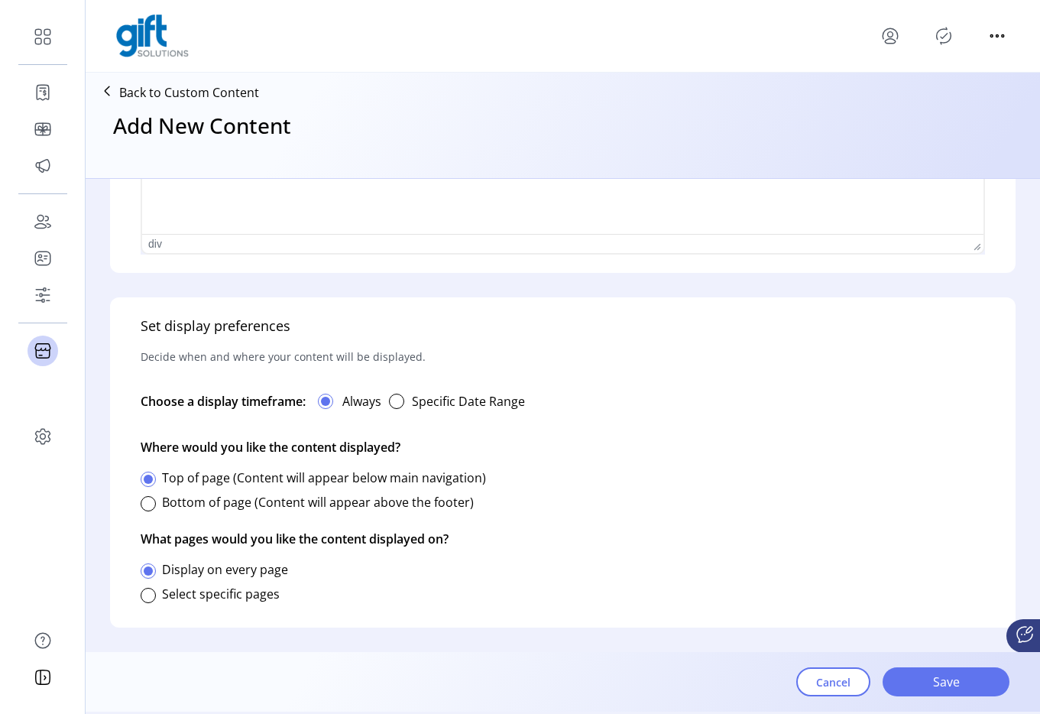
click at [766, 494] on div "Set display preferences Decide when and where your content will be displayed. C…" at bounding box center [563, 462] width 906 height 330
click at [399, 403] on div "button" at bounding box center [396, 401] width 15 height 15
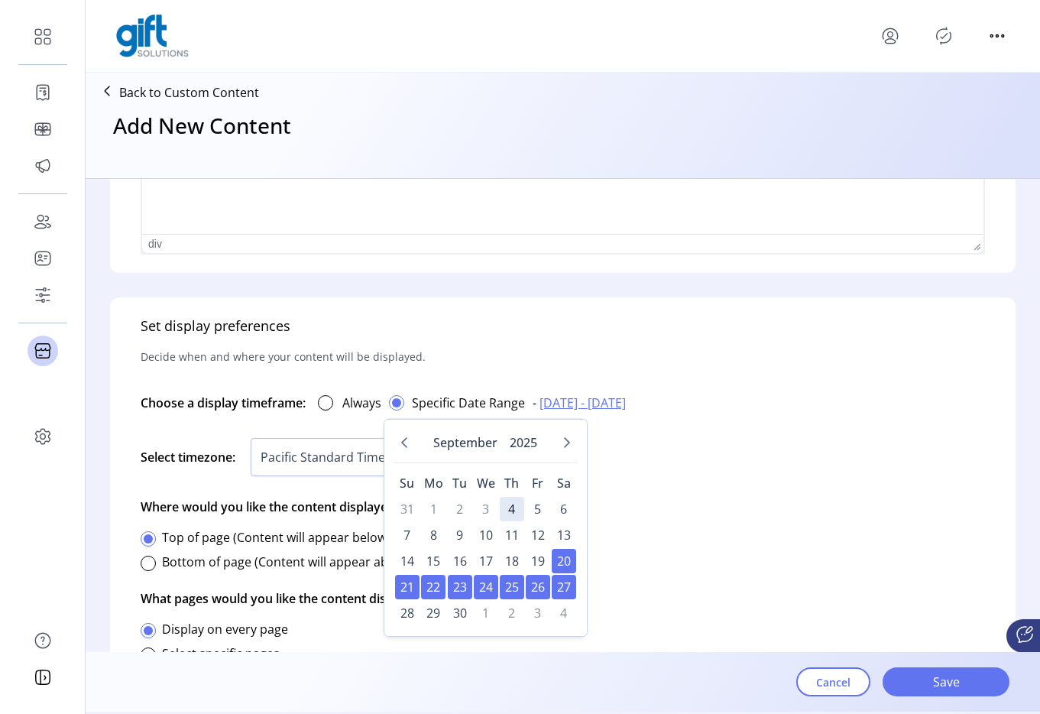
click at [684, 478] on div "Select timezone: Pacific Standard Time" at bounding box center [563, 457] width 844 height 57
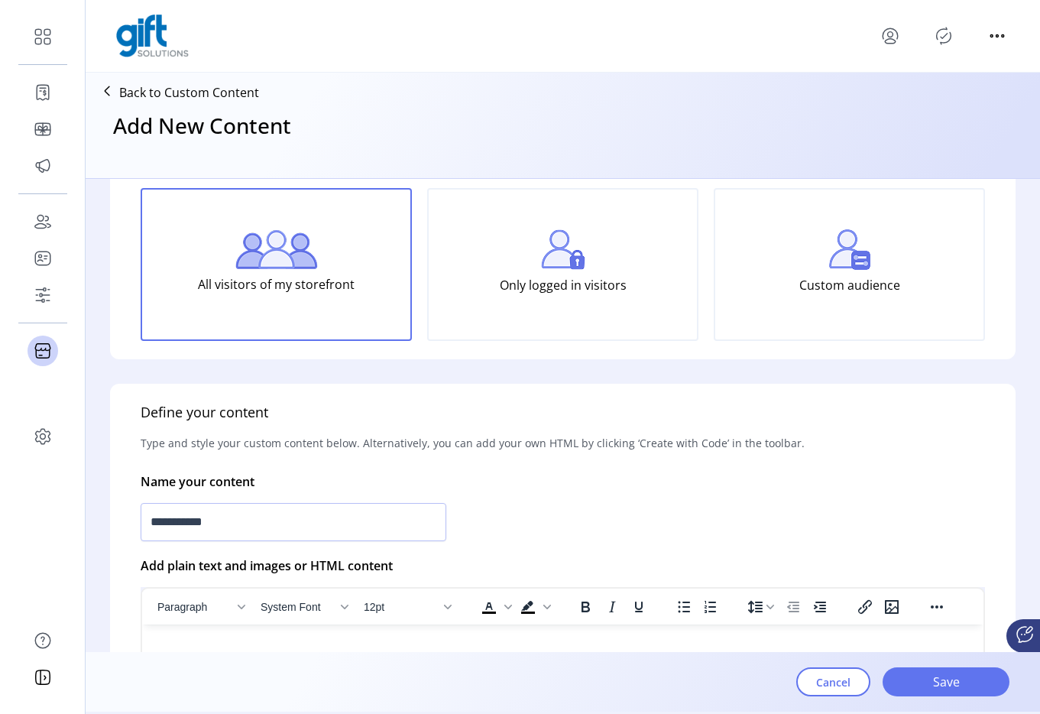
scroll to position [97, 0]
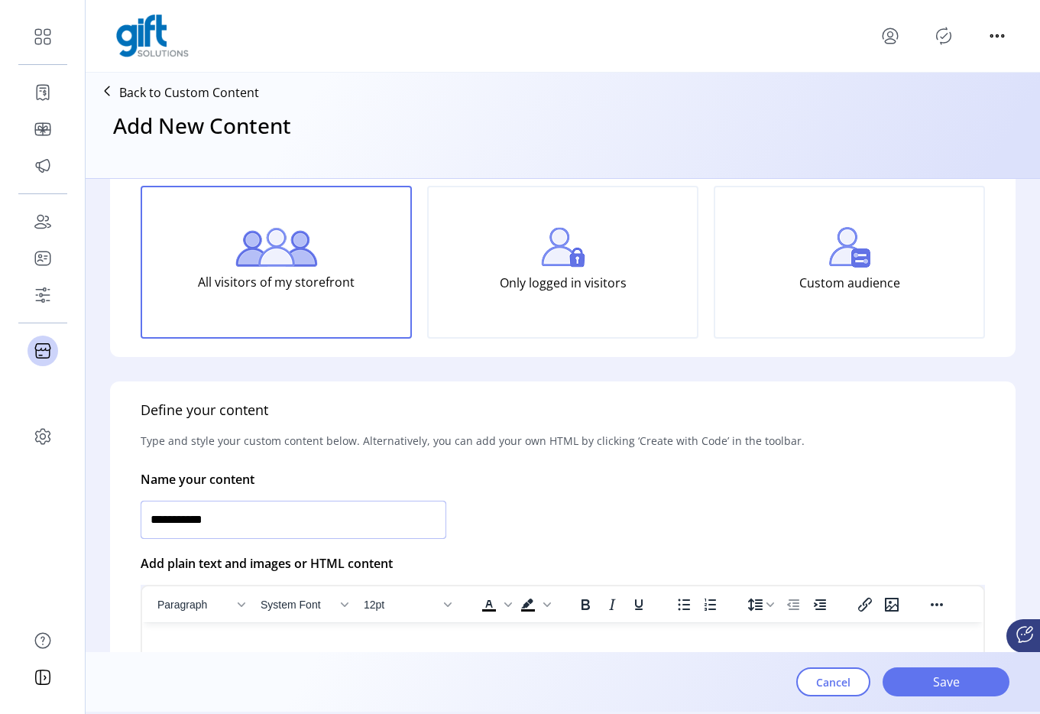
click at [402, 527] on input "**********" at bounding box center [294, 520] width 306 height 38
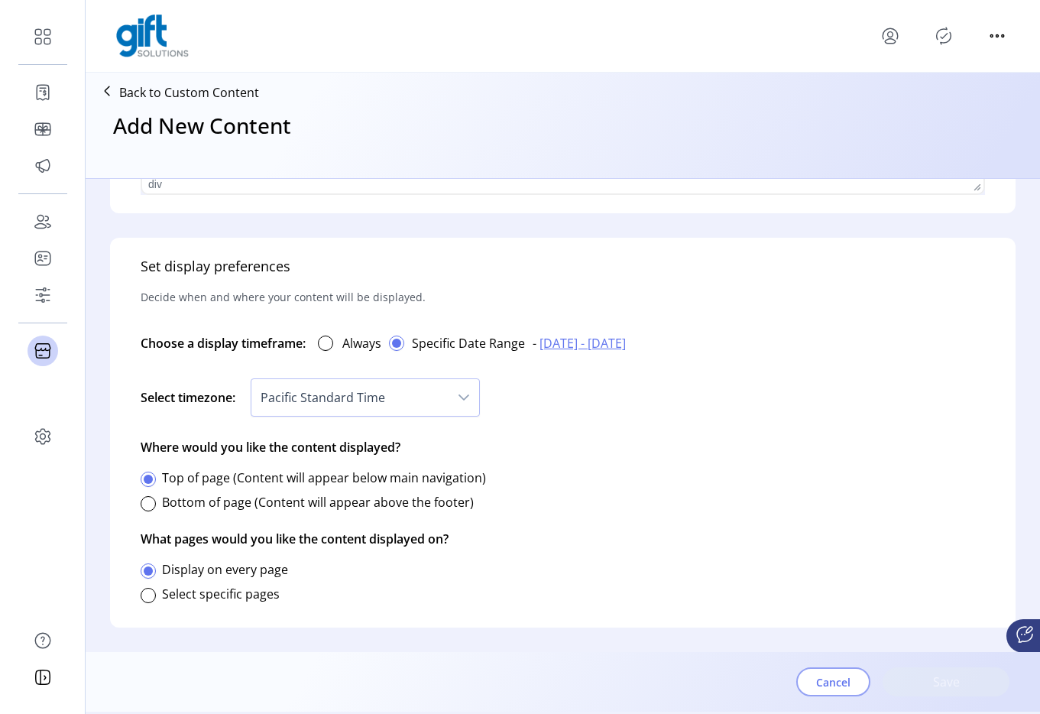
click at [800, 663] on button "Cancel" at bounding box center [833, 681] width 74 height 29
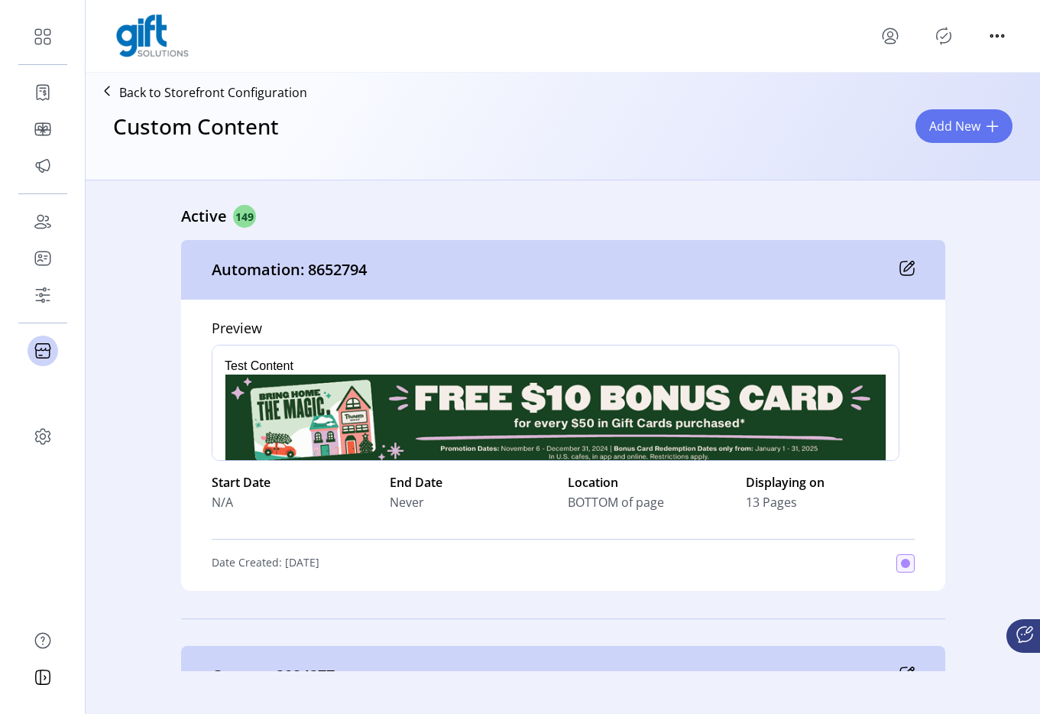
click at [319, 276] on p "Automation: 8652794" at bounding box center [289, 269] width 155 height 23
click at [533, 109] on div "Custom Content Add New" at bounding box center [563, 139] width 942 height 67
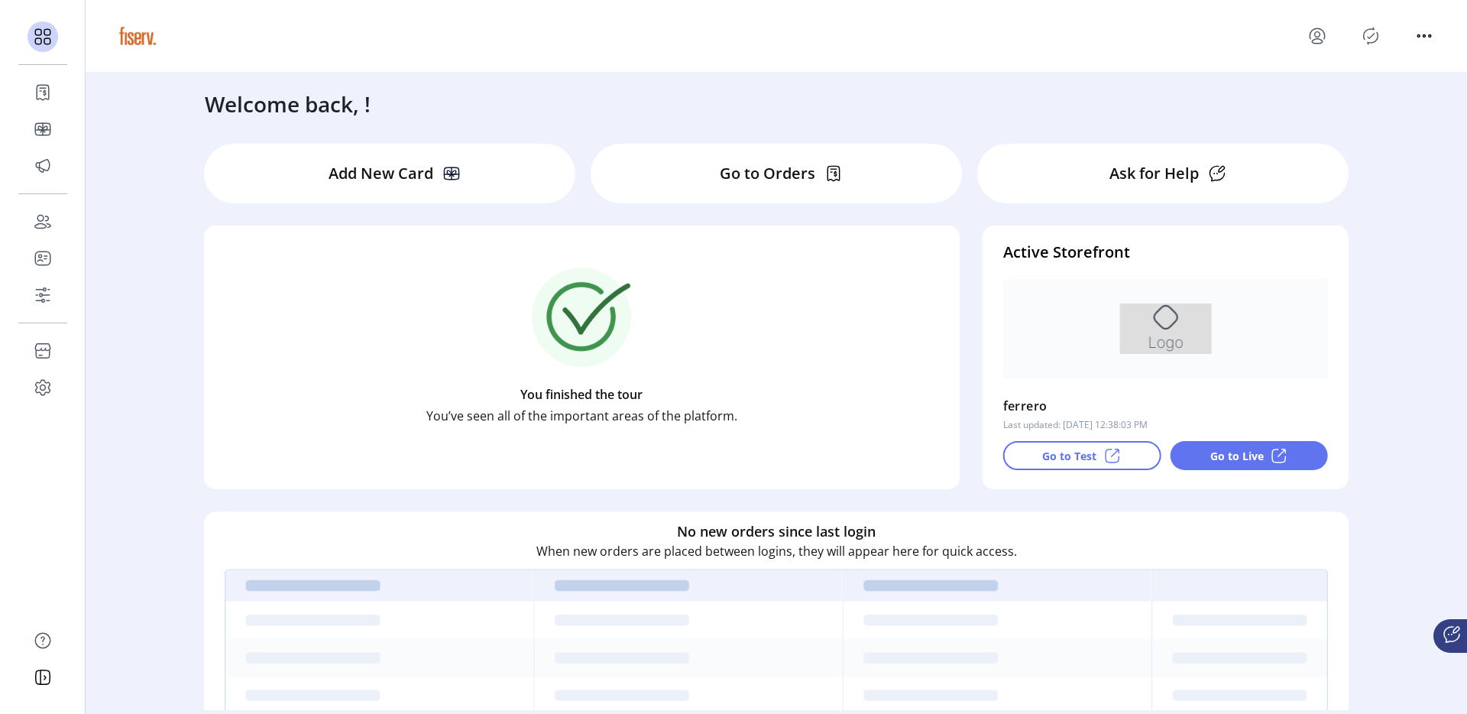
click at [1084, 92] on div "Welcome back, !" at bounding box center [777, 96] width 1174 height 47
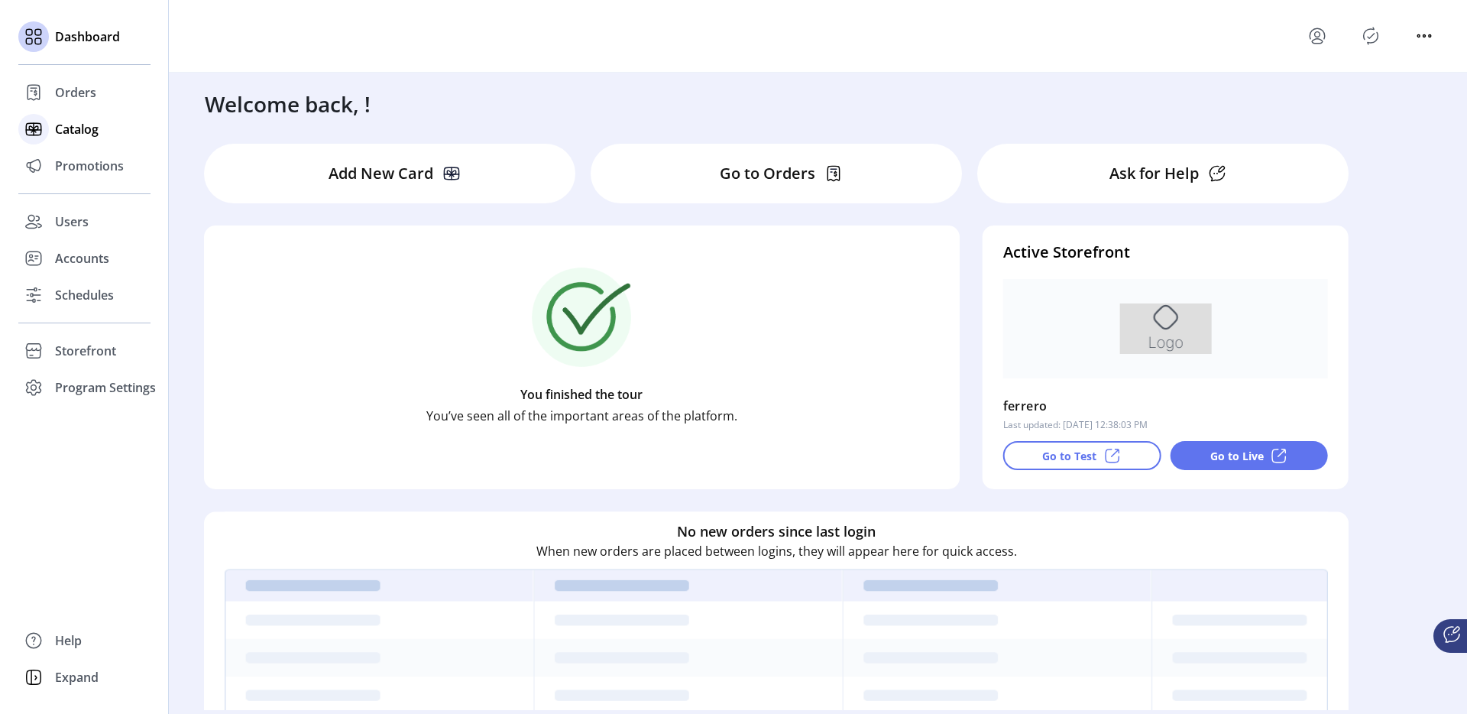
click at [38, 141] on div at bounding box center [33, 129] width 31 height 31
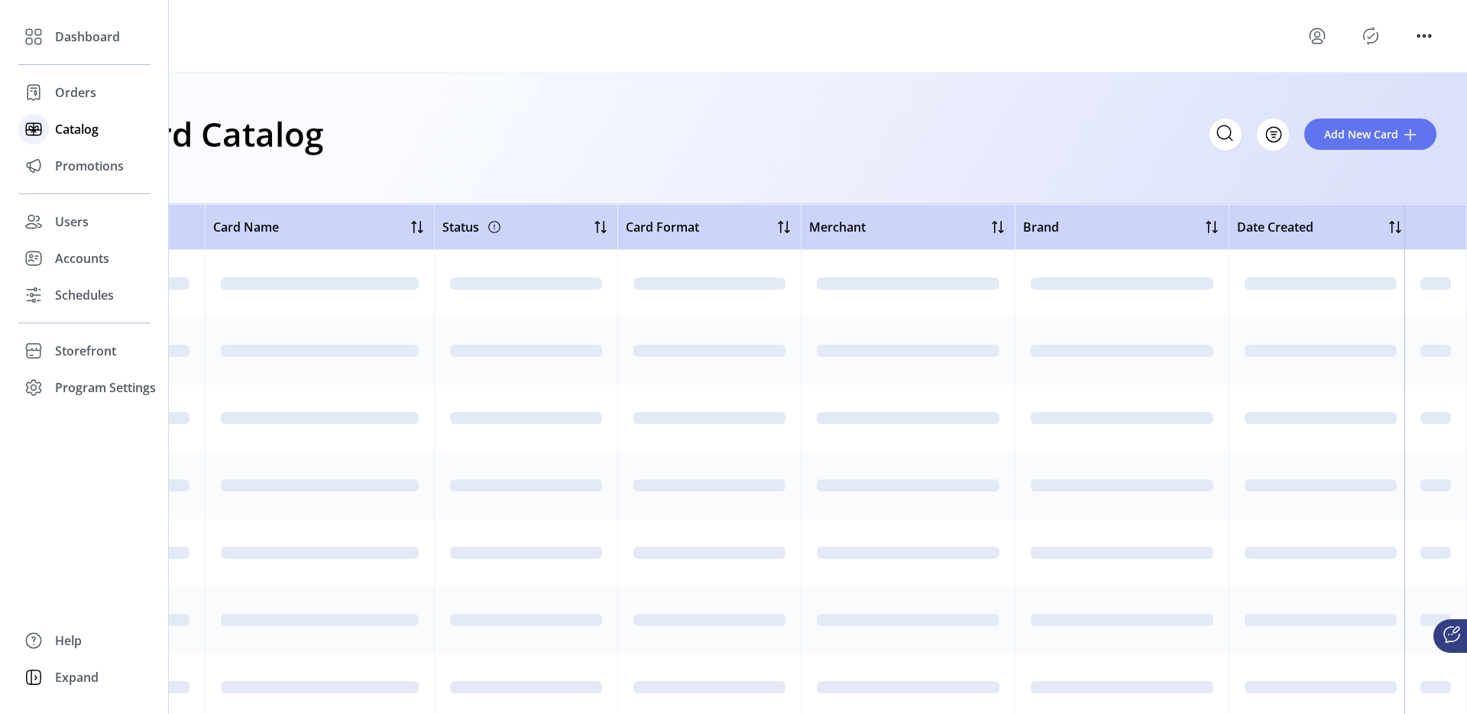
click at [56, 130] on span "Catalog" at bounding box center [77, 129] width 44 height 18
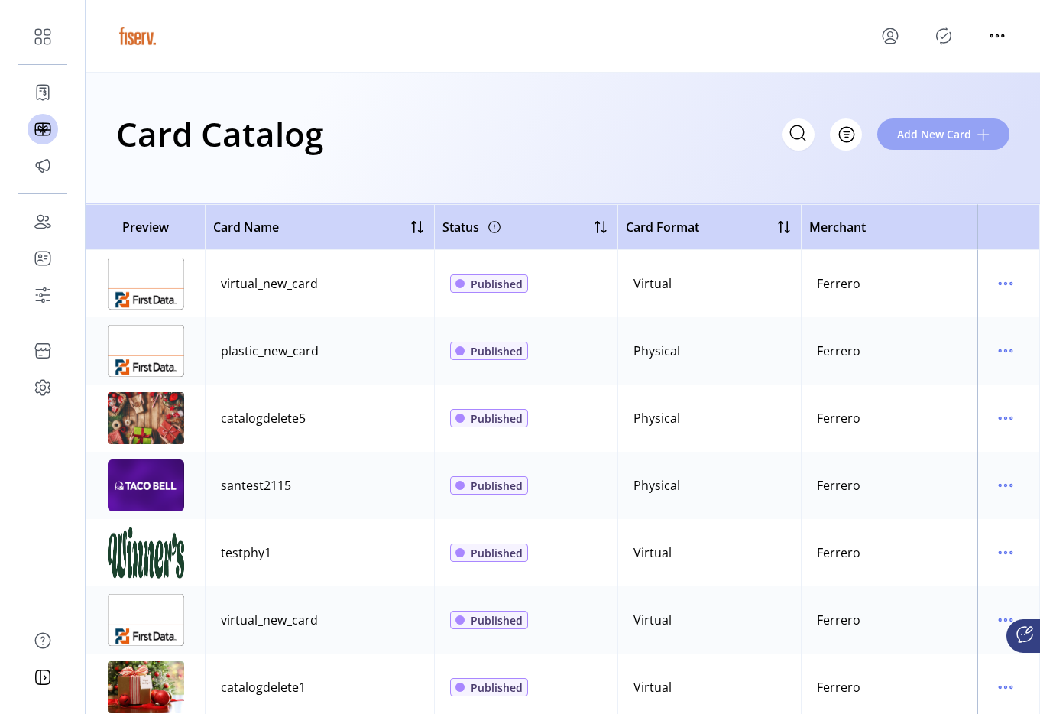
click at [961, 129] on span "Add New Card" at bounding box center [934, 134] width 74 height 16
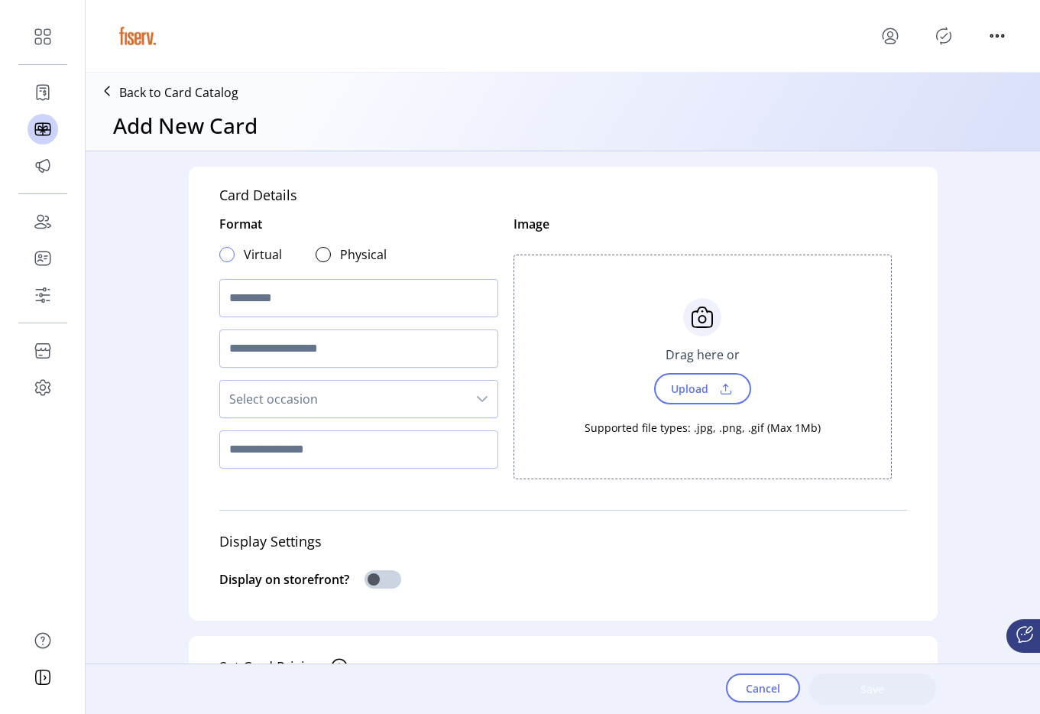
click at [225, 251] on div at bounding box center [226, 254] width 15 height 15
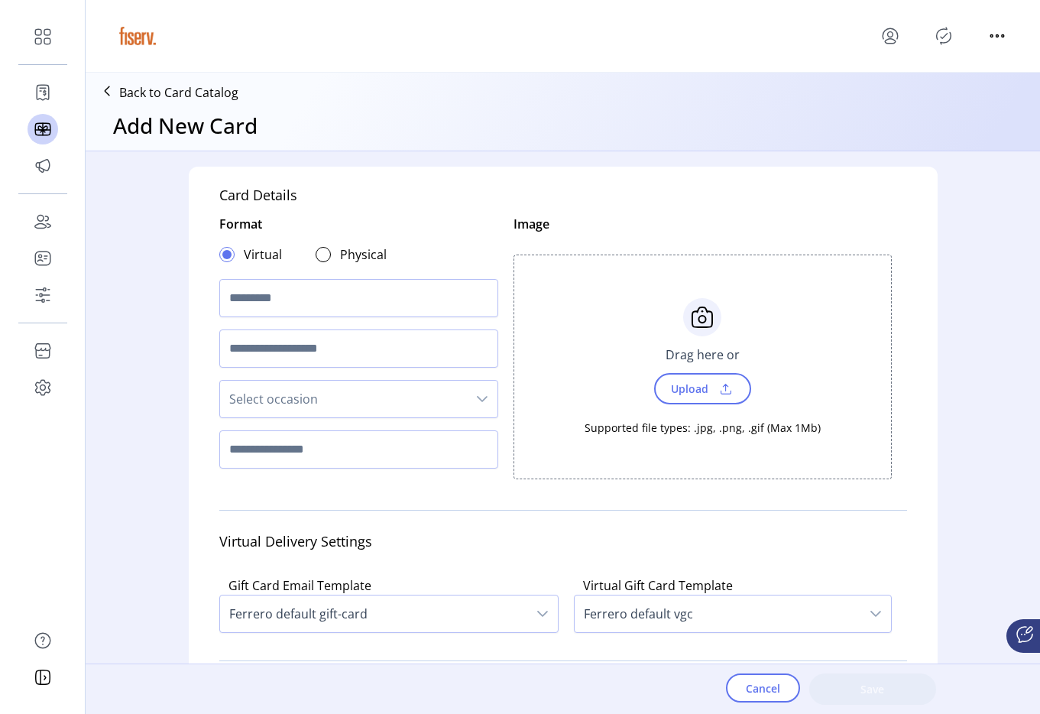
scroll to position [9, 5]
click at [896, 44] on icon "menu" at bounding box center [890, 36] width 24 height 24
click at [919, 87] on link "Sign Out" at bounding box center [945, 96] width 133 height 24
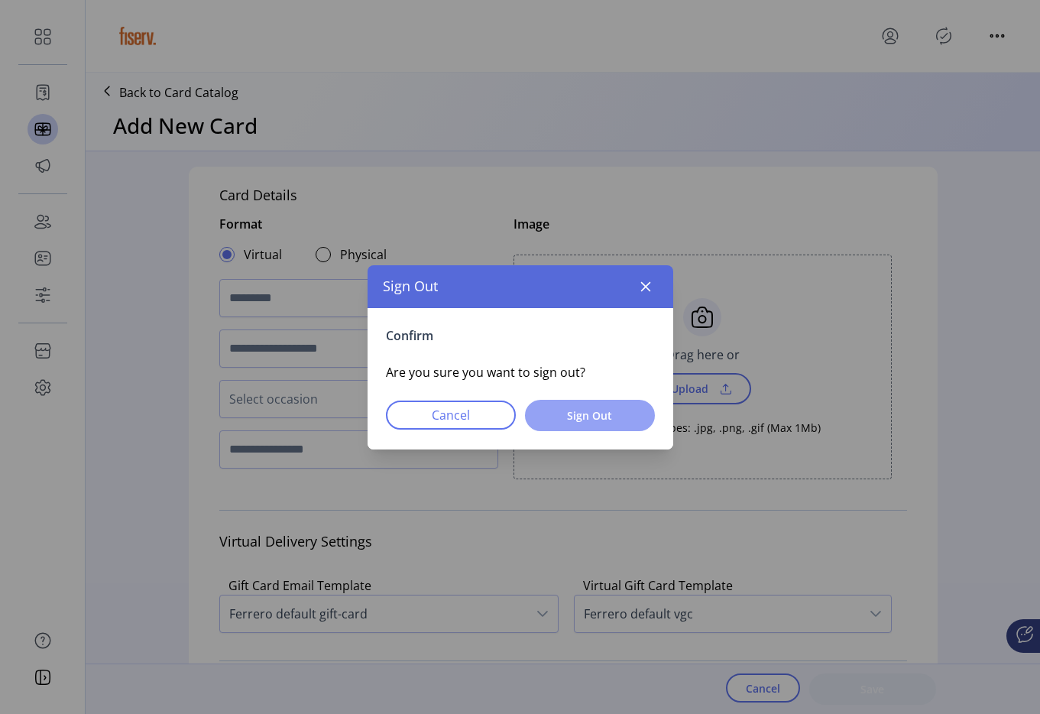
click at [588, 425] on button "Sign Out" at bounding box center [590, 415] width 130 height 31
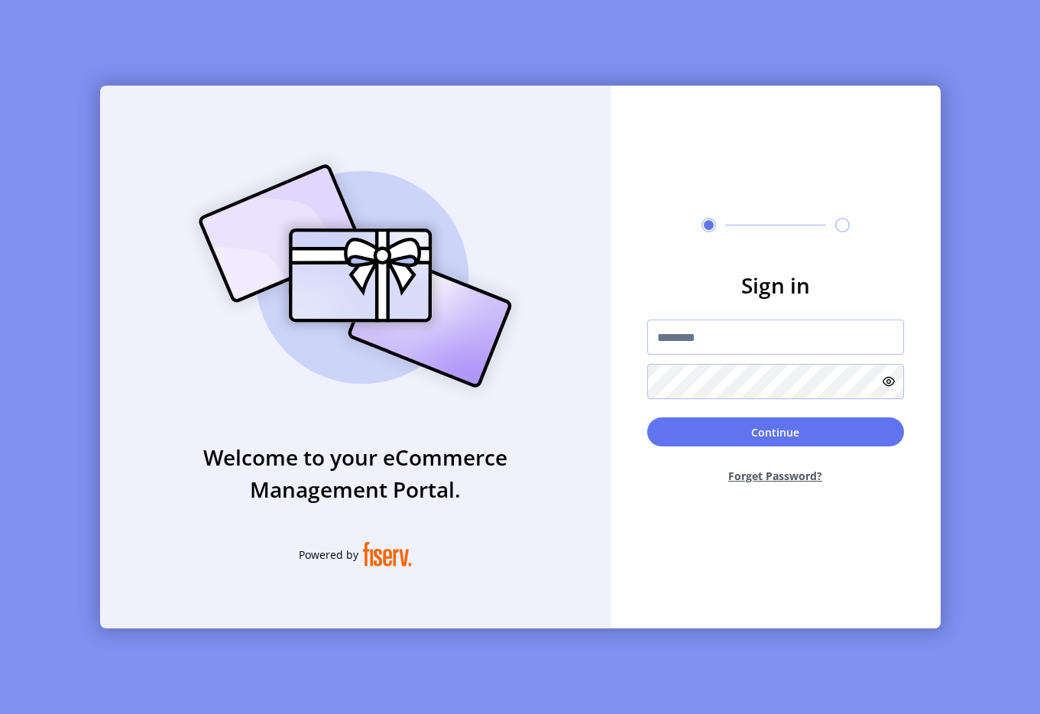
click at [768, 317] on form "Sign in Continue Forget Password?" at bounding box center [776, 382] width 330 height 227
click at [753, 335] on input "text" at bounding box center [775, 336] width 257 height 35
type input "**********"
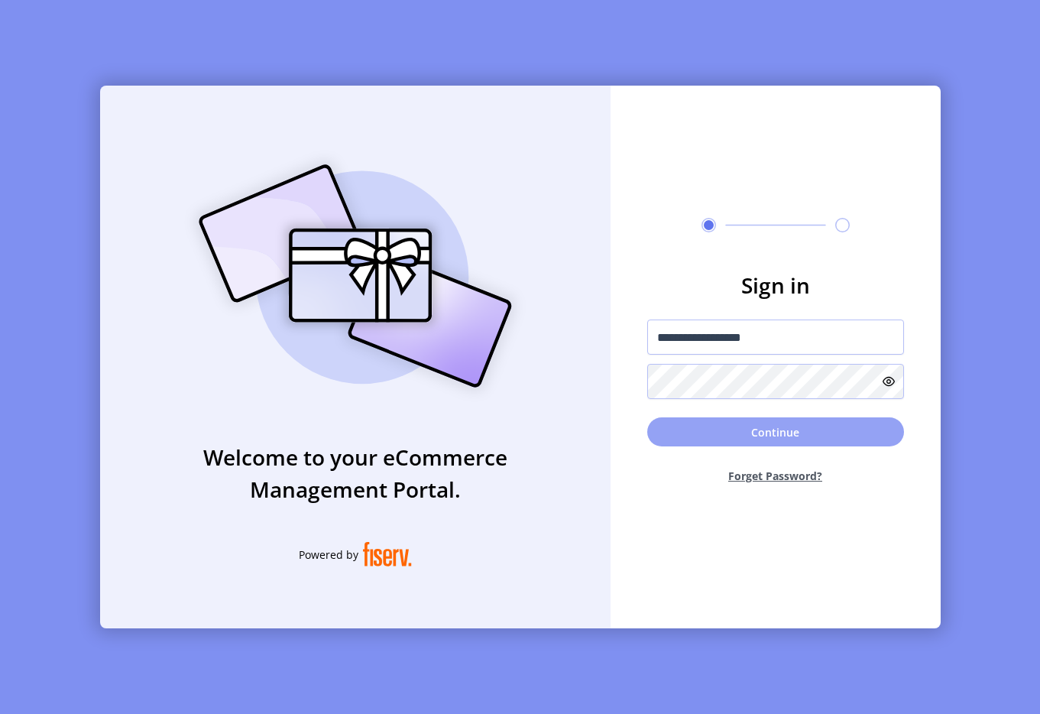
click at [686, 442] on button "Continue" at bounding box center [775, 431] width 257 height 29
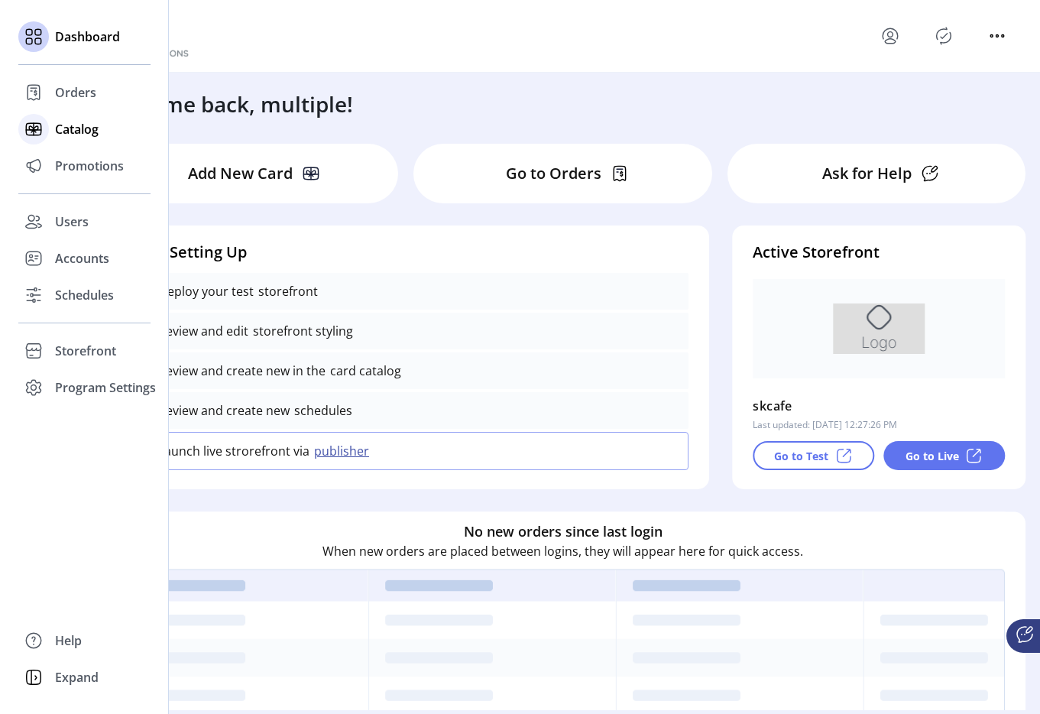
click at [40, 136] on icon at bounding box center [33, 129] width 24 height 24
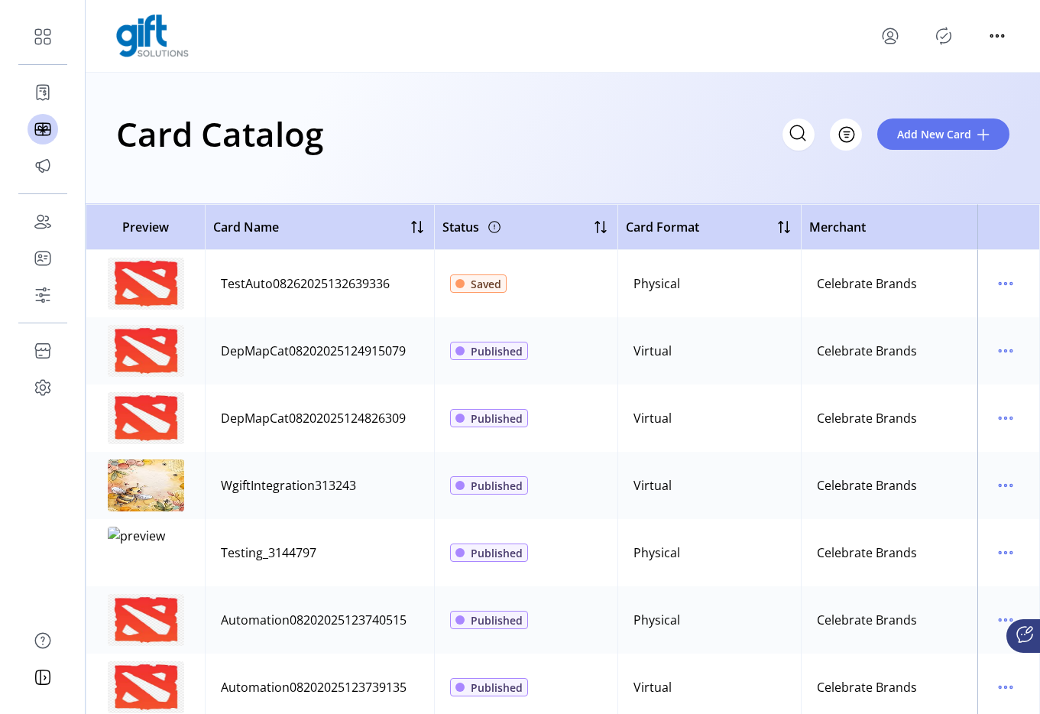
click at [688, 181] on div "Card Catalog Filter Add New Card" at bounding box center [563, 138] width 954 height 131
click at [938, 146] on button "Add New Card" at bounding box center [943, 133] width 132 height 31
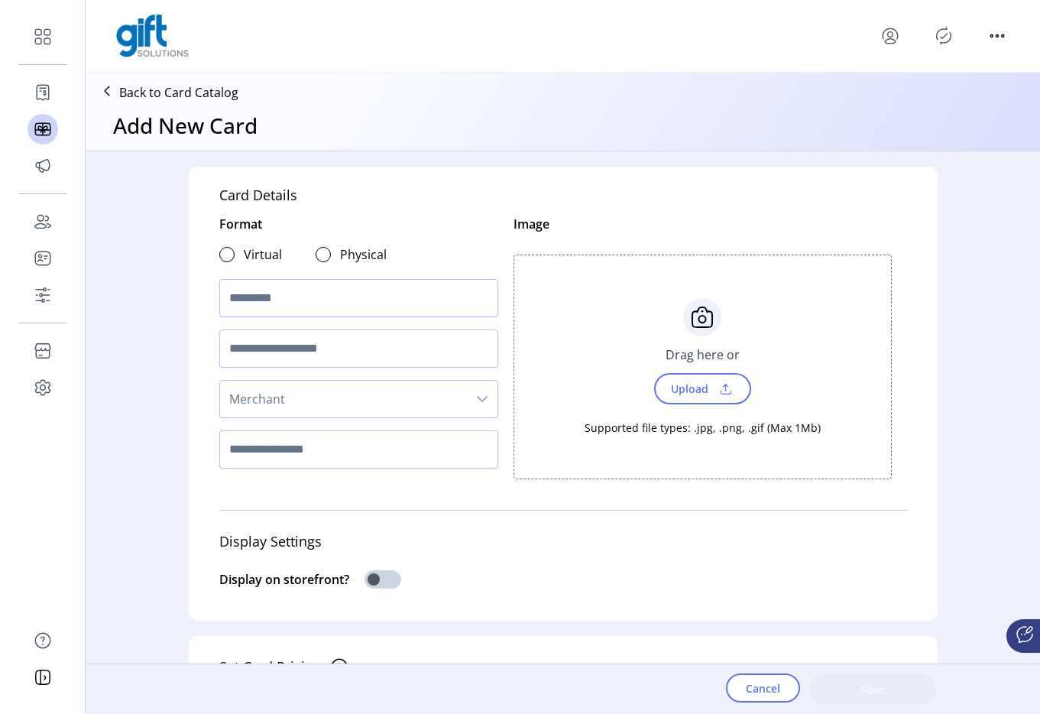
click at [303, 403] on span "Merchant" at bounding box center [343, 399] width 247 height 37
click at [131, 374] on div "Card Details Format Virtual Physical Merchant Celebrate Brands Gift SK cafe Ima…" at bounding box center [563, 416] width 954 height 530
click at [274, 391] on span "Merchant" at bounding box center [343, 399] width 247 height 37
click at [266, 439] on span "Celebrate Brands" at bounding box center [283, 439] width 100 height 17
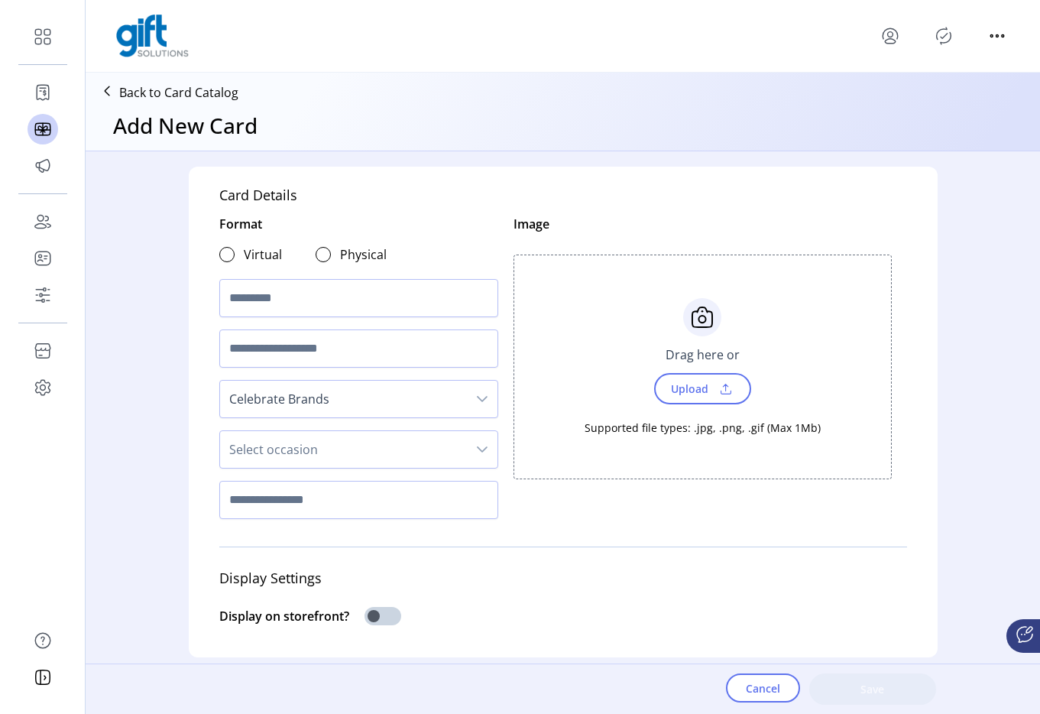
click at [286, 448] on span "Select occasion" at bounding box center [343, 449] width 247 height 37
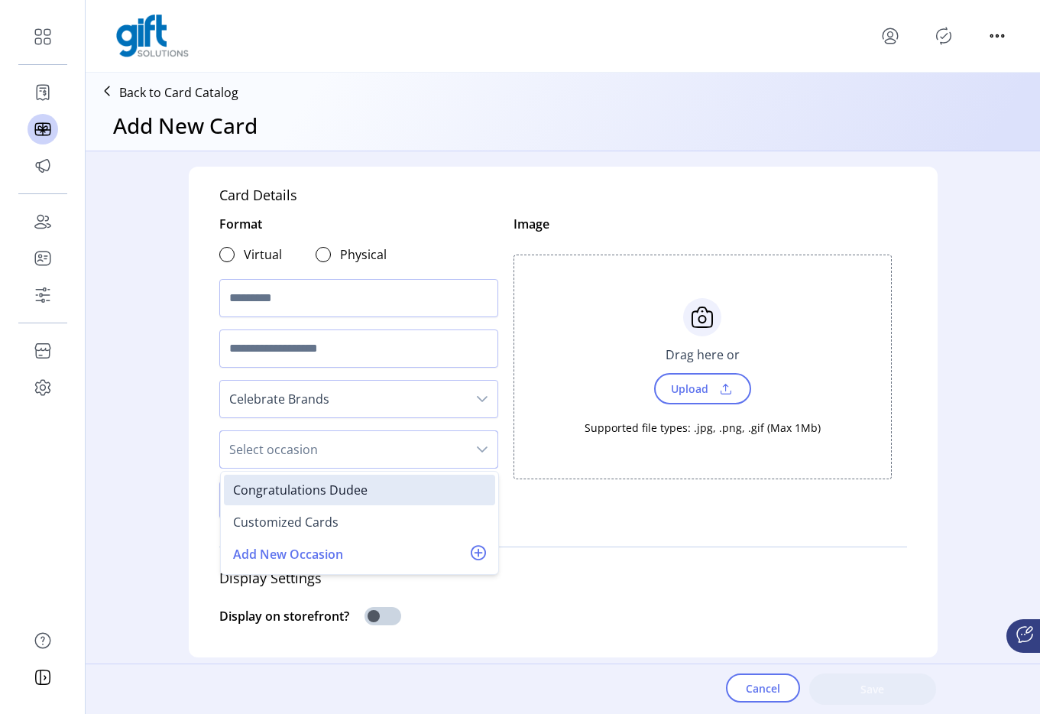
click at [316, 401] on span "Celebrate Brands" at bounding box center [343, 399] width 247 height 37
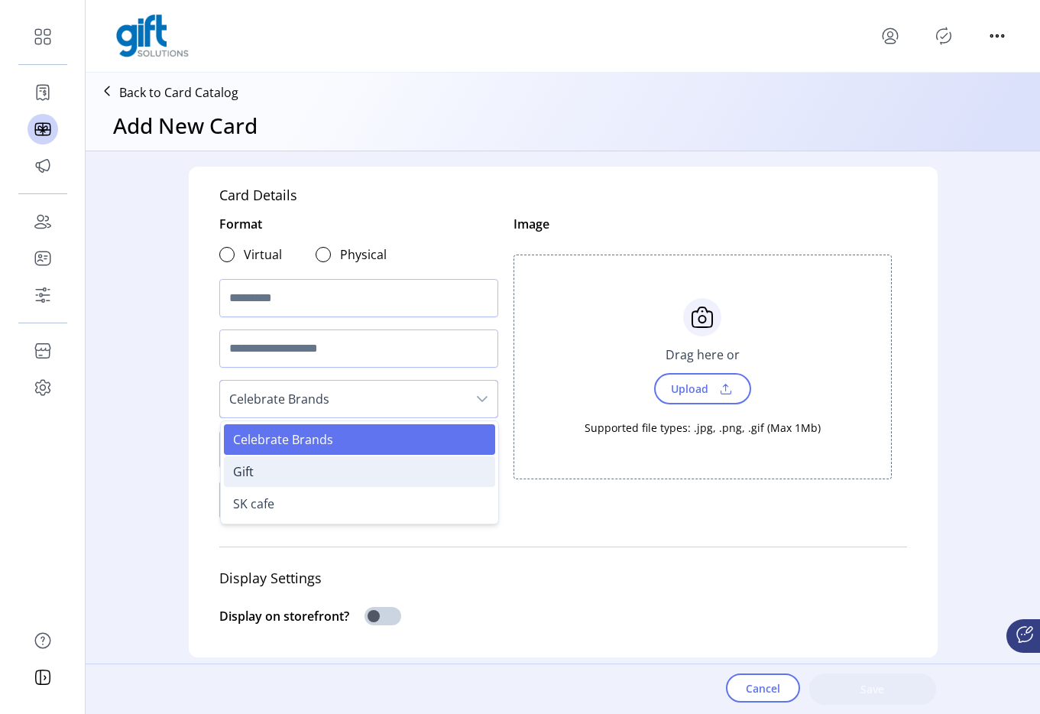
click at [287, 475] on li "Gift" at bounding box center [359, 471] width 271 height 31
type input "**"
type input "****"
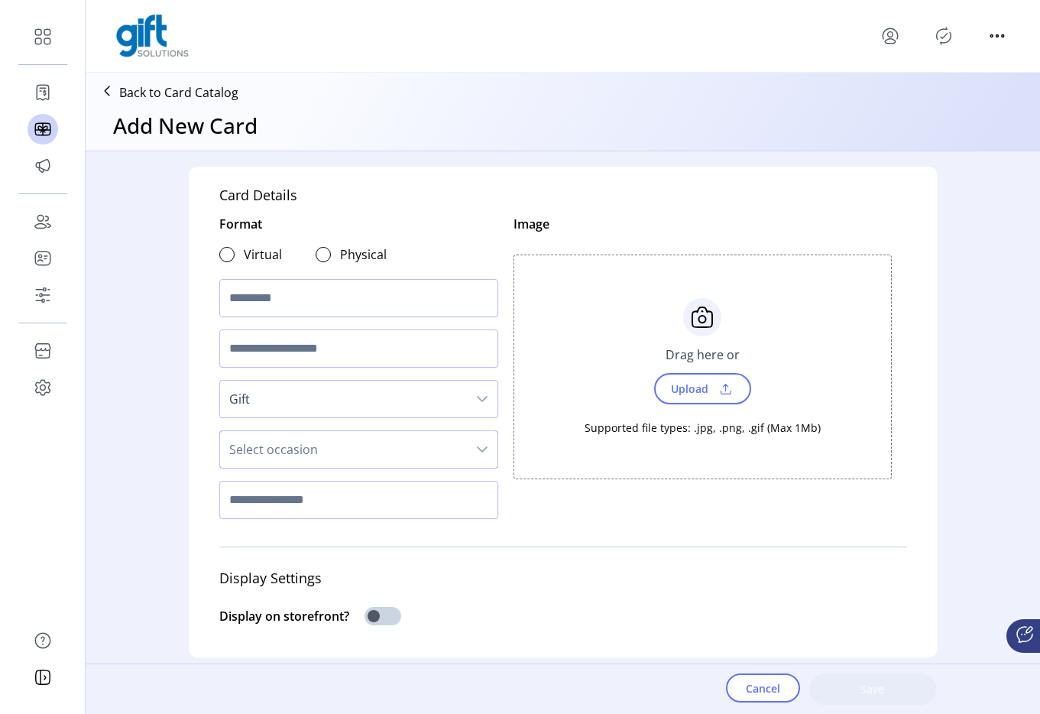
click at [300, 448] on span "Select occasion" at bounding box center [343, 449] width 247 height 37
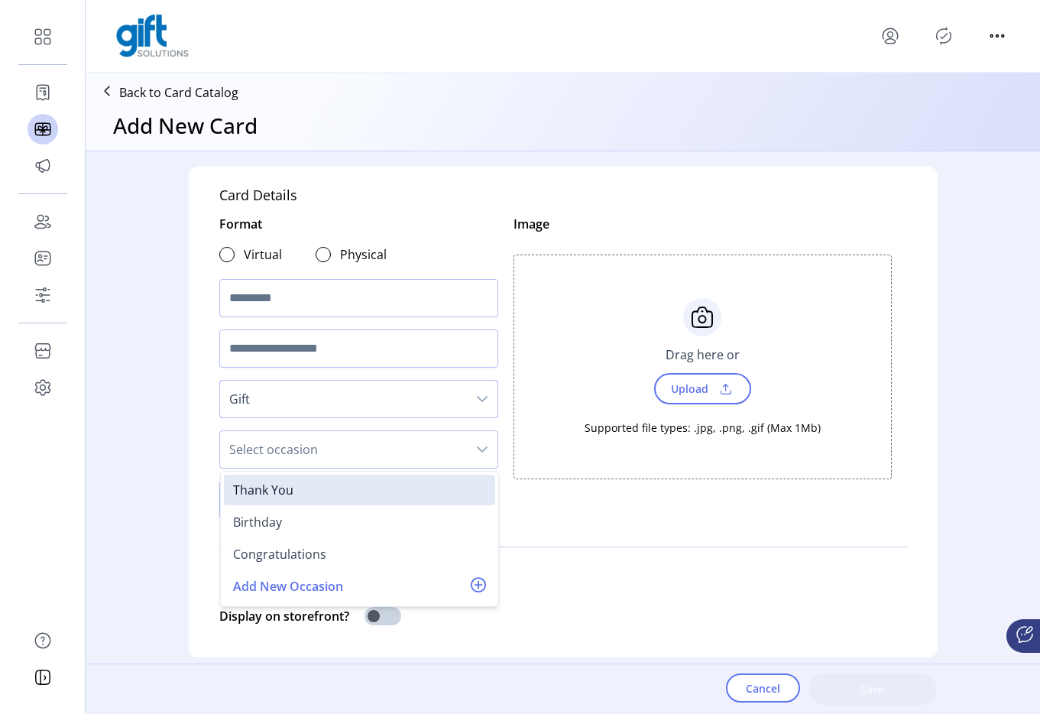
click at [280, 411] on span "Gift" at bounding box center [343, 399] width 247 height 37
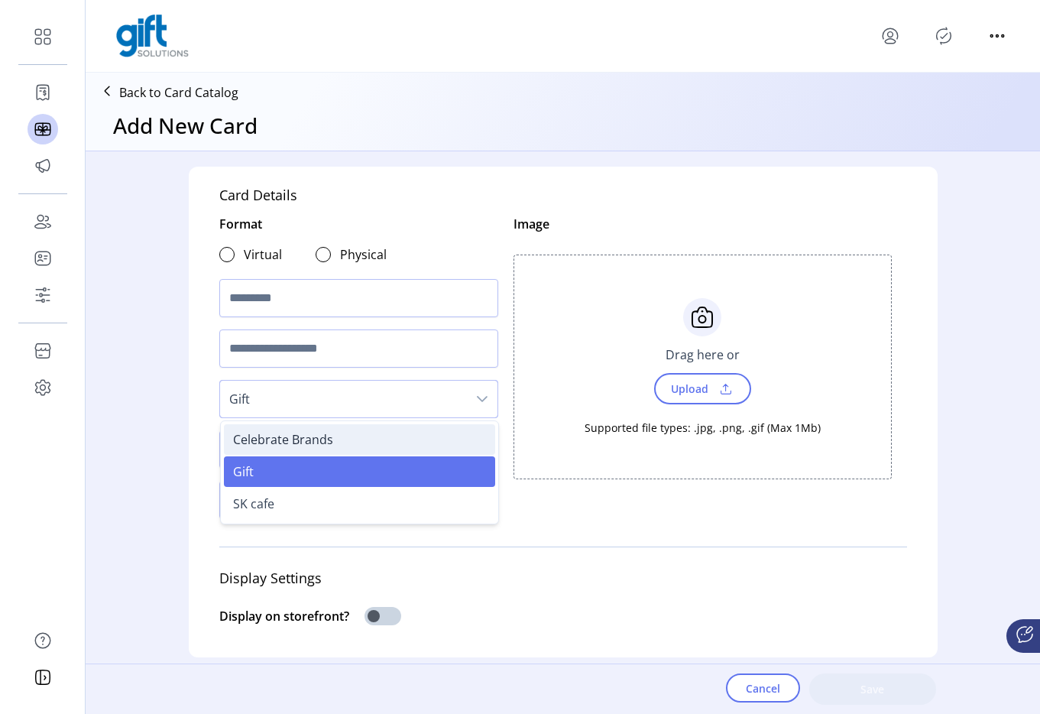
click at [252, 439] on span "Celebrate Brands" at bounding box center [283, 439] width 100 height 17
type input "**"
type input "****"
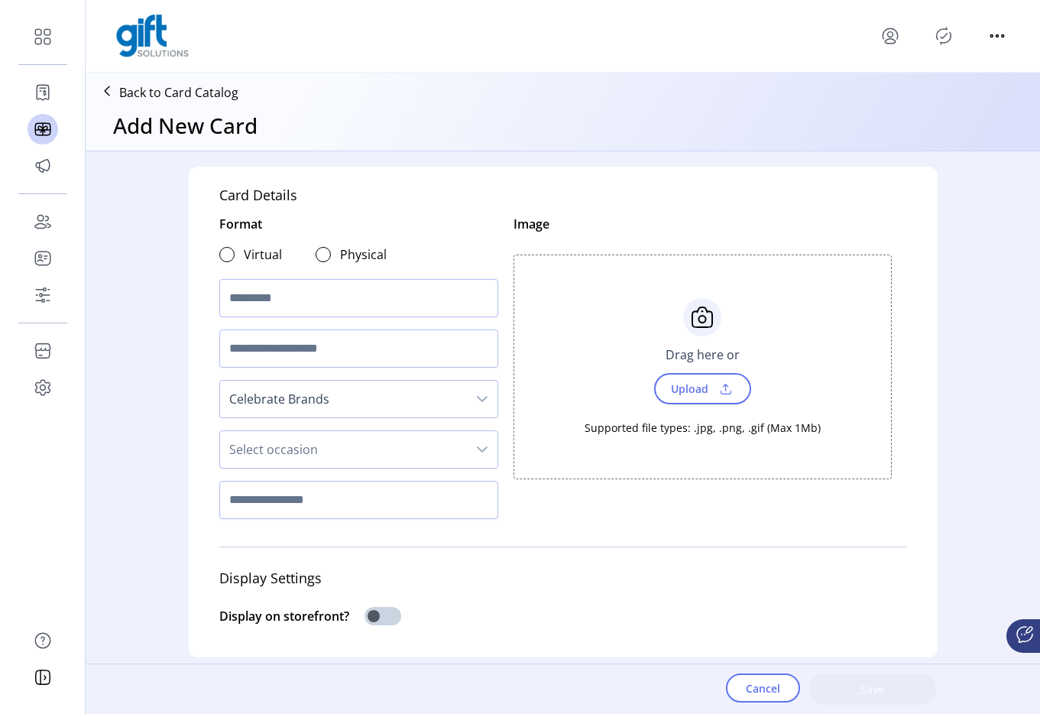
click at [326, 432] on span "Select occasion" at bounding box center [343, 449] width 247 height 37
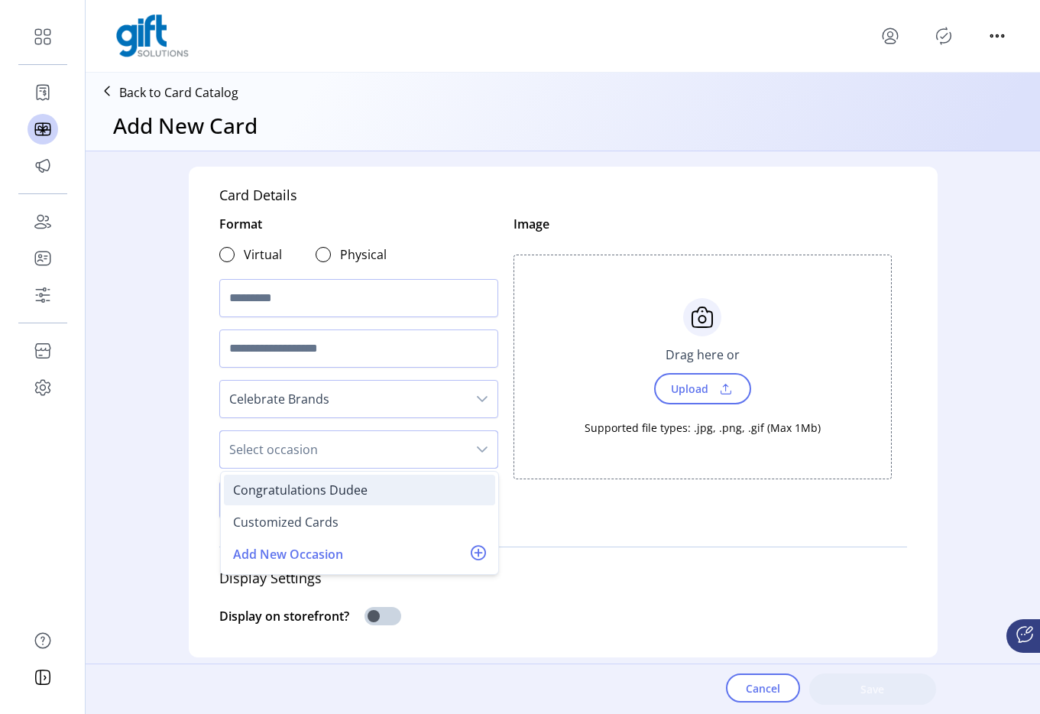
click at [306, 496] on div "Congratulations Dudee" at bounding box center [300, 490] width 134 height 18
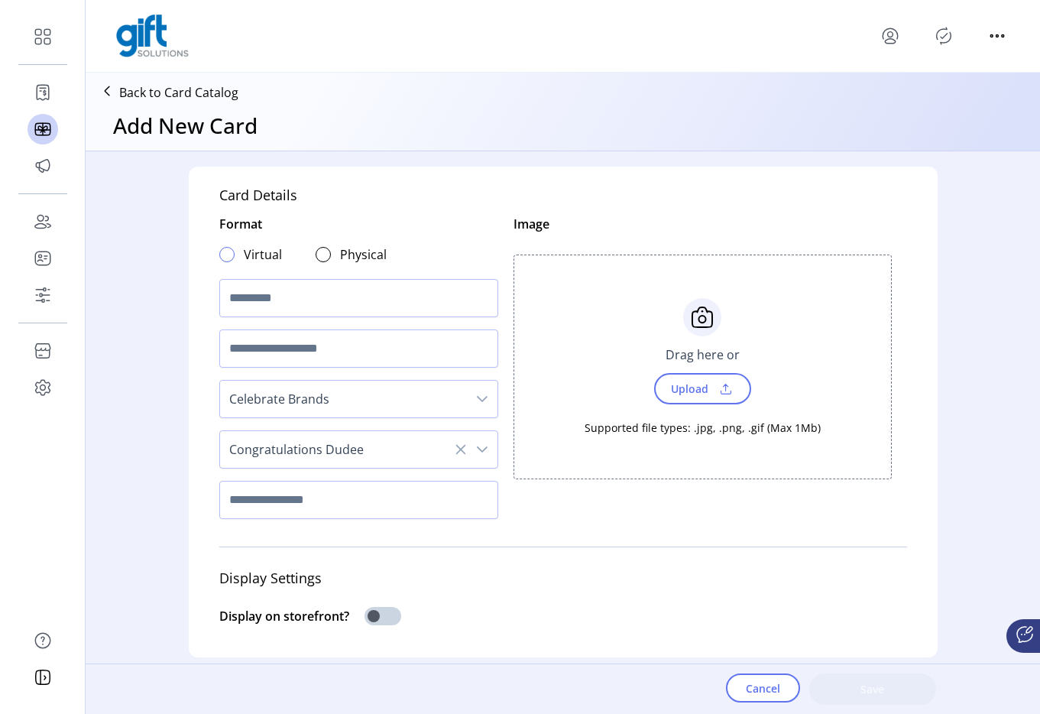
click at [225, 258] on div at bounding box center [226, 254] width 15 height 15
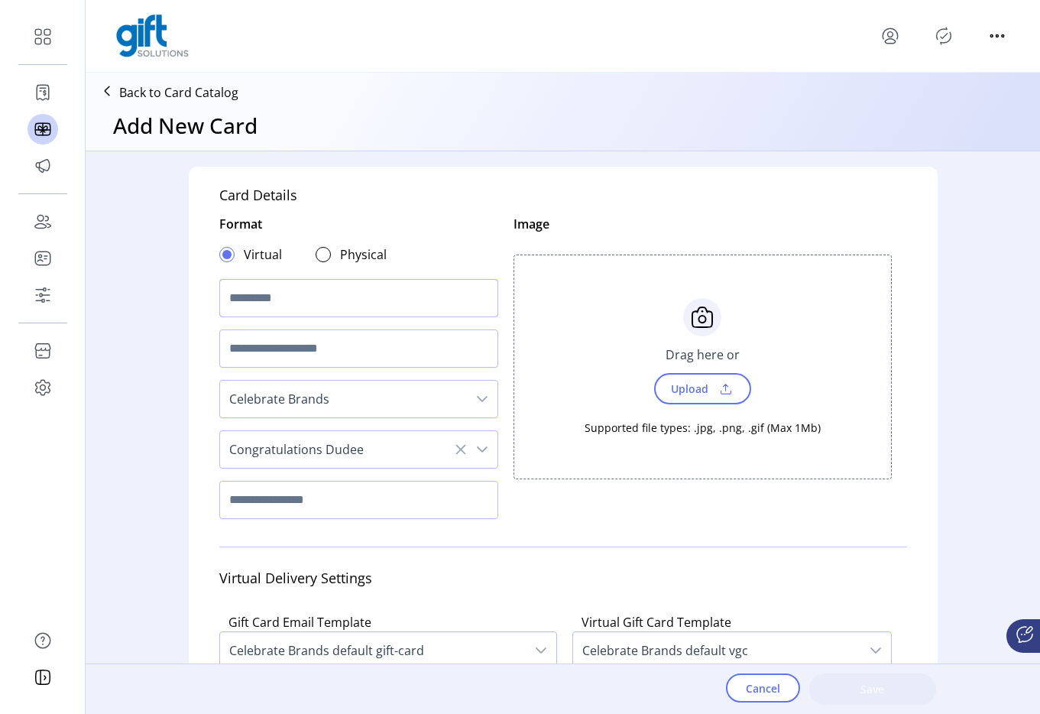
click at [251, 296] on input "text" at bounding box center [358, 298] width 279 height 38
type input "**********"
click at [662, 384] on span "Upload" at bounding box center [688, 389] width 53 height 22
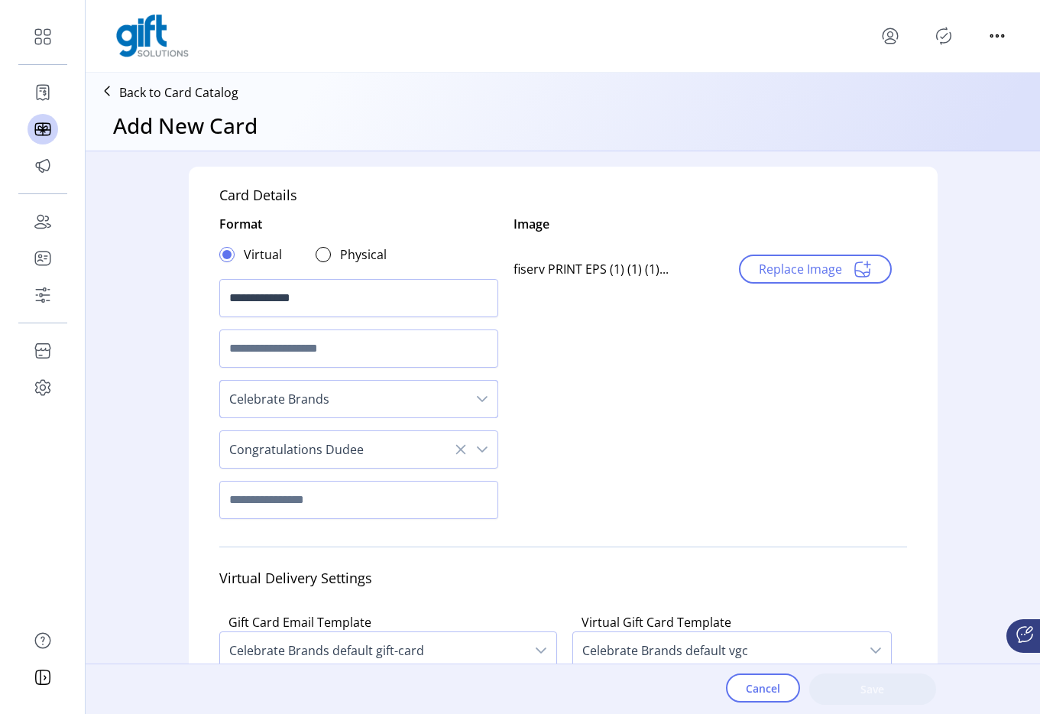
click at [284, 411] on span "Celebrate Brands" at bounding box center [343, 399] width 247 height 37
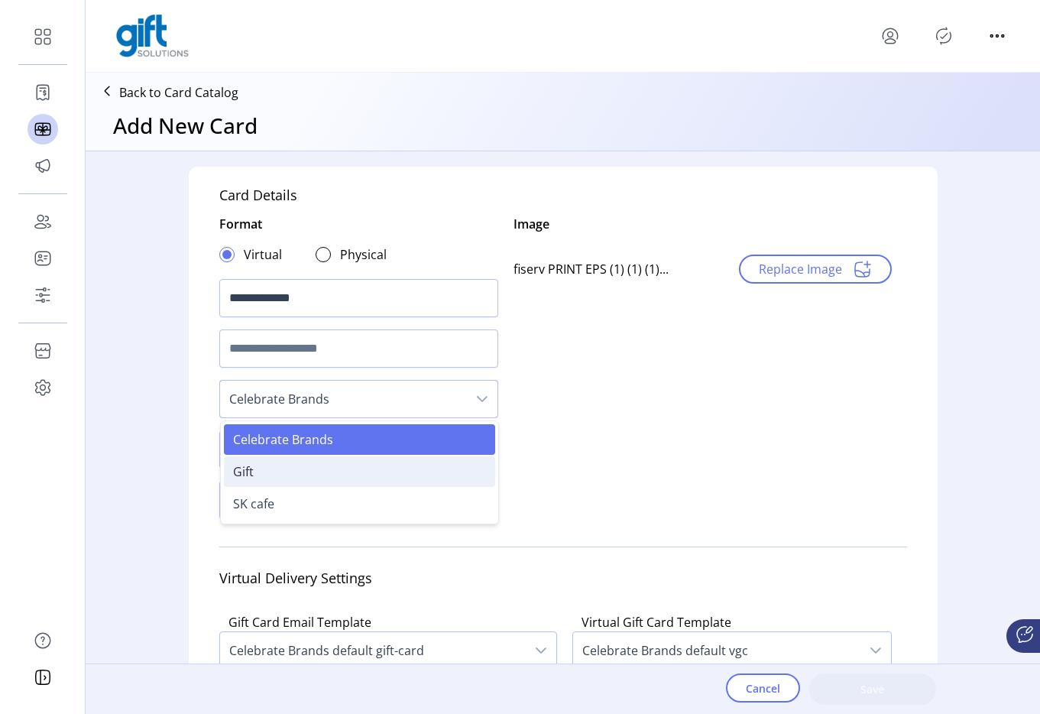
click at [269, 468] on li "Gift" at bounding box center [359, 471] width 271 height 31
type input "**"
type input "****"
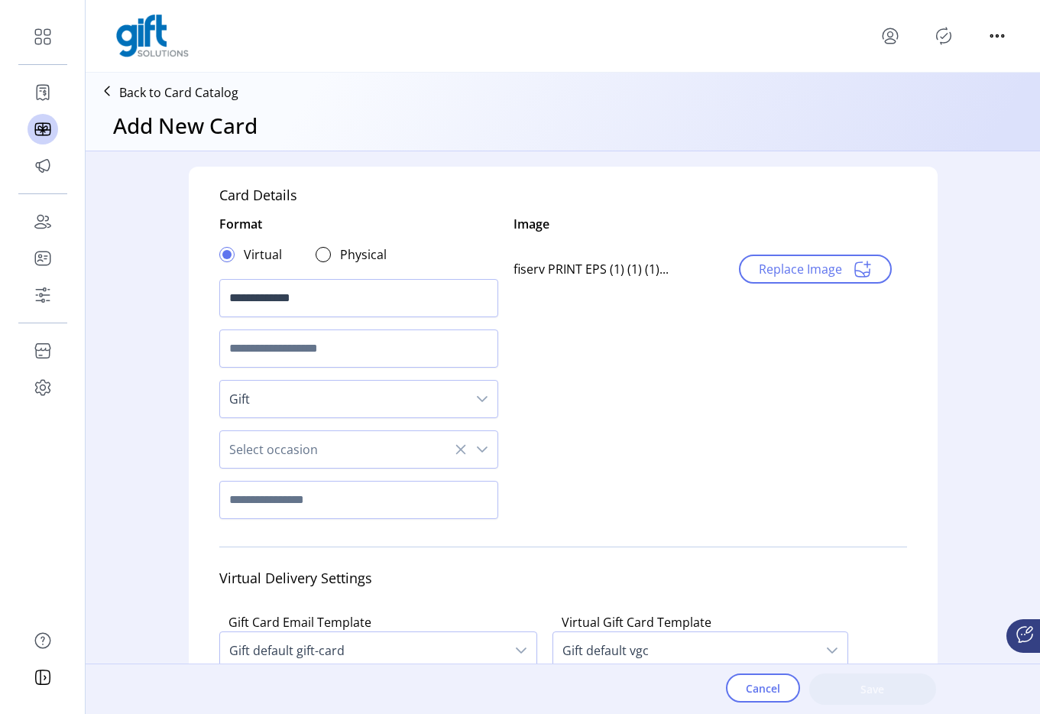
click at [314, 447] on span "Select occasion" at bounding box center [343, 449] width 247 height 37
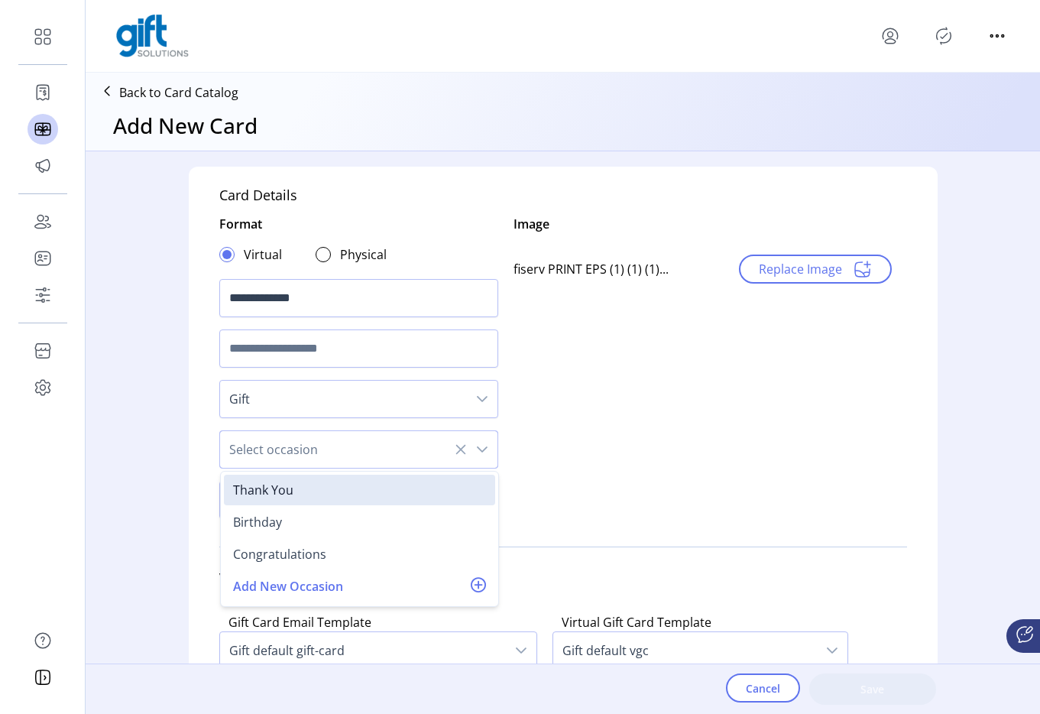
click at [251, 402] on span "Gift" at bounding box center [343, 399] width 247 height 37
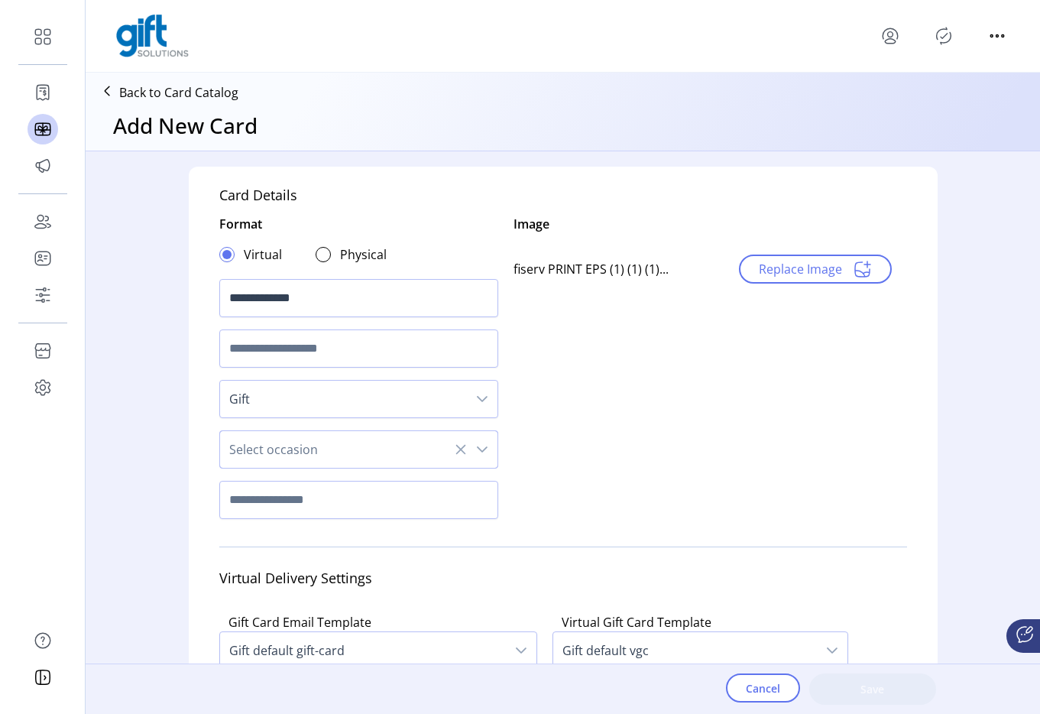
click at [251, 402] on span "Gift" at bounding box center [343, 399] width 247 height 37
click at [267, 412] on span "Gift" at bounding box center [343, 399] width 247 height 37
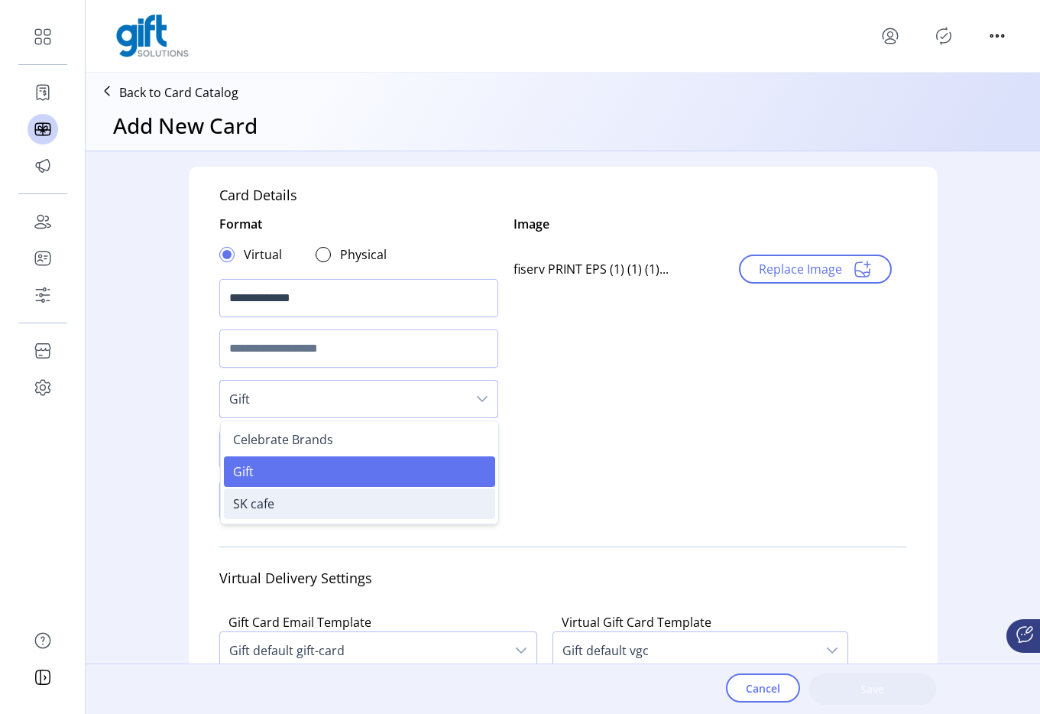
click at [265, 493] on li "SK cafe" at bounding box center [359, 503] width 271 height 31
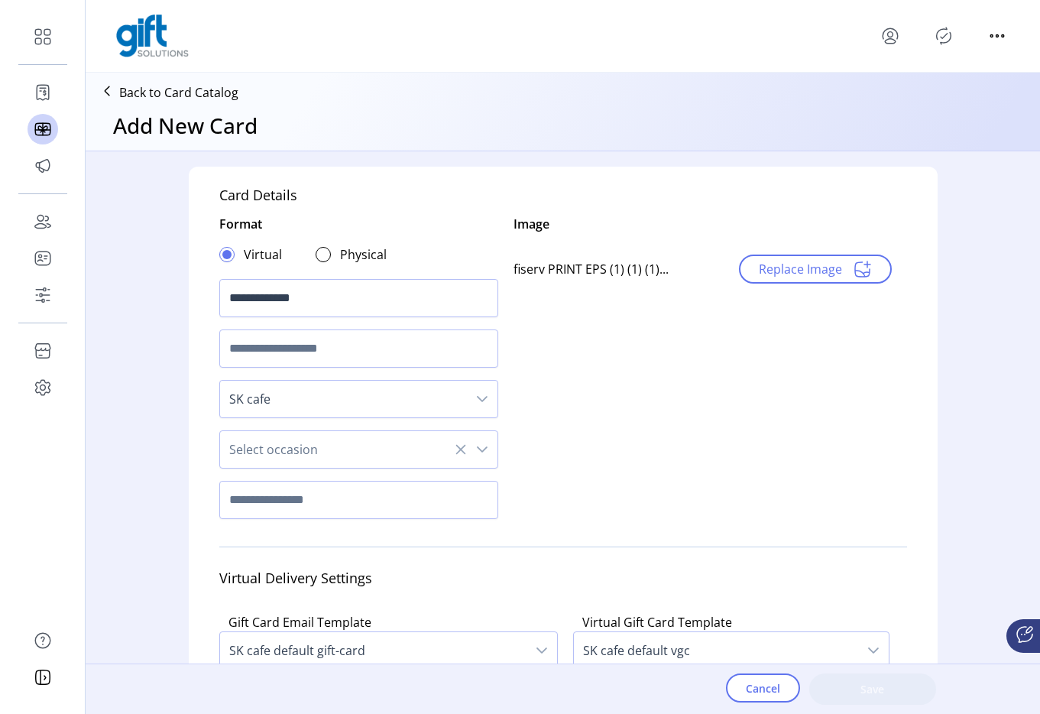
click at [304, 450] on span "Select occasion" at bounding box center [343, 449] width 247 height 37
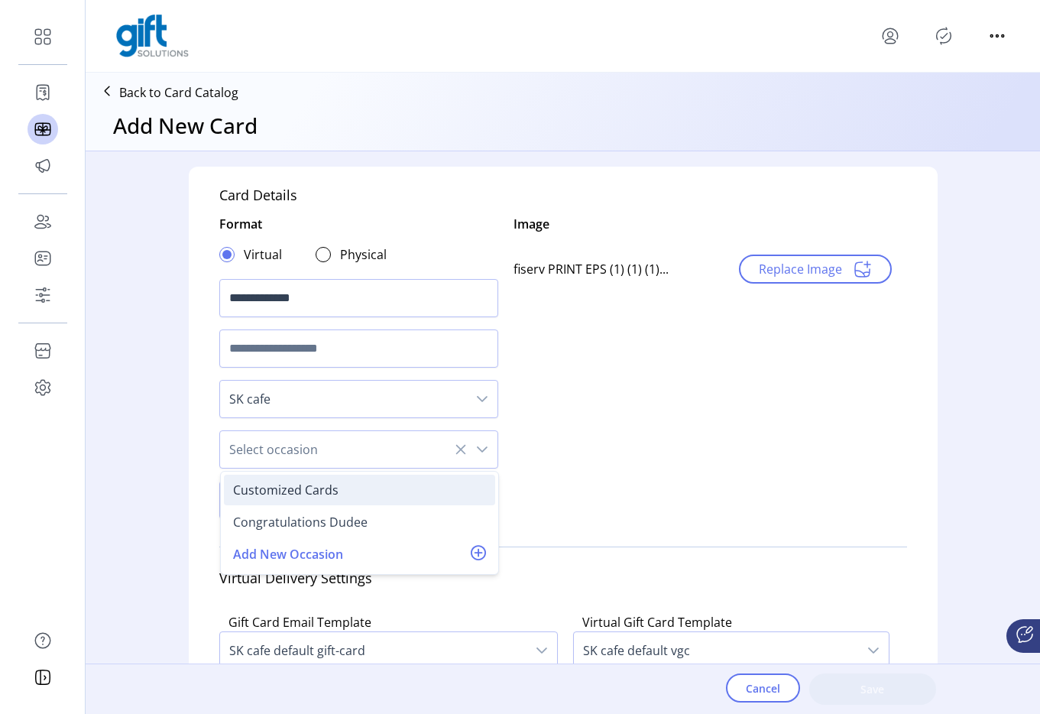
click at [382, 489] on div "Customized Cards" at bounding box center [359, 490] width 253 height 18
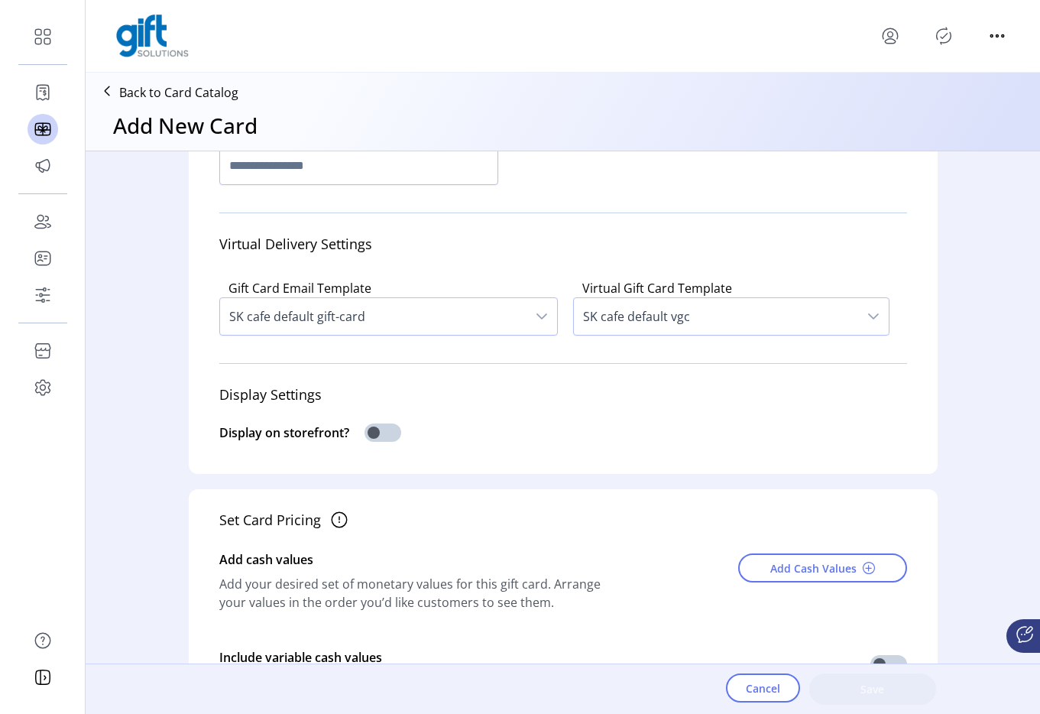
scroll to position [345, 0]
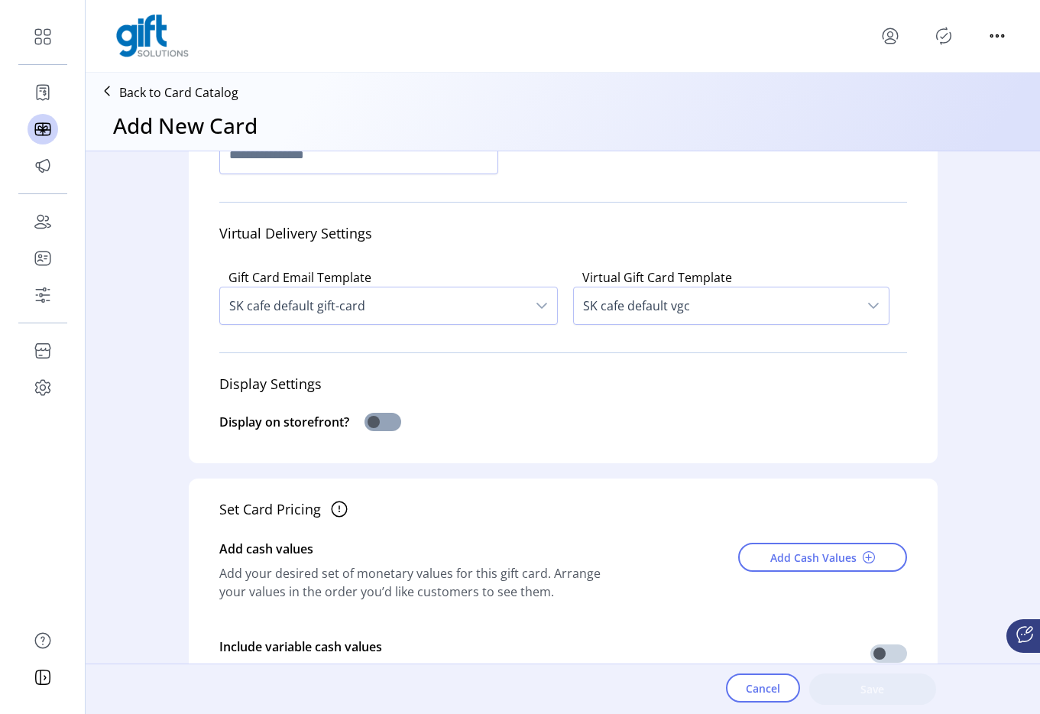
click at [374, 416] on span at bounding box center [383, 422] width 37 height 18
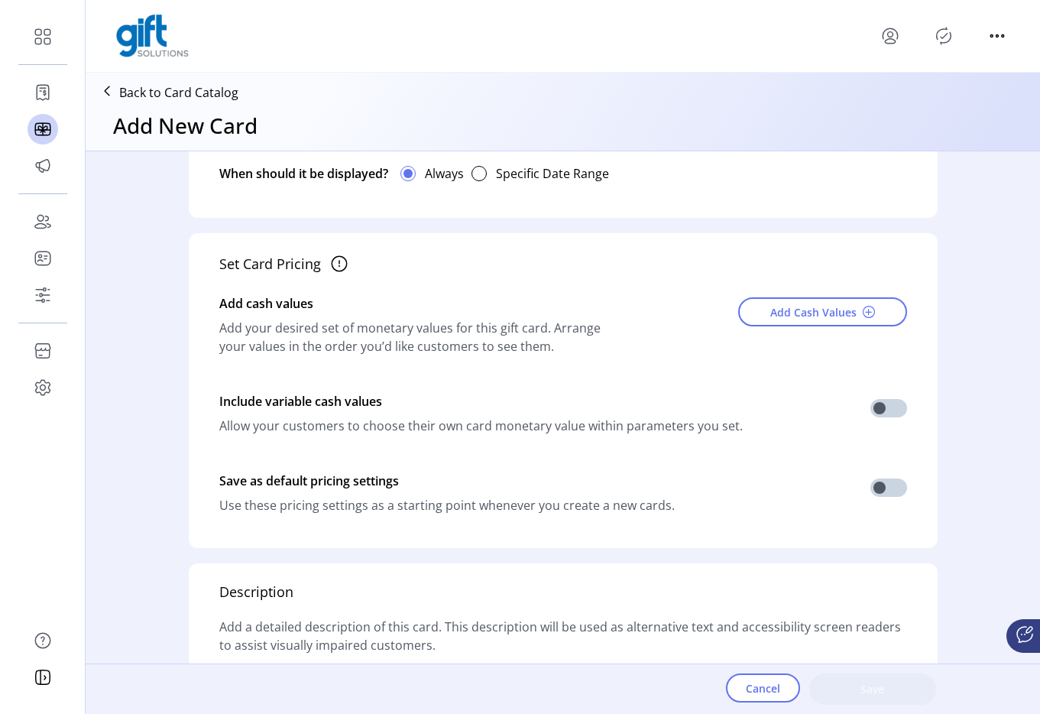
scroll to position [652, 0]
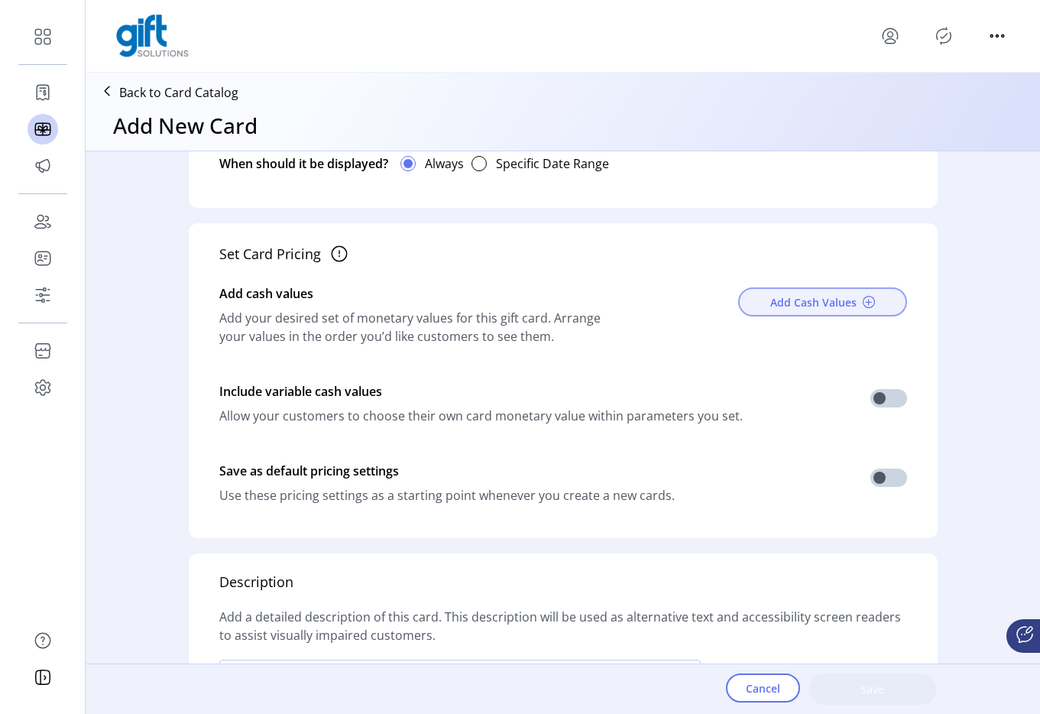
click at [822, 303] on span "Add Cash Values" at bounding box center [813, 302] width 86 height 16
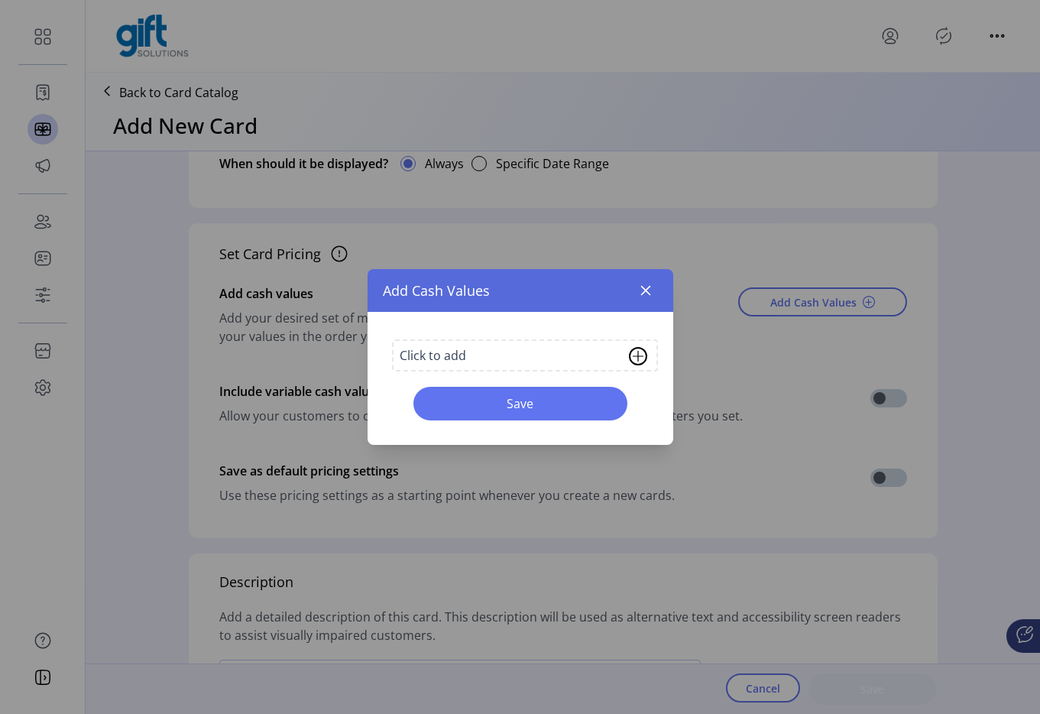
click at [478, 354] on div "Click to add" at bounding box center [525, 355] width 266 height 32
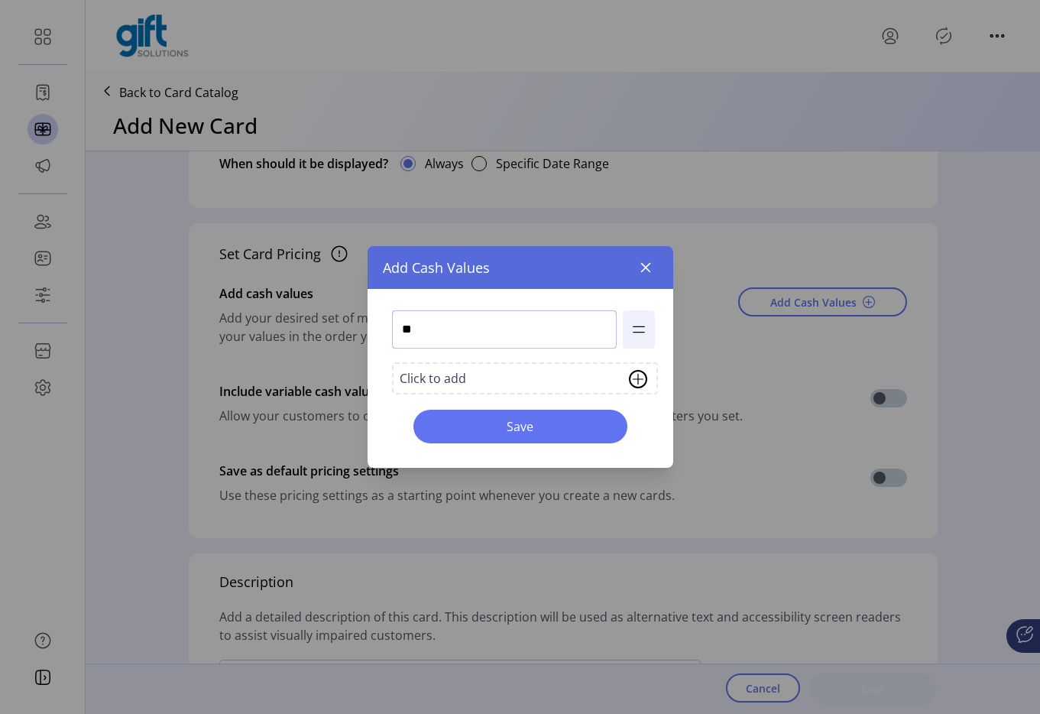
click at [459, 331] on input "**" at bounding box center [504, 329] width 225 height 38
type input "**"
click at [523, 426] on span "Save" at bounding box center [520, 426] width 174 height 18
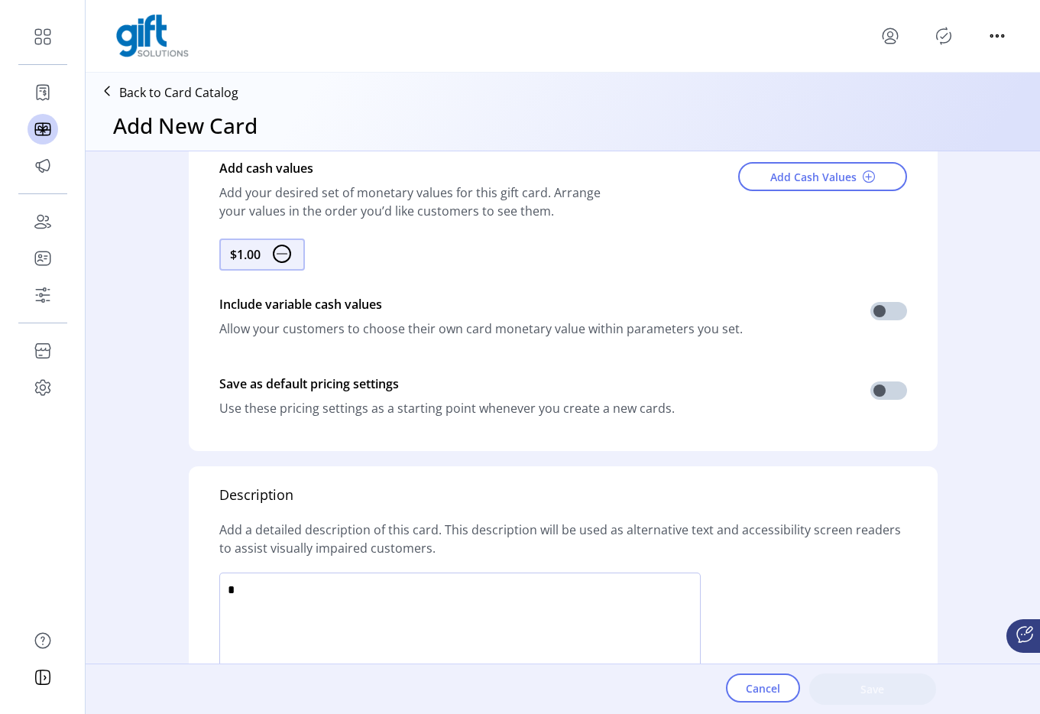
scroll to position [980, 0]
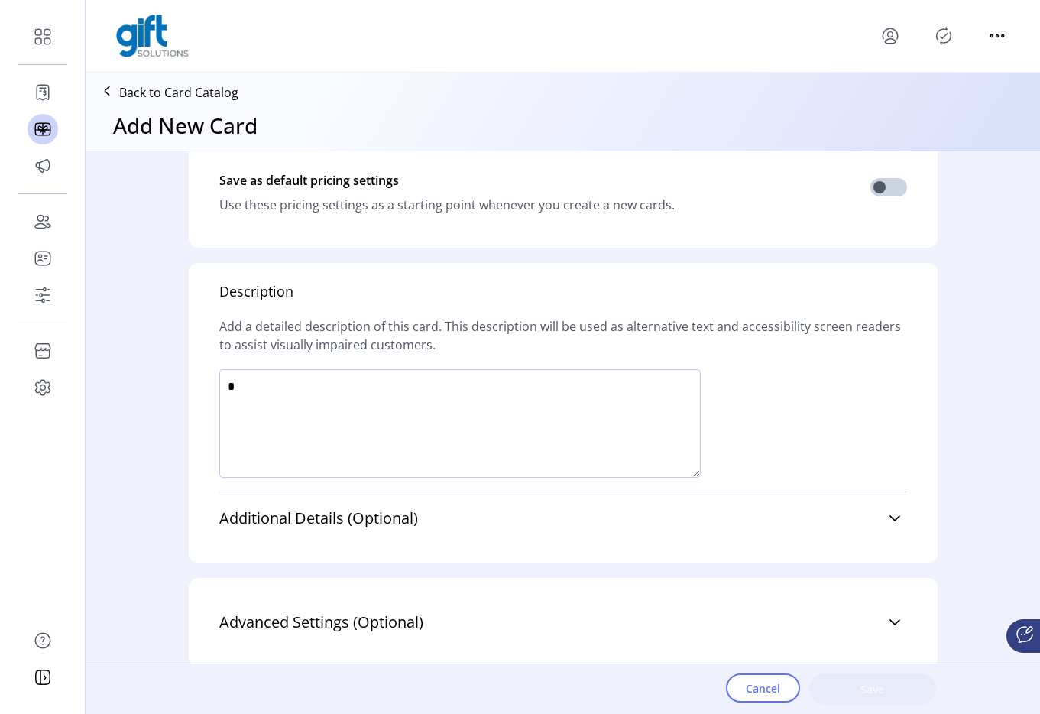
click at [454, 387] on textarea at bounding box center [459, 423] width 481 height 109
type textarea "*****"
click at [870, 693] on span "Save" at bounding box center [872, 689] width 87 height 16
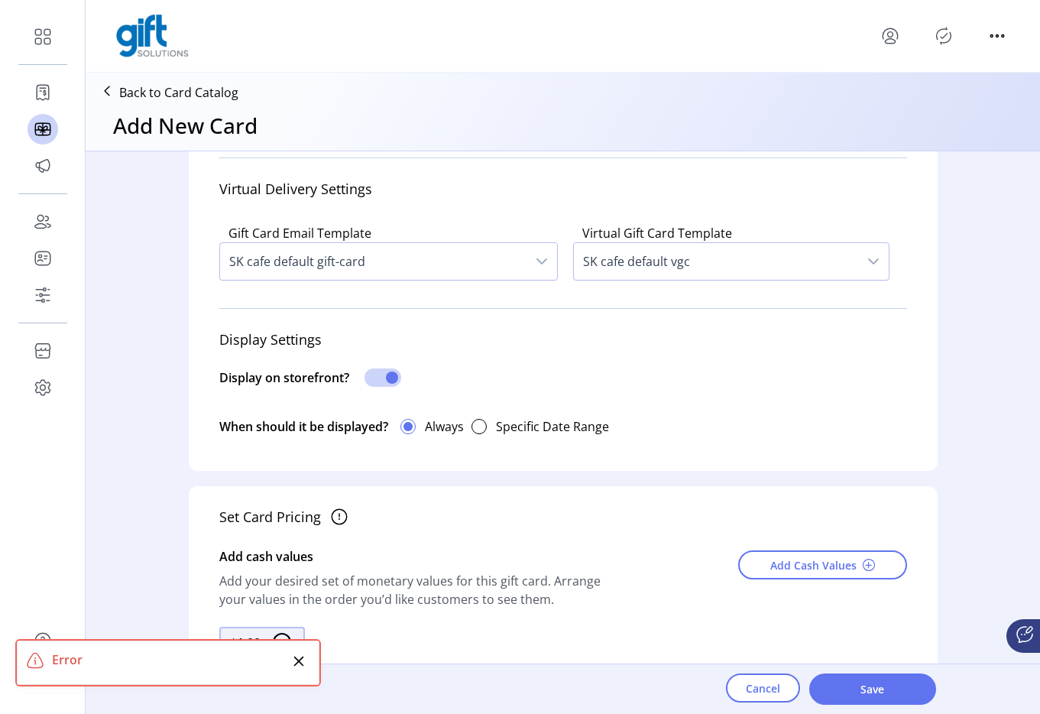
scroll to position [0, 0]
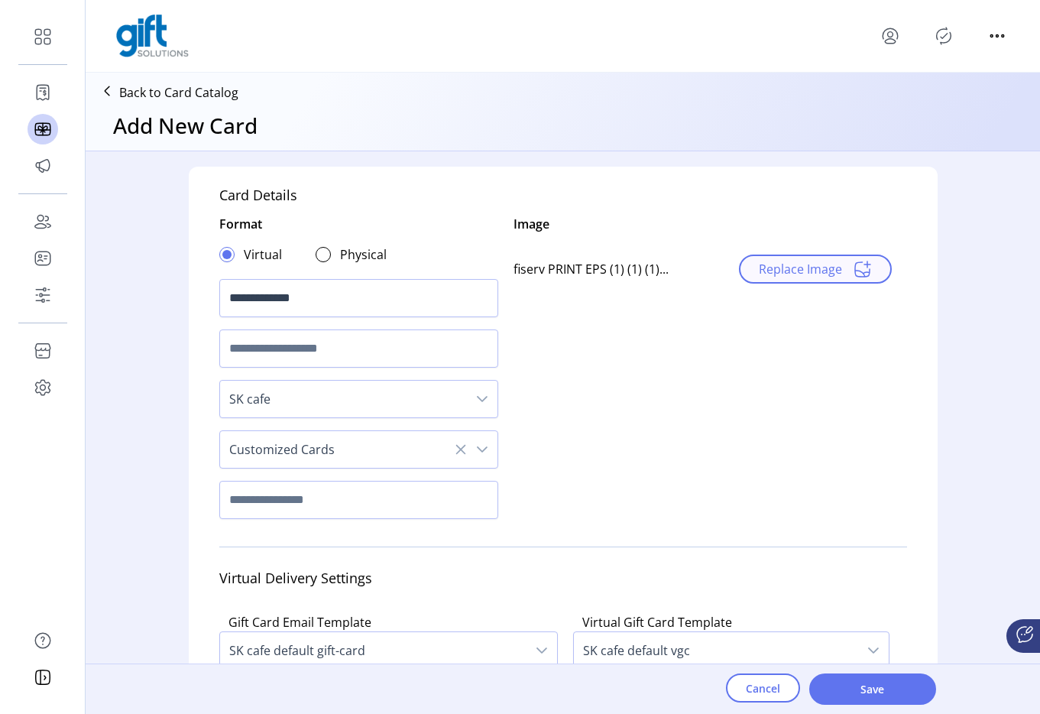
click at [780, 278] on span "Replace Image" at bounding box center [800, 269] width 83 height 18
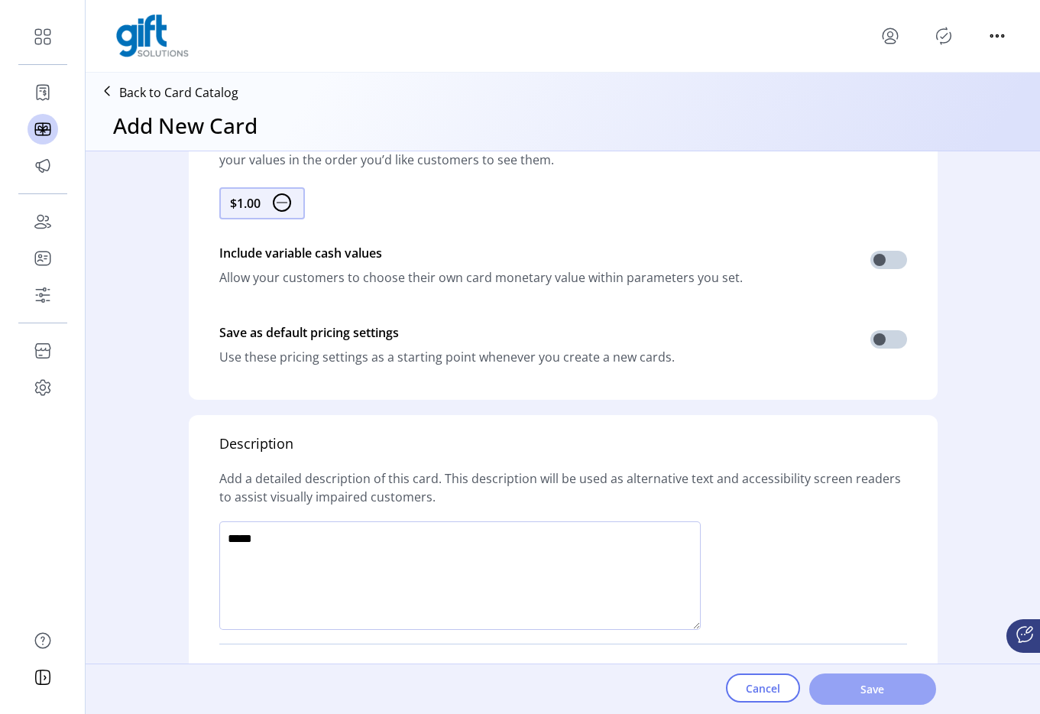
scroll to position [980, 0]
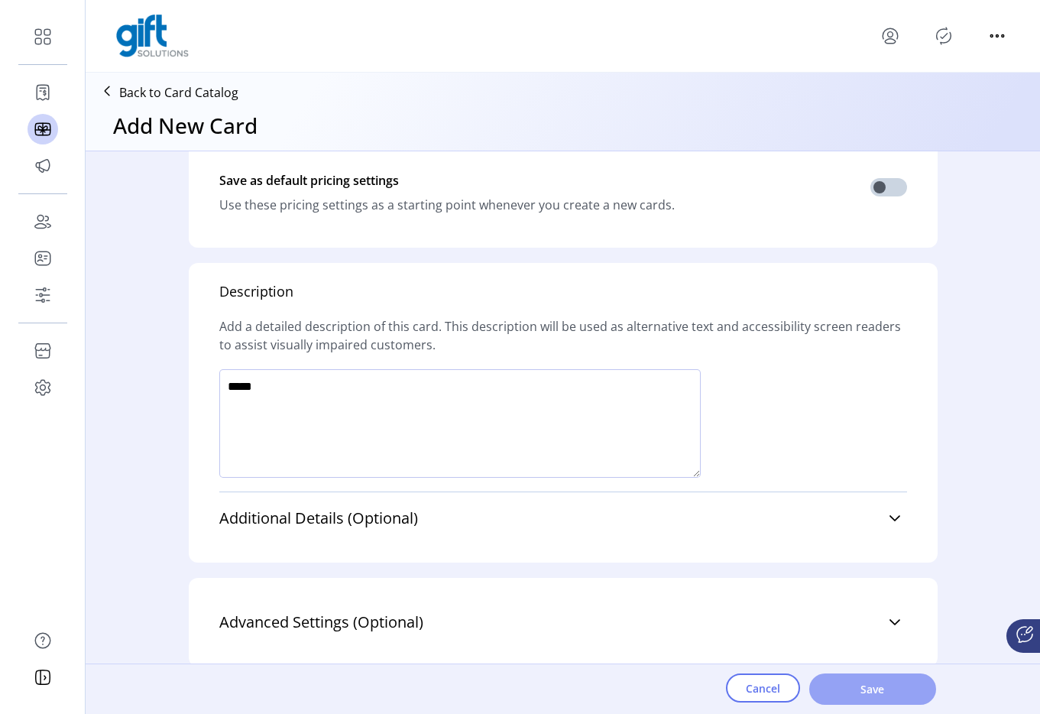
click at [885, 692] on span "Save" at bounding box center [872, 689] width 87 height 16
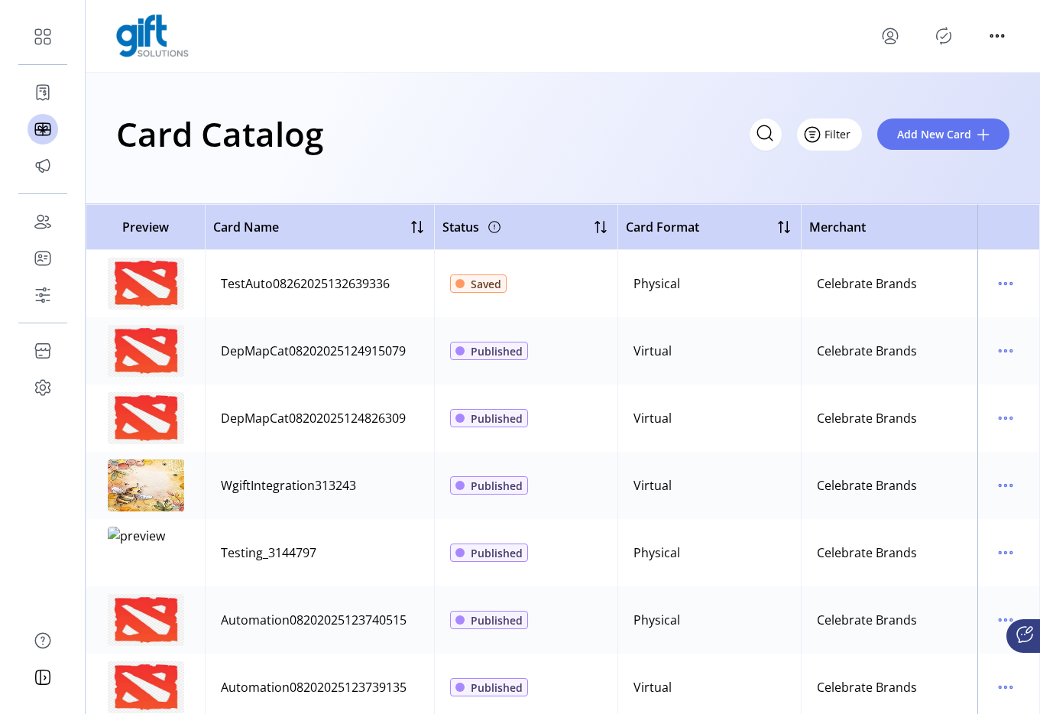
click at [834, 134] on span "Filter" at bounding box center [838, 134] width 26 height 16
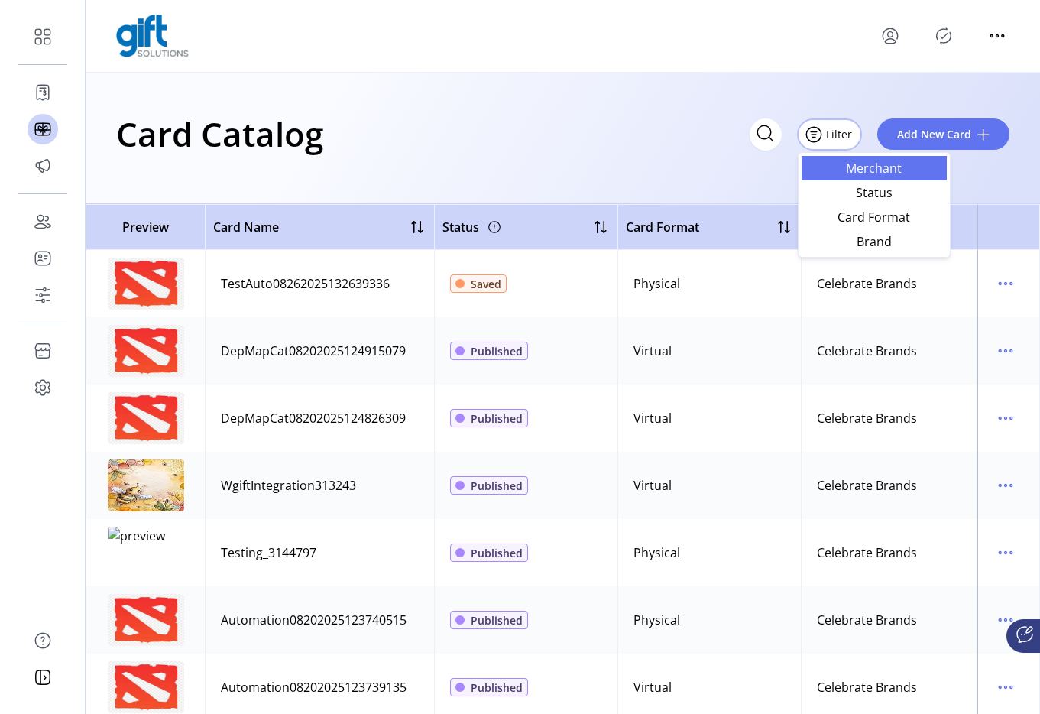
click at [895, 173] on span "Merchant" at bounding box center [874, 168] width 127 height 12
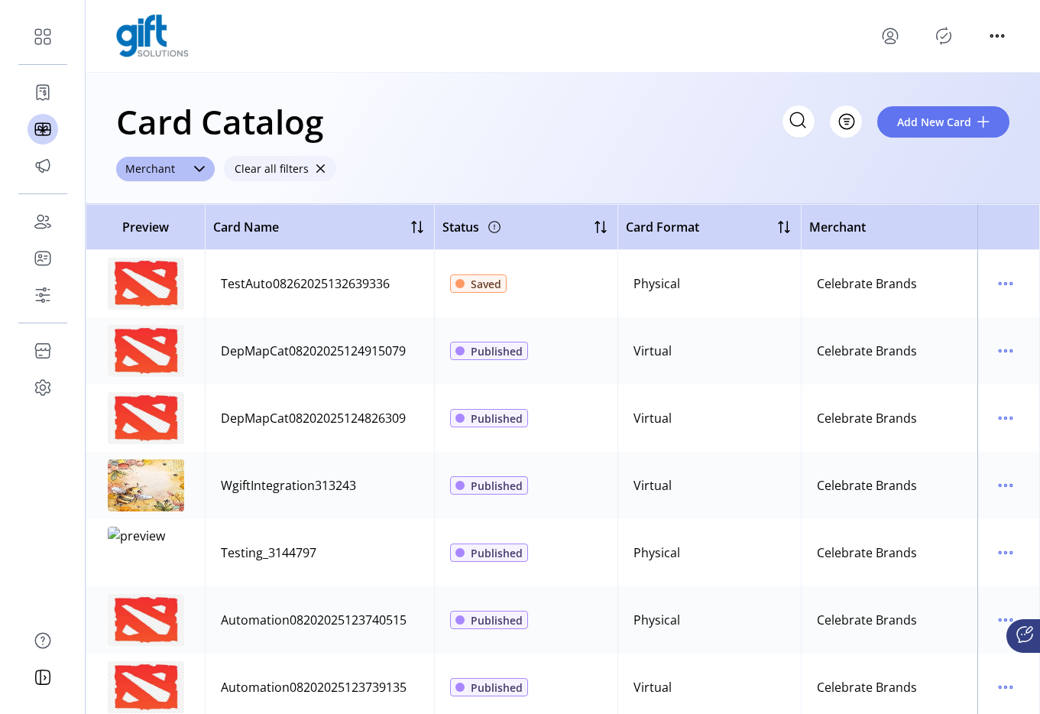
click at [307, 167] on button "Clear all filters" at bounding box center [280, 168] width 112 height 25
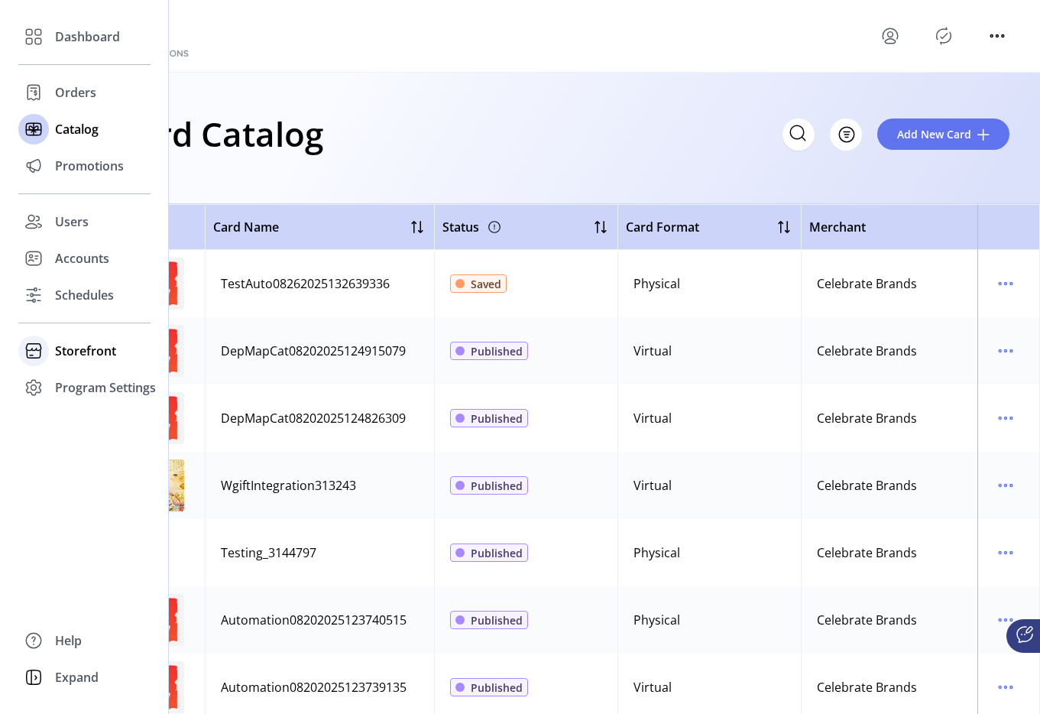
click at [55, 348] on span "Storefront" at bounding box center [85, 351] width 61 height 18
click at [86, 380] on span "Configuration" at bounding box center [95, 381] width 80 height 18
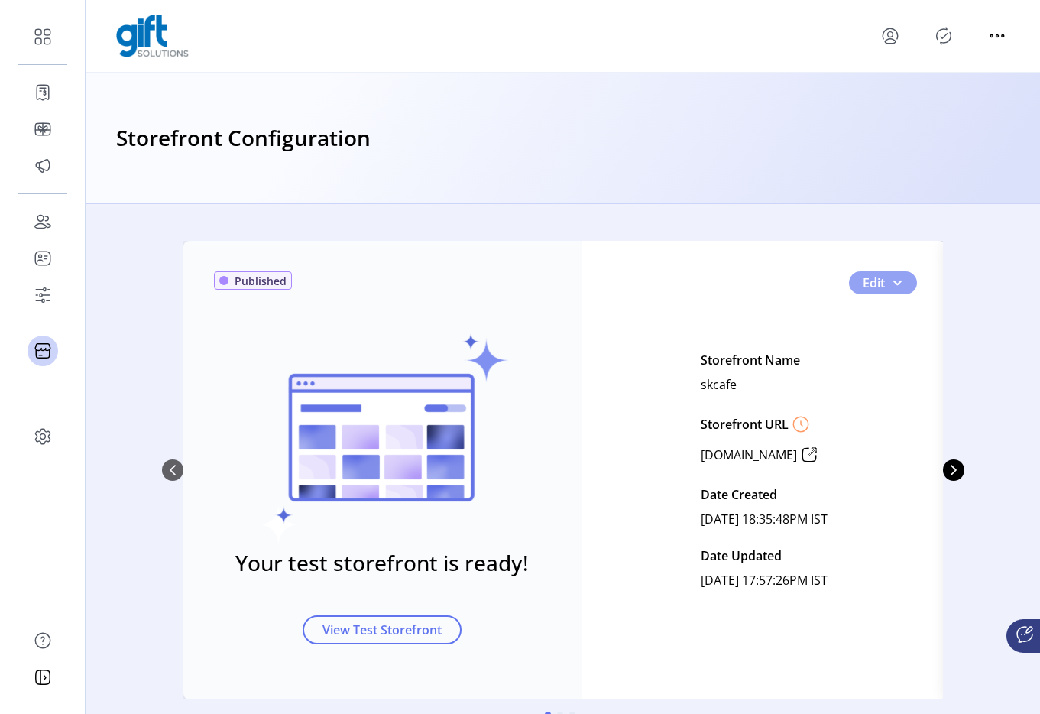
click at [896, 278] on span "0" at bounding box center [897, 283] width 12 height 12
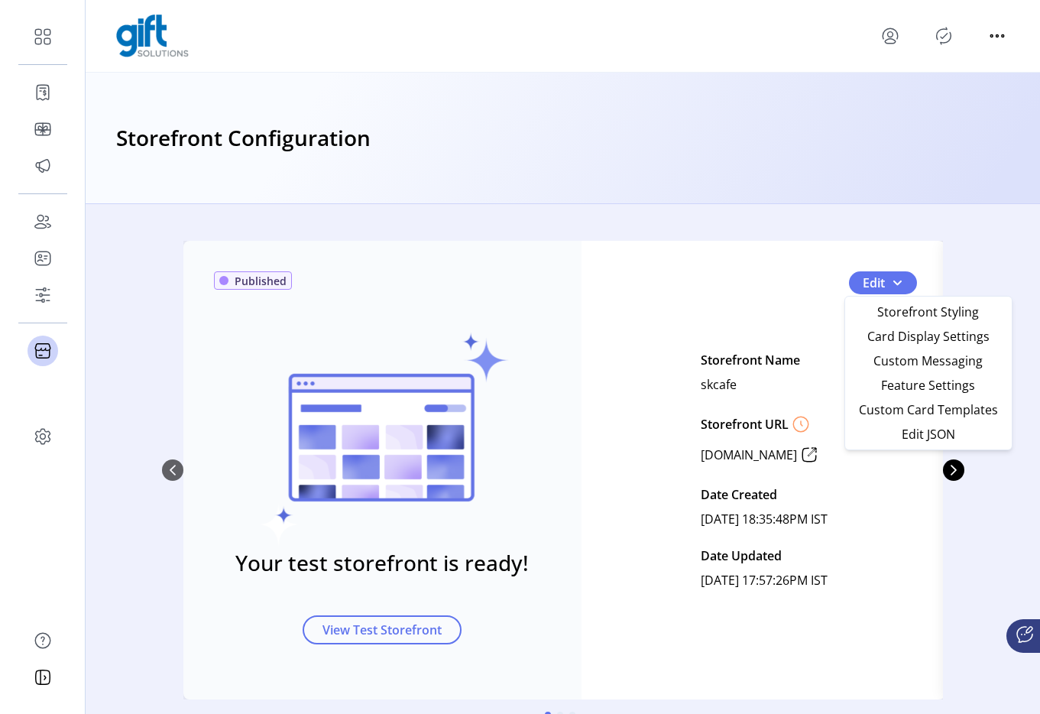
click at [536, 345] on div "Your test storefront is ready! View Test Storefront" at bounding box center [382, 457] width 337 height 373
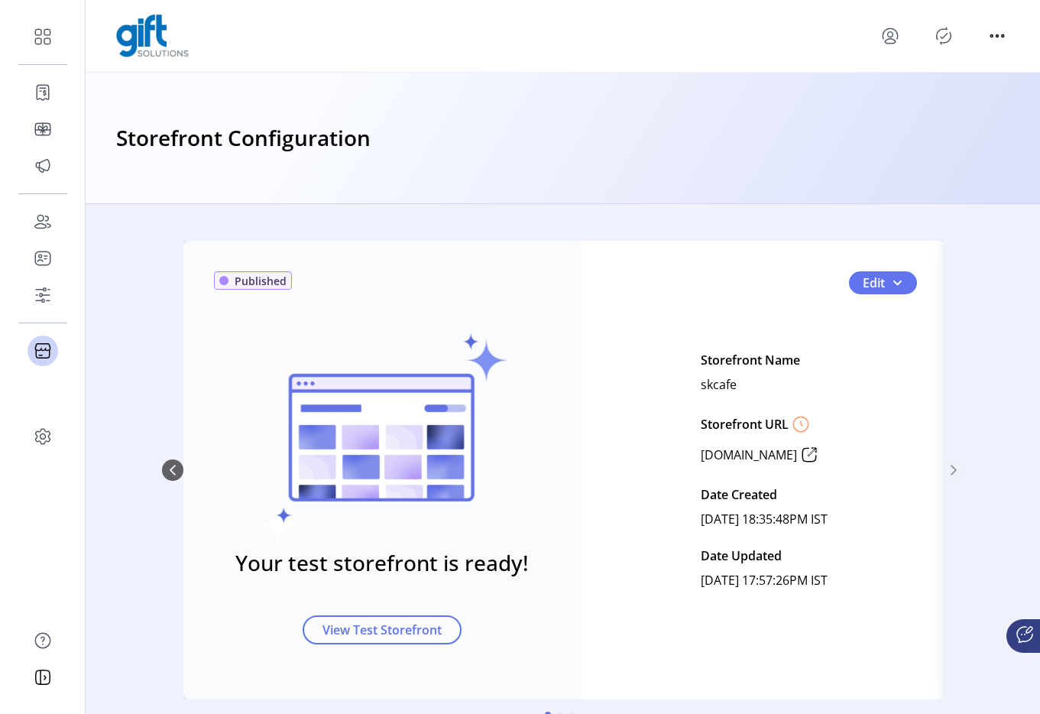
click at [948, 467] on icon "Next Page" at bounding box center [954, 470] width 12 height 12
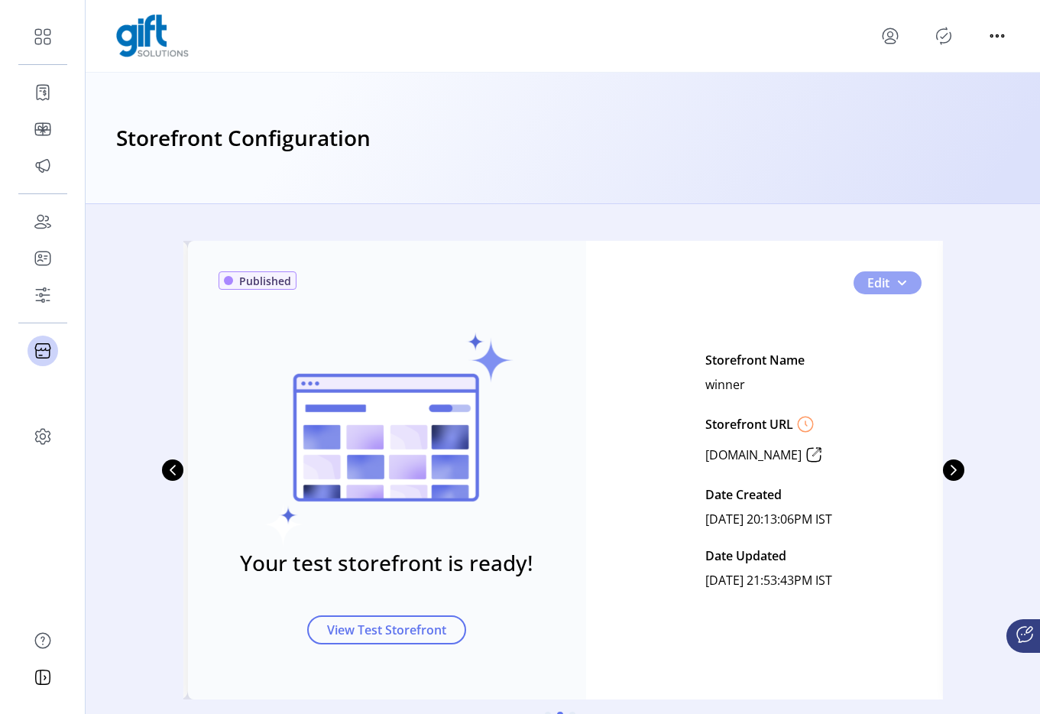
click at [905, 277] on button "Edit" at bounding box center [888, 282] width 68 height 23
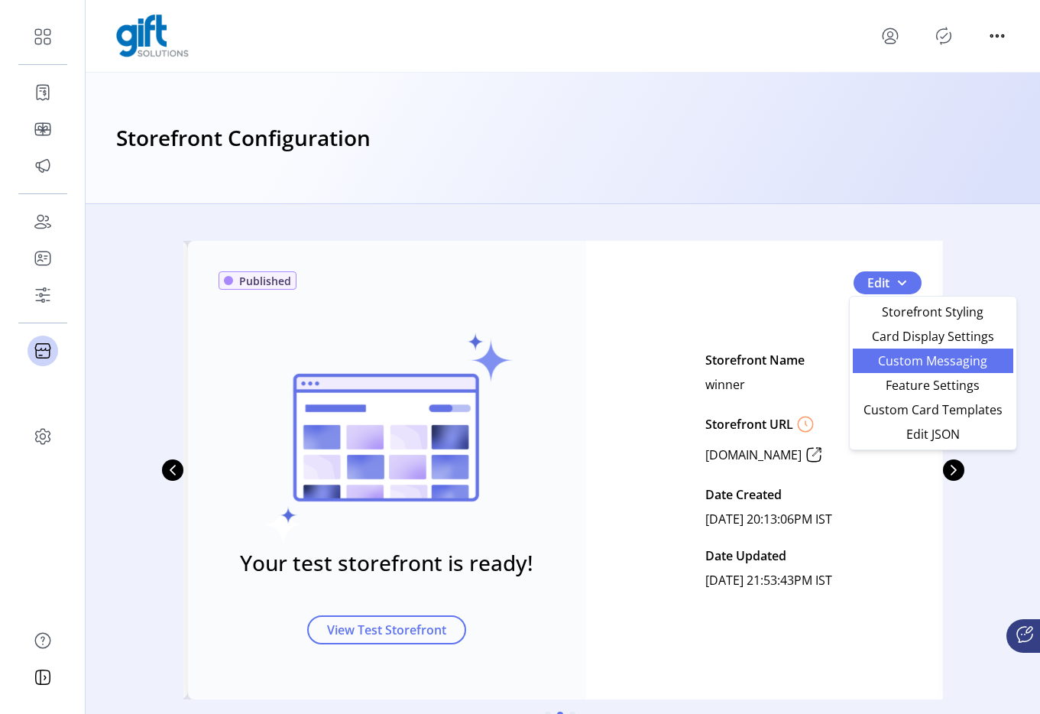
click at [921, 355] on span "Custom Messaging" at bounding box center [933, 361] width 142 height 12
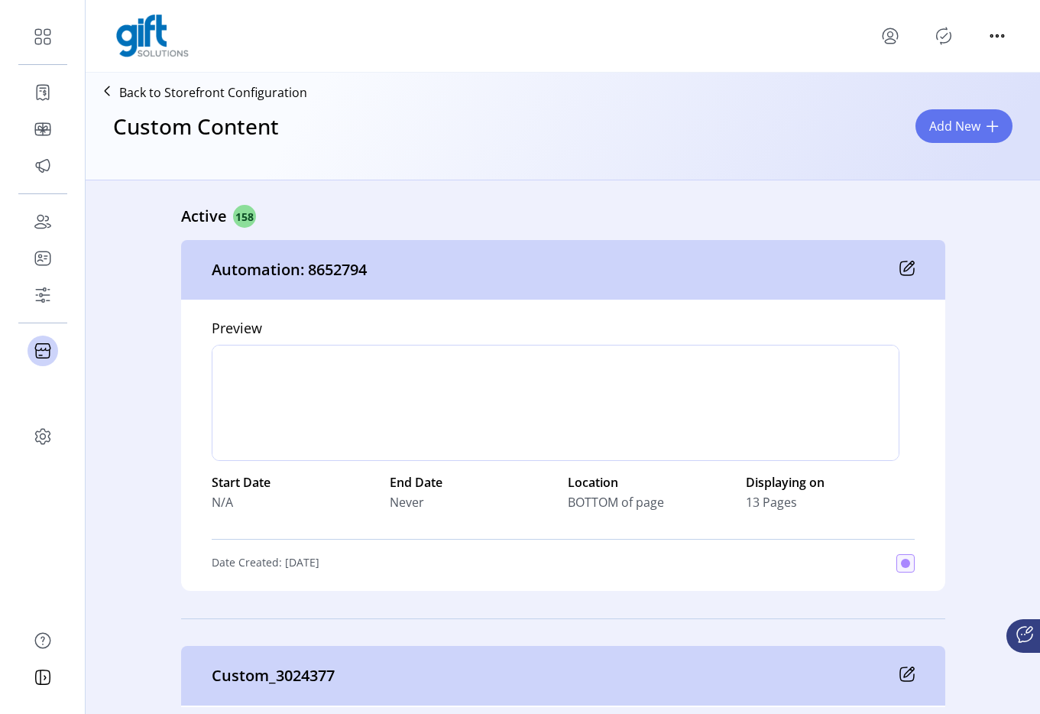
click at [627, 297] on div "Automation: 8652794" at bounding box center [563, 270] width 764 height 60
